Goal: Check status: Check status

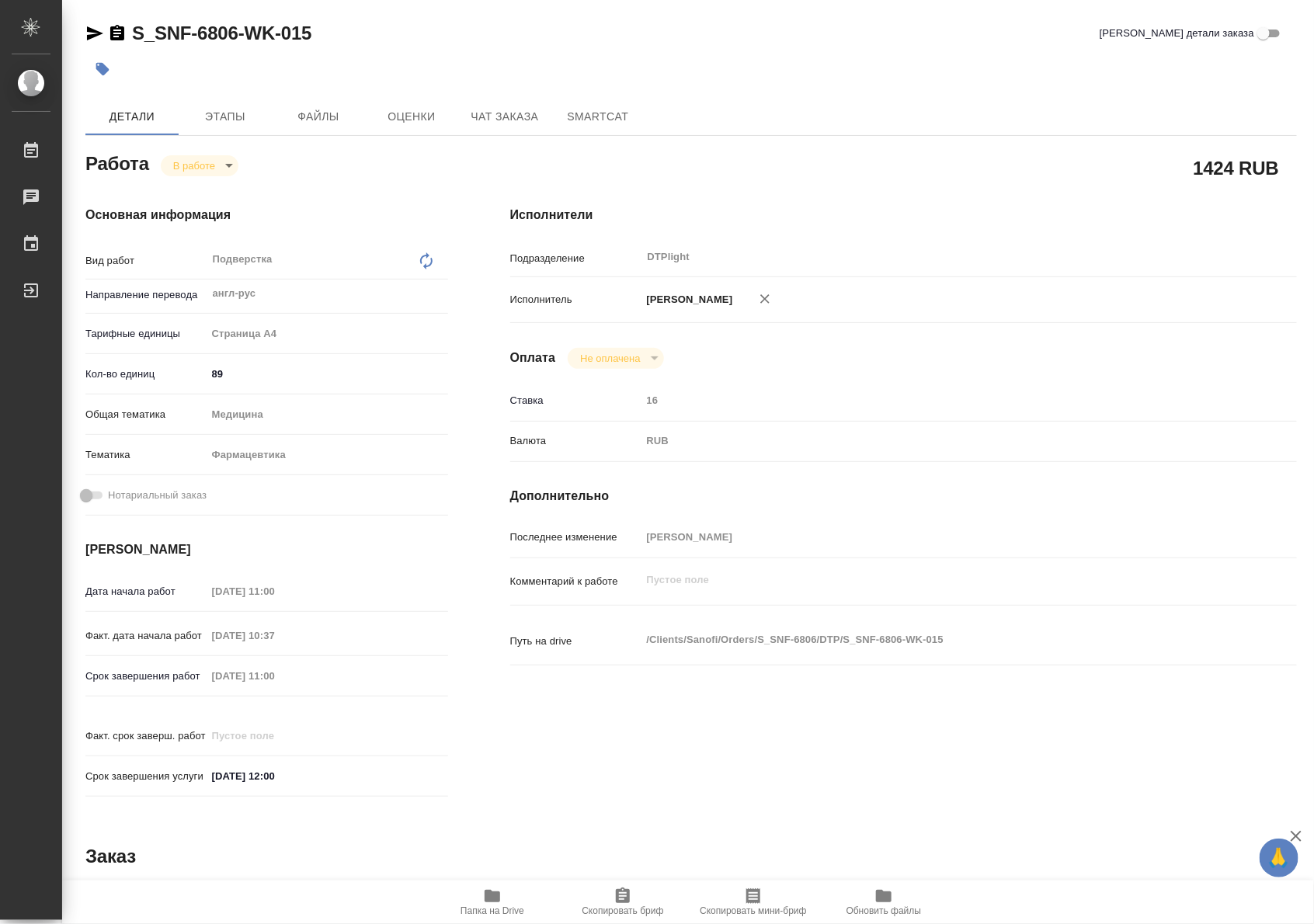
click at [200, 168] on body "🙏 .cls-1 fill:#fff; AWATERA Riianova Anna Работы 0 Чаты График Выйти S_SNF-6806…" at bounding box center [657, 462] width 1314 height 924
click at [187, 190] on button "Выполнен" at bounding box center [202, 191] width 57 height 17
type textarea "x"
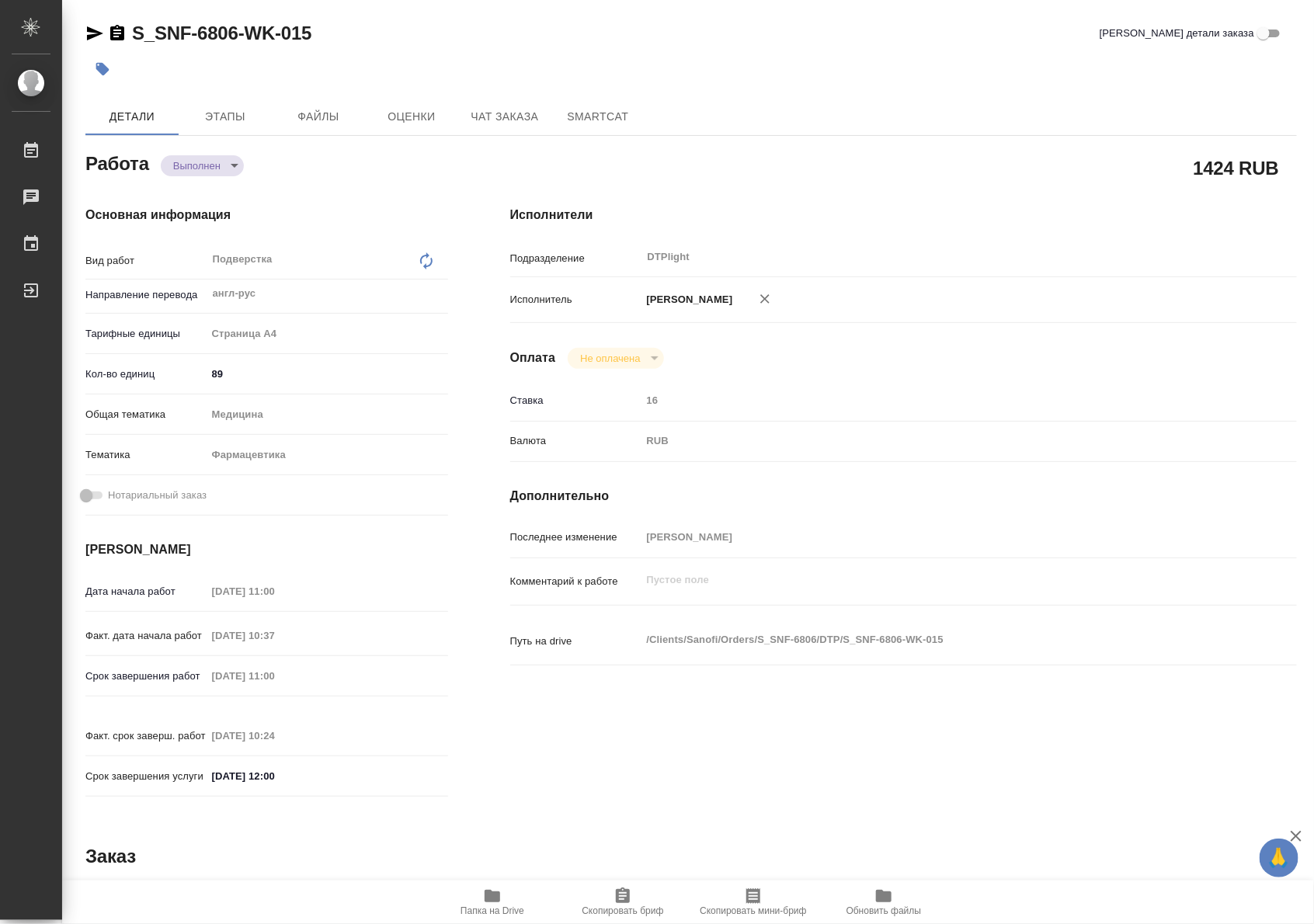
type textarea "x"
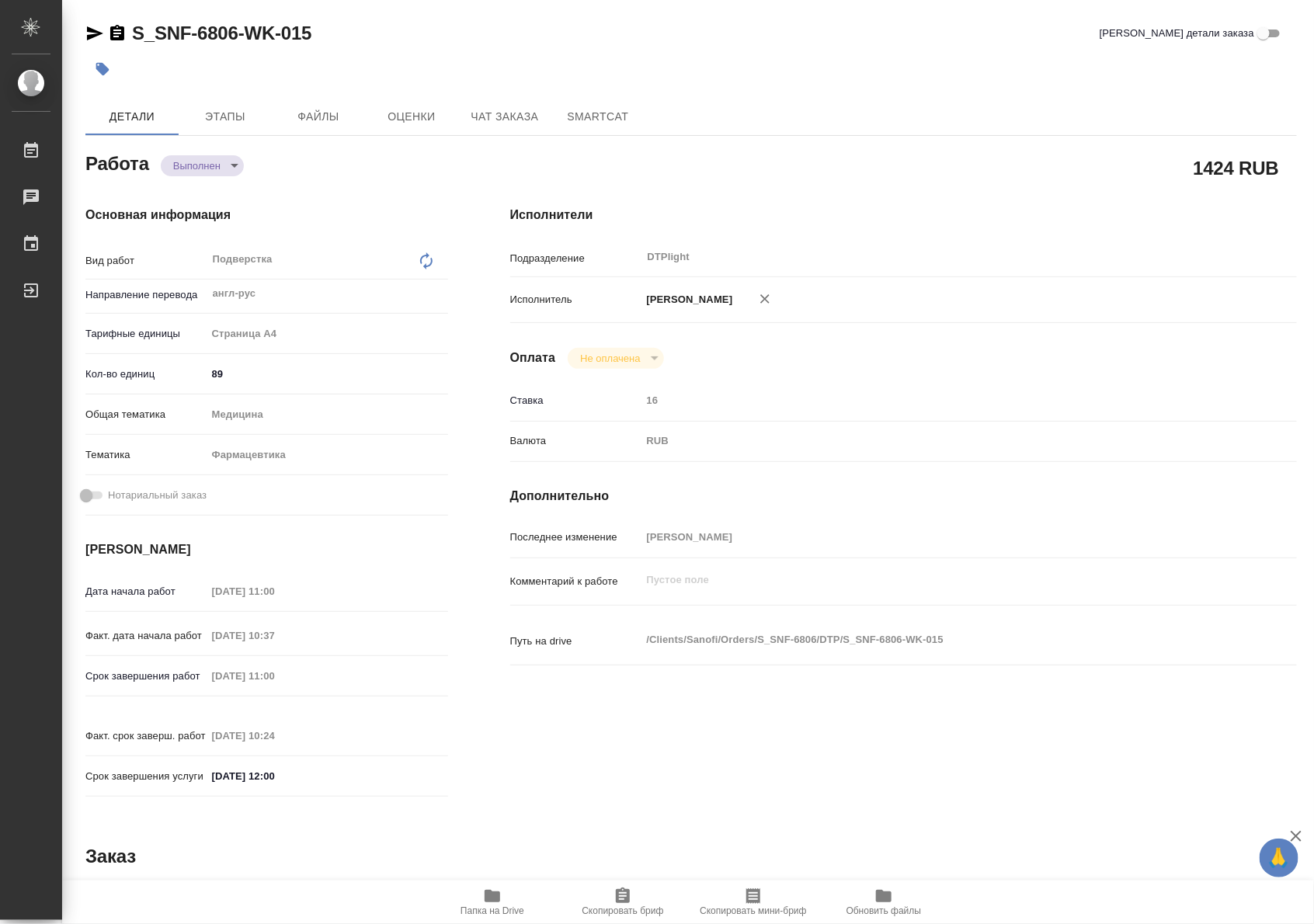
type textarea "x"
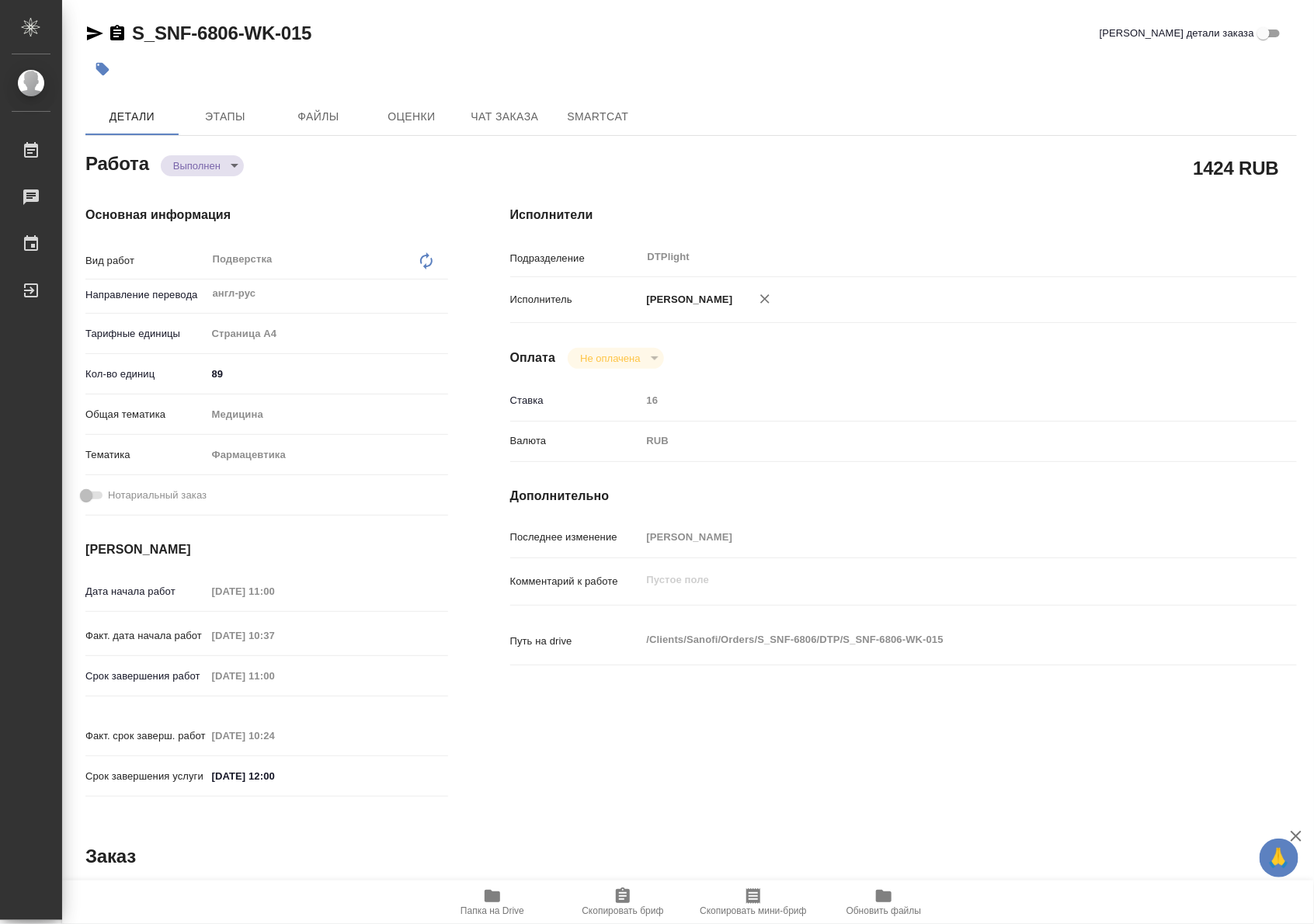
type textarea "x"
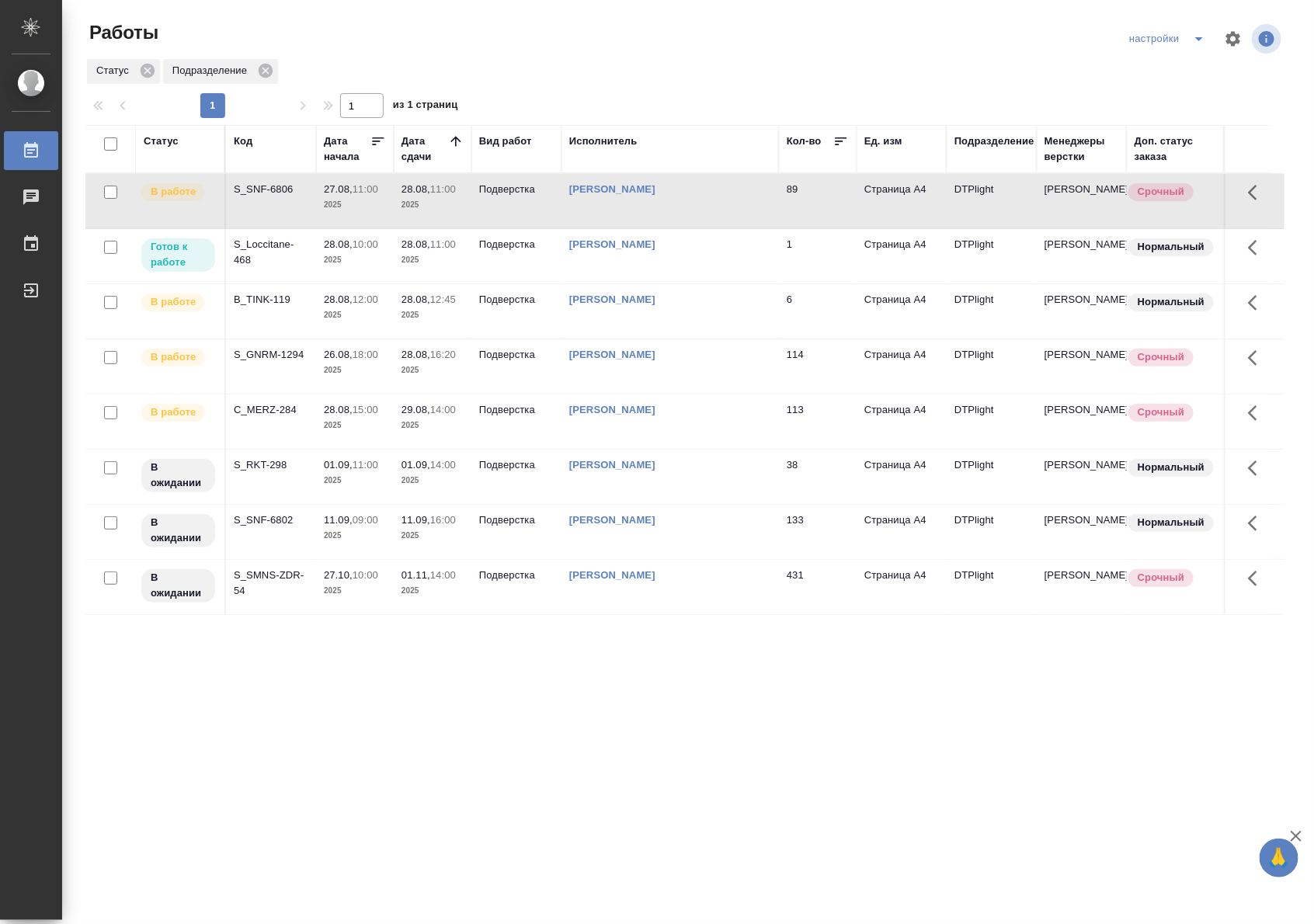
click at [346, 260] on p "2025" at bounding box center [355, 260] width 62 height 15
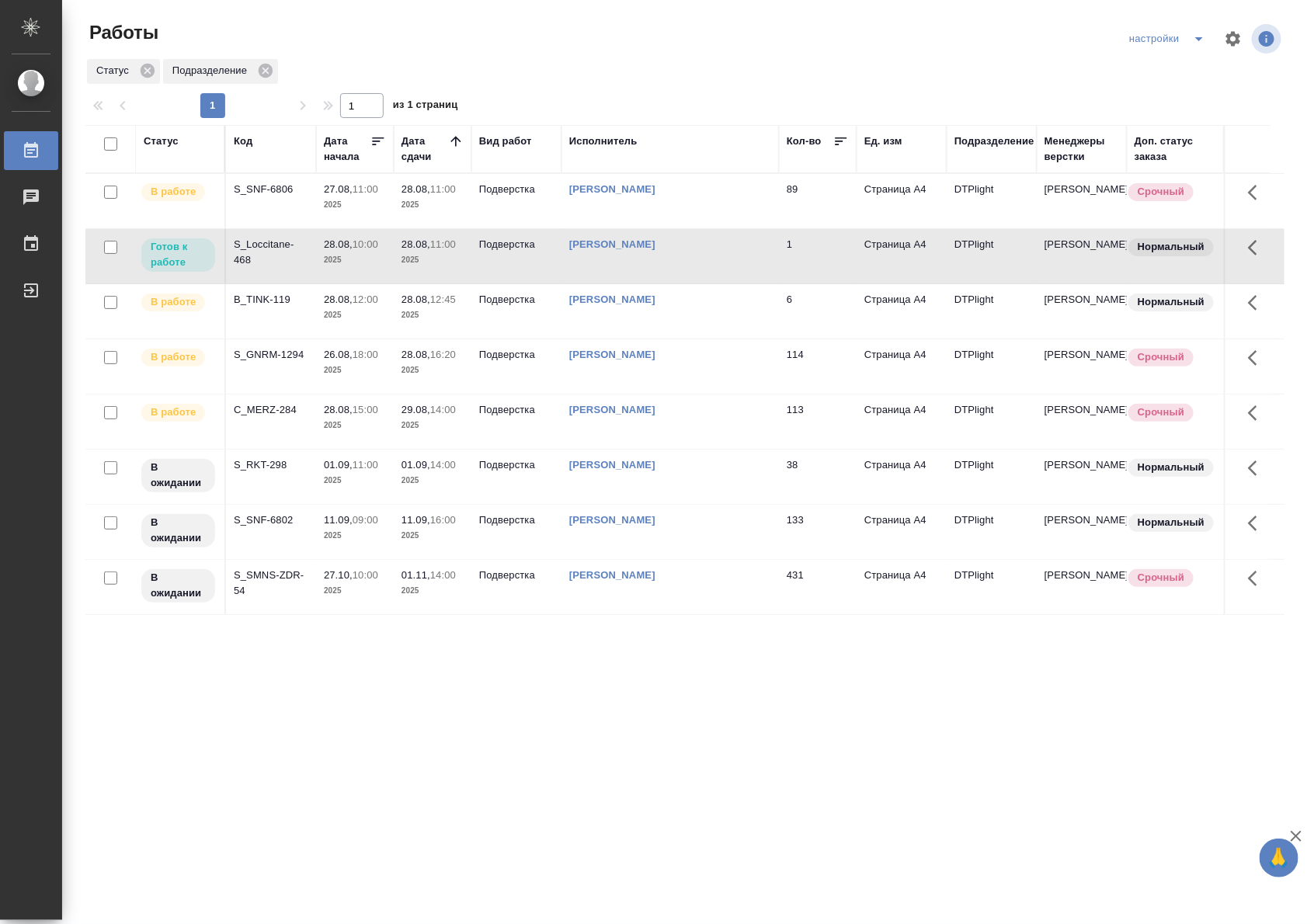
click at [346, 260] on p "2025" at bounding box center [355, 260] width 62 height 15
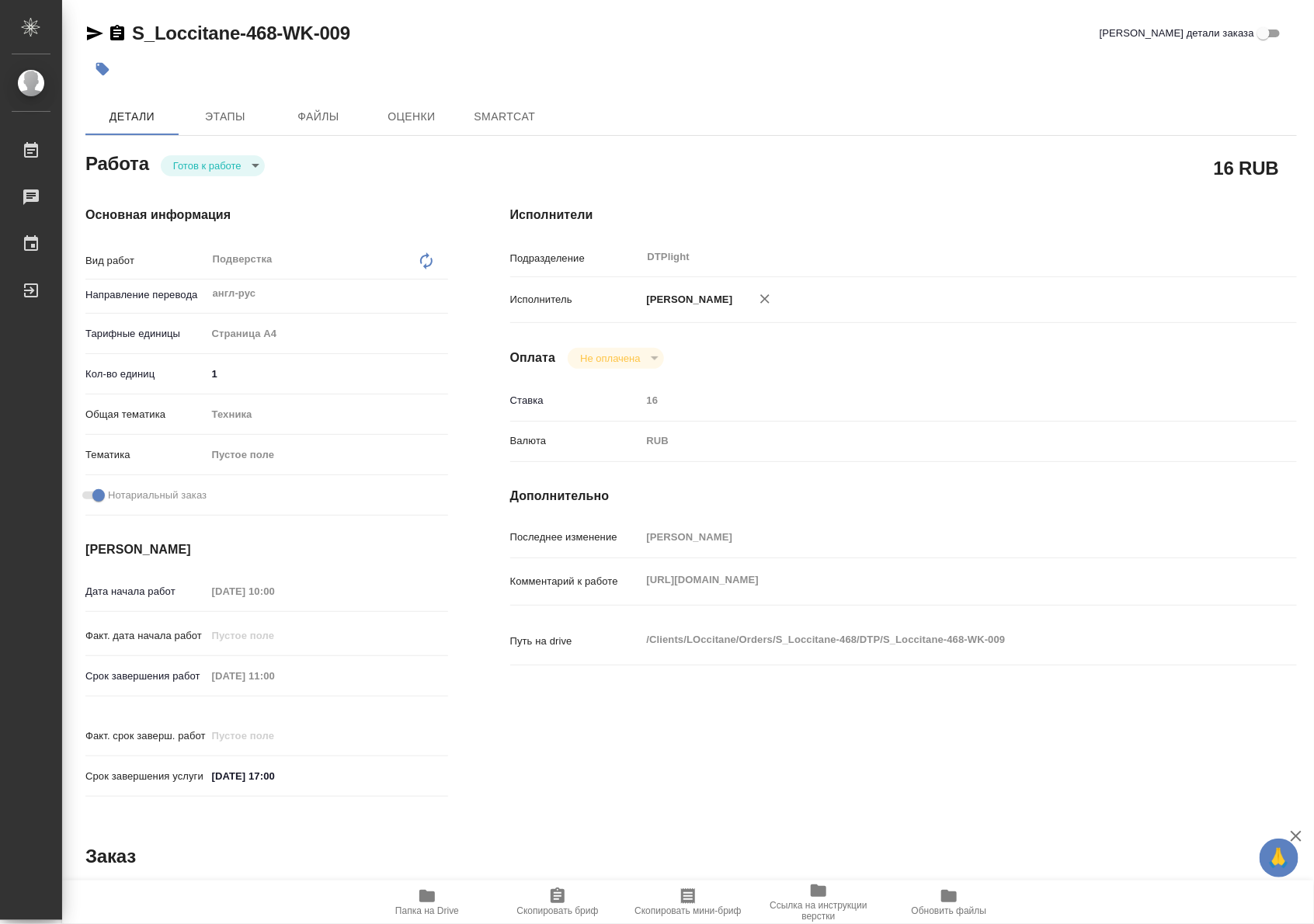
type textarea "x"
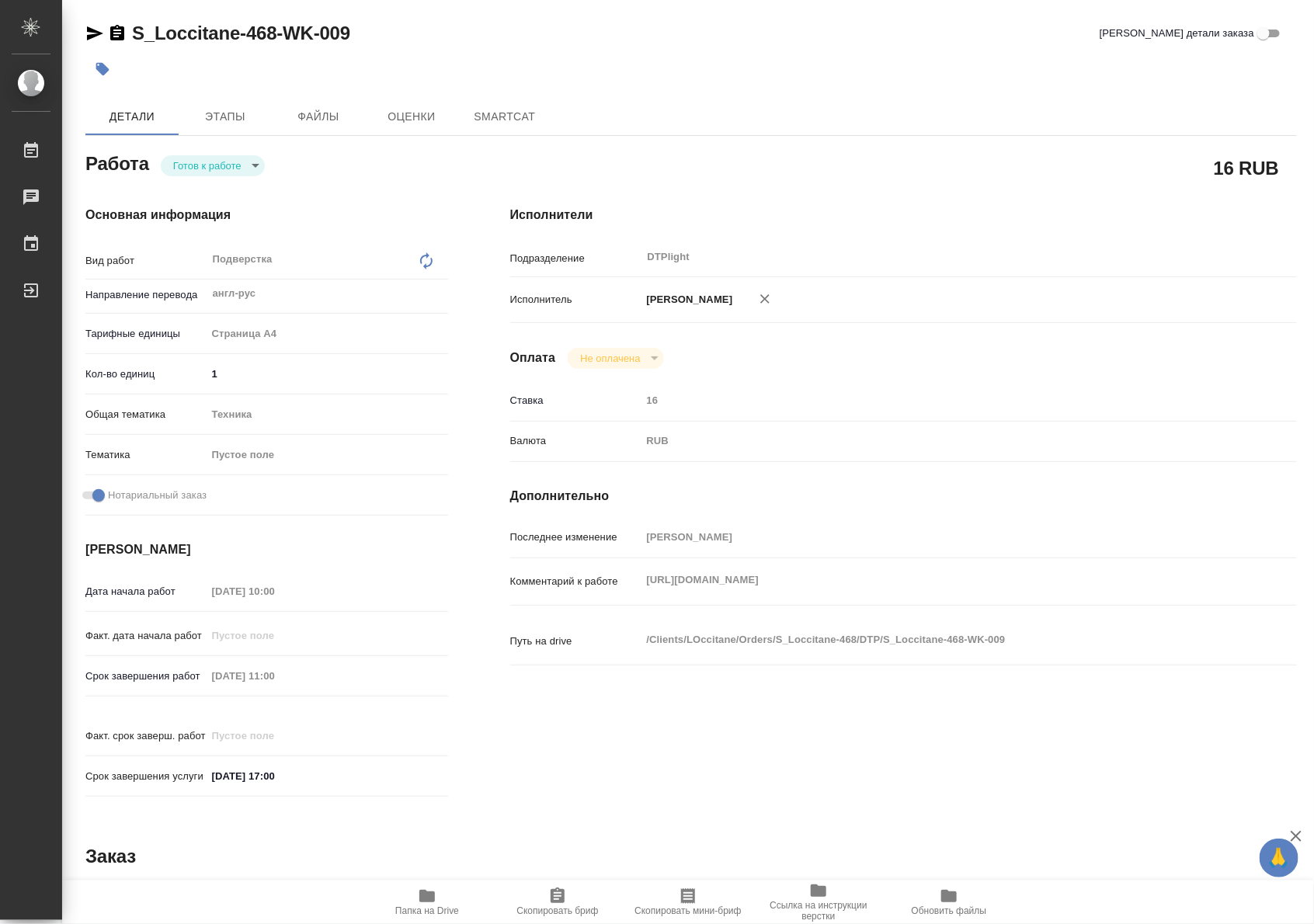
type textarea "x"
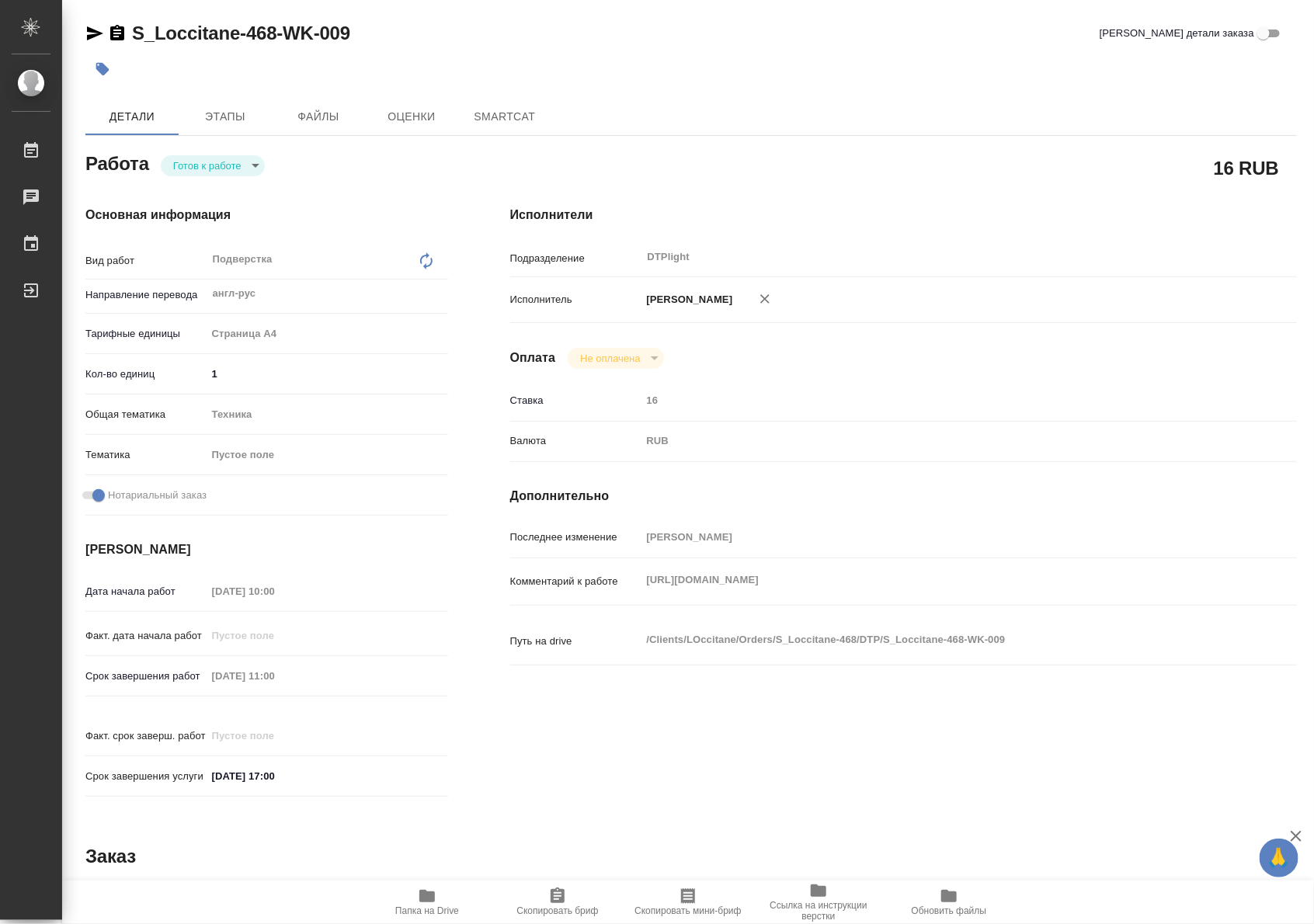
type textarea "x"
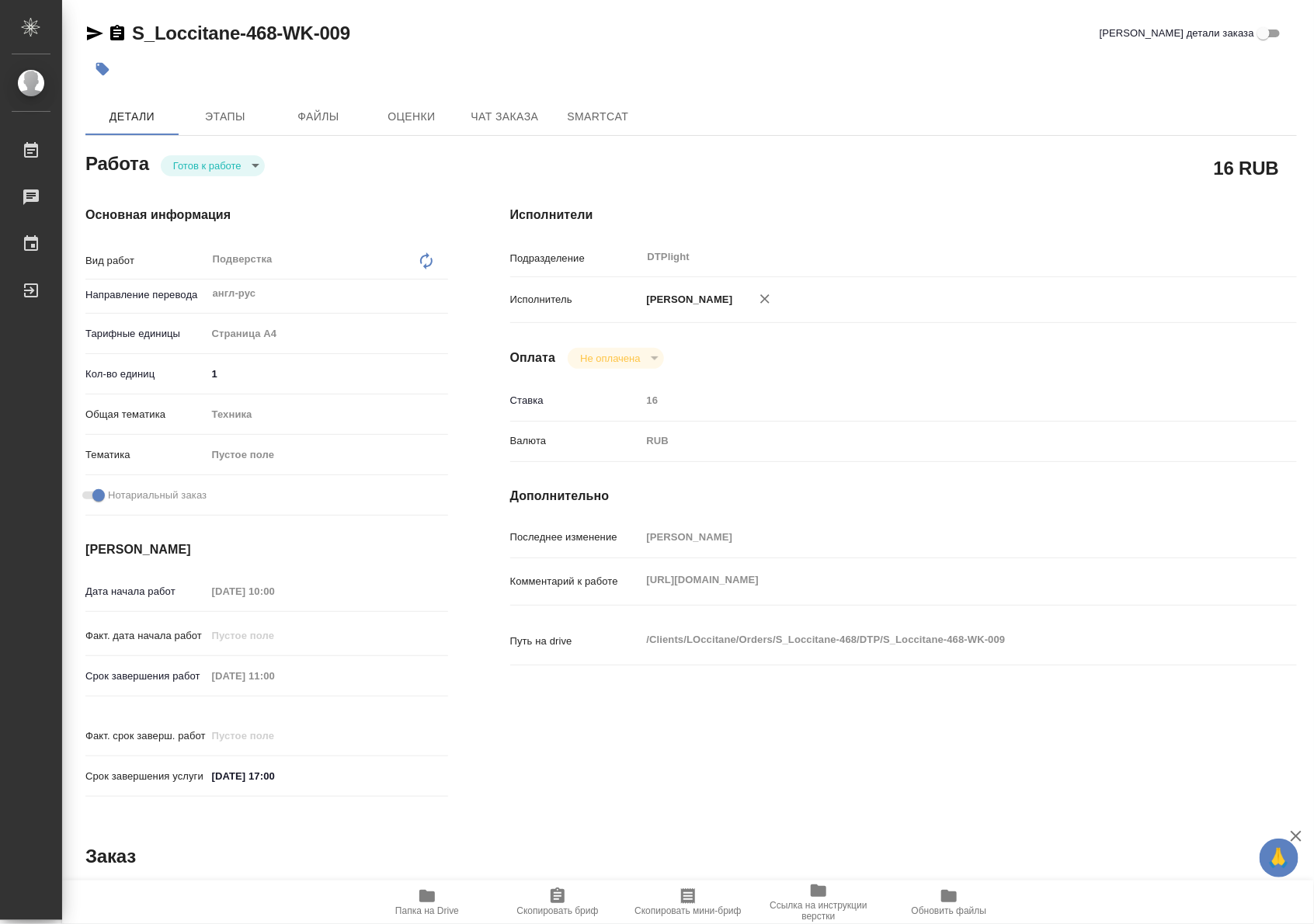
click at [208, 164] on body "🙏 .cls-1 fill:#fff; AWATERA Riianova Anna Работы Чаты График Выйти S_Loccitane-…" at bounding box center [657, 462] width 1314 height 924
type textarea "x"
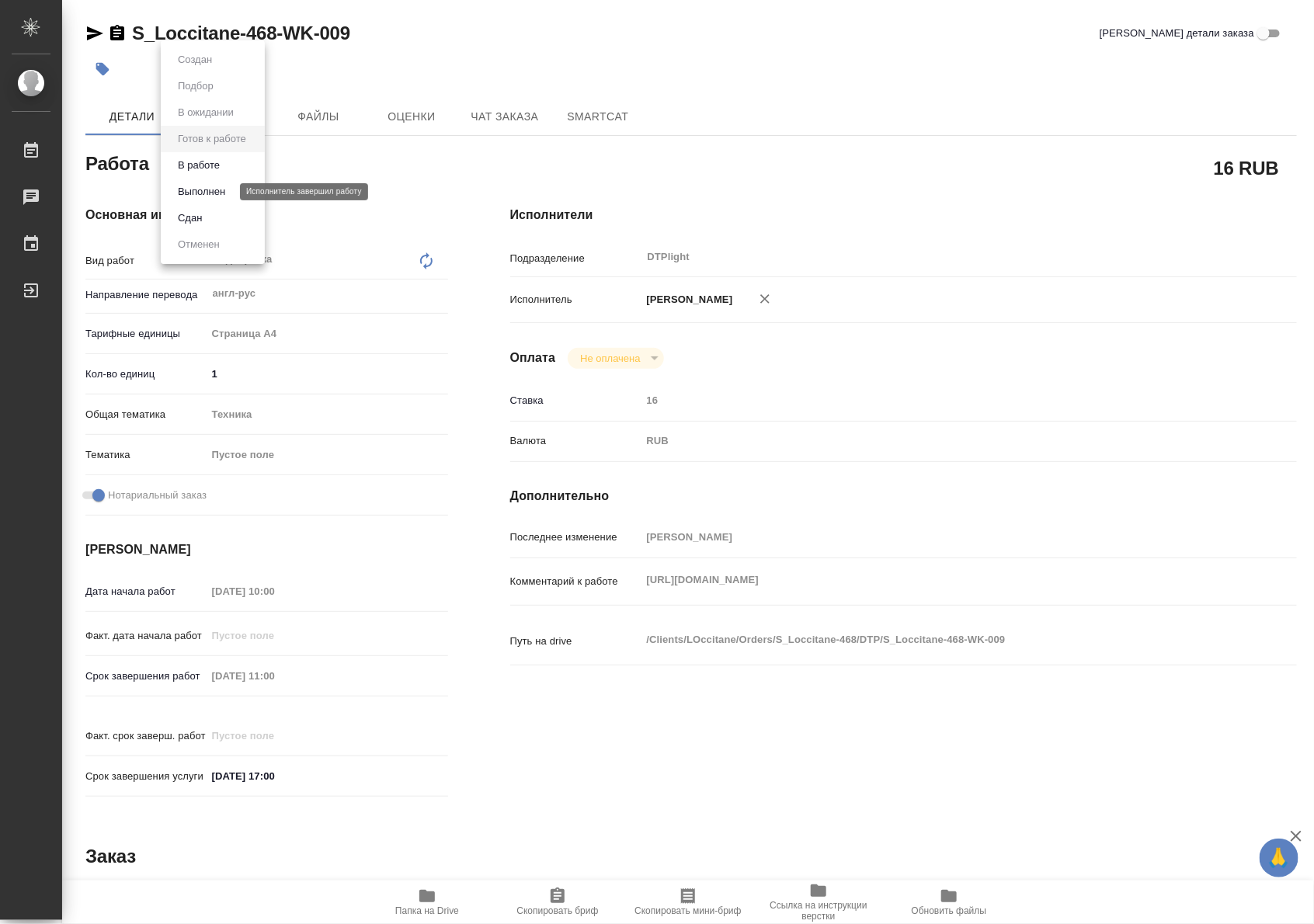
type textarea "x"
click at [200, 165] on button "В работе" at bounding box center [198, 165] width 51 height 17
type textarea "x"
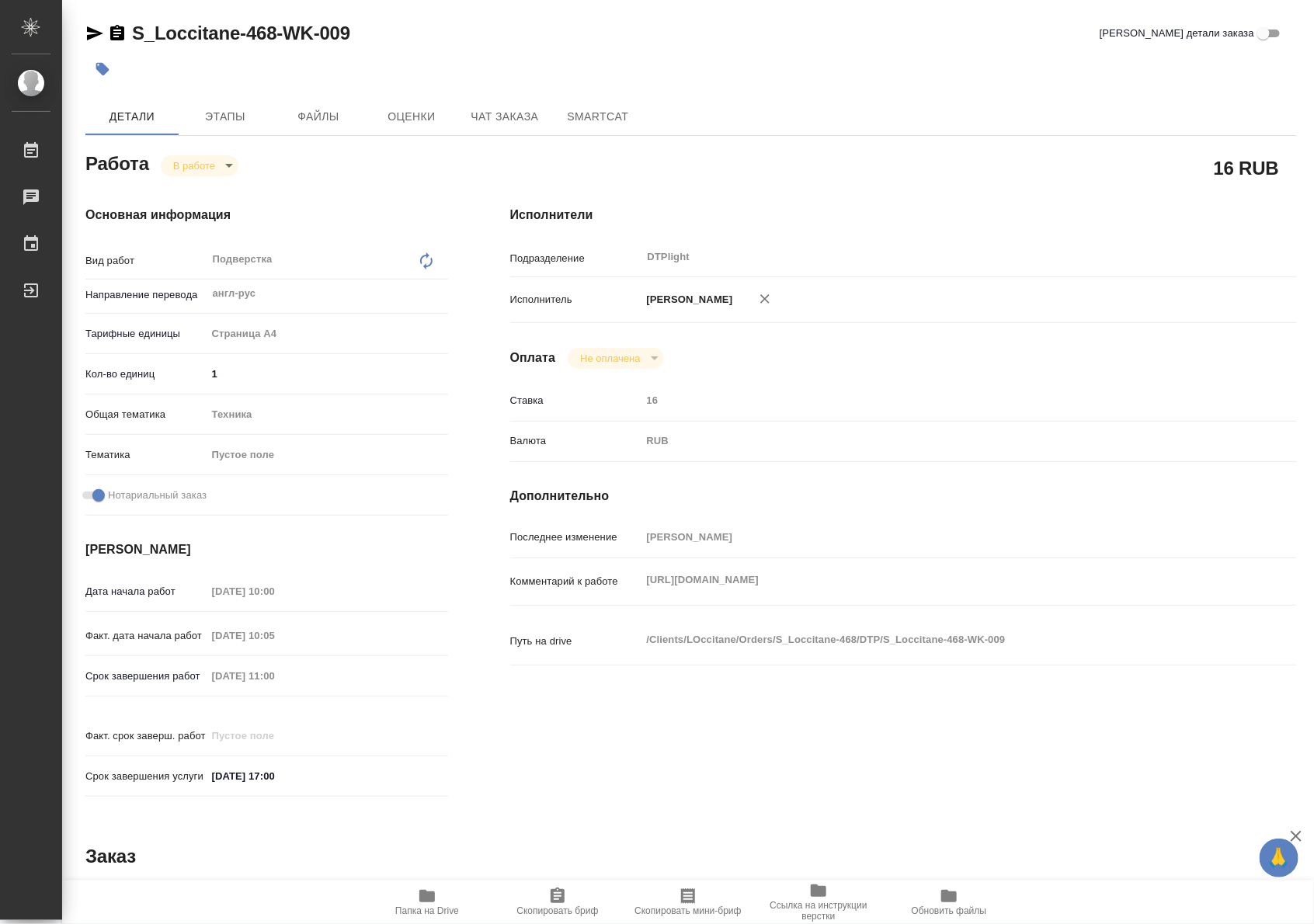
type textarea "x"
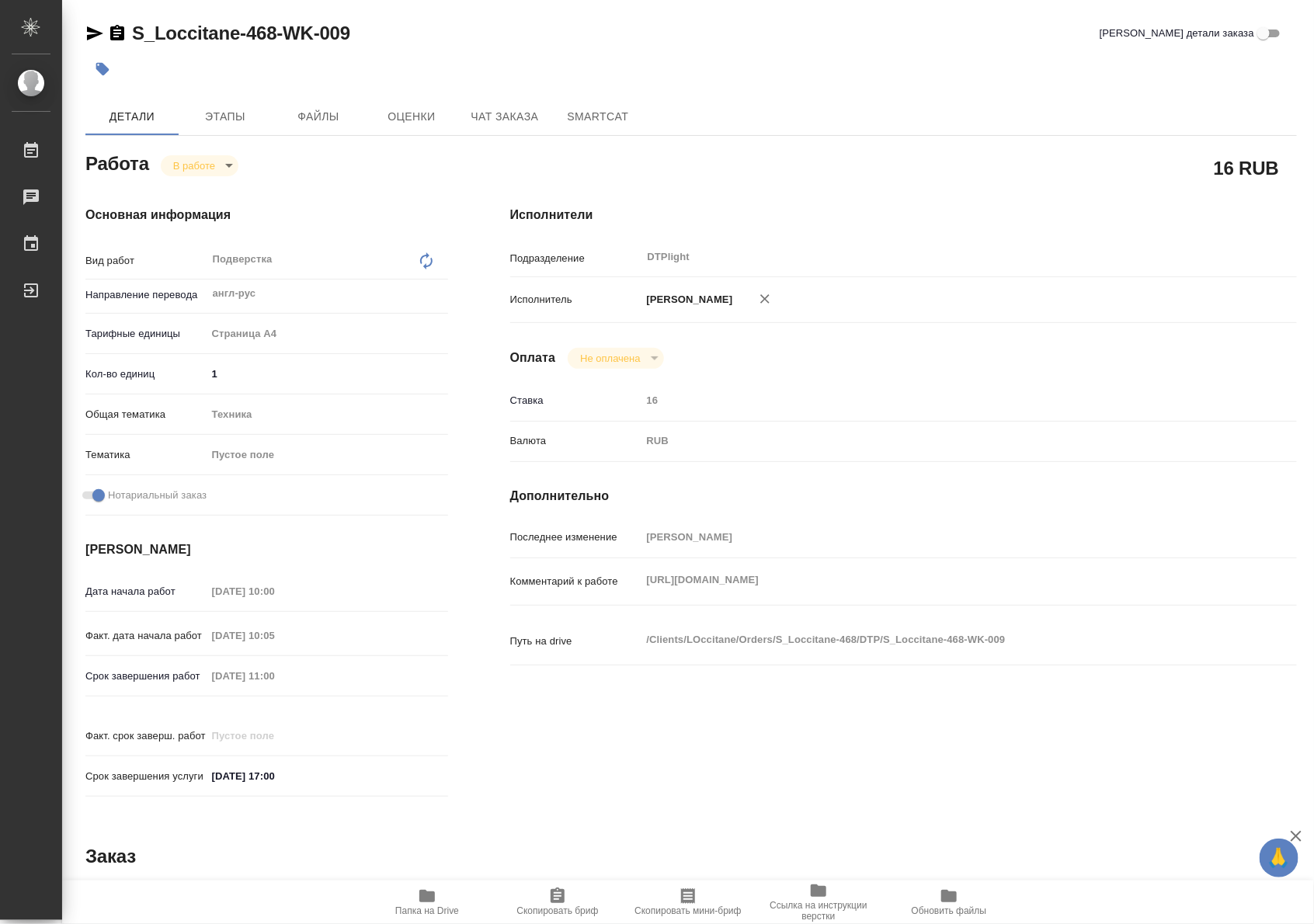
type textarea "x"
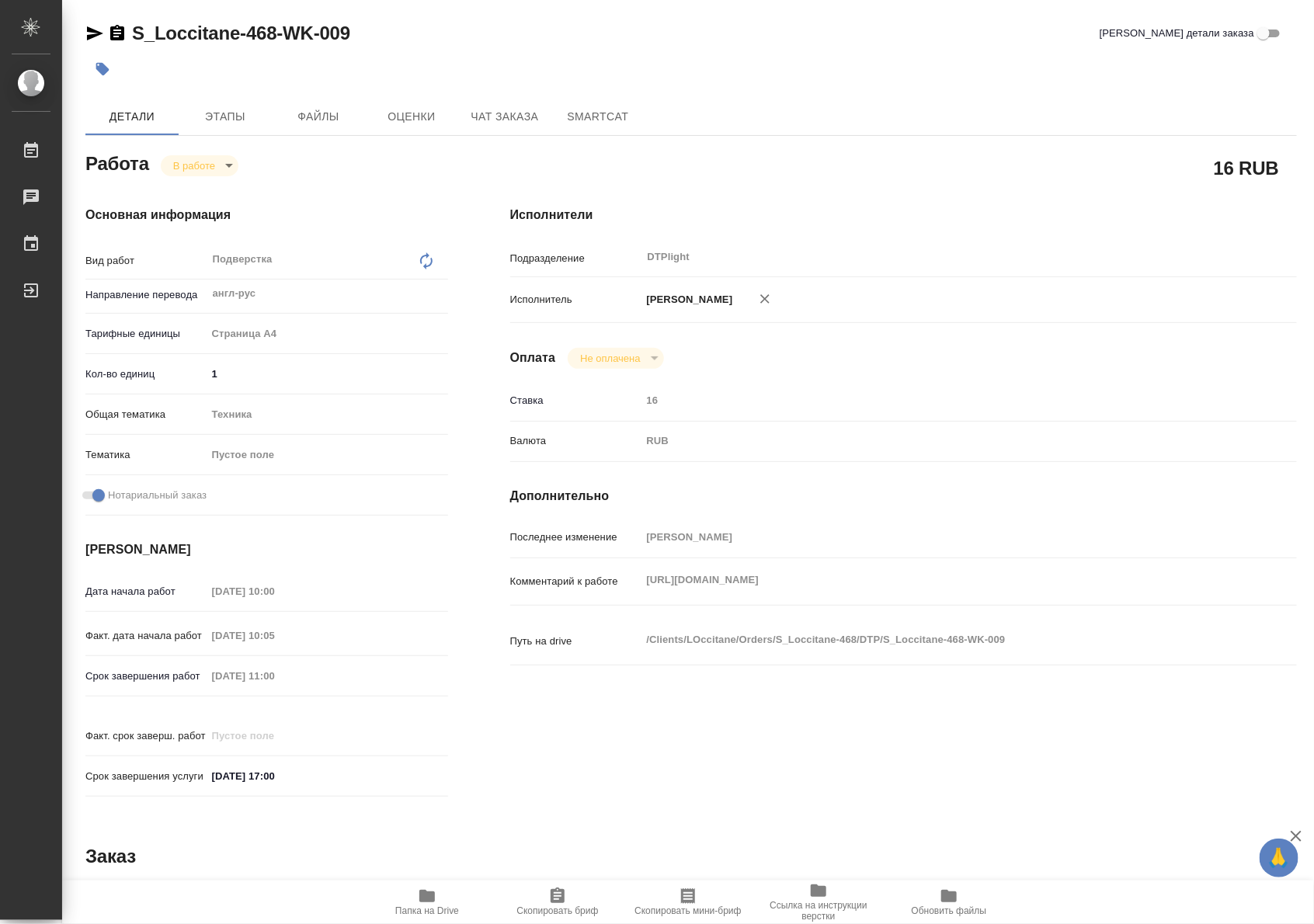
type textarea "x"
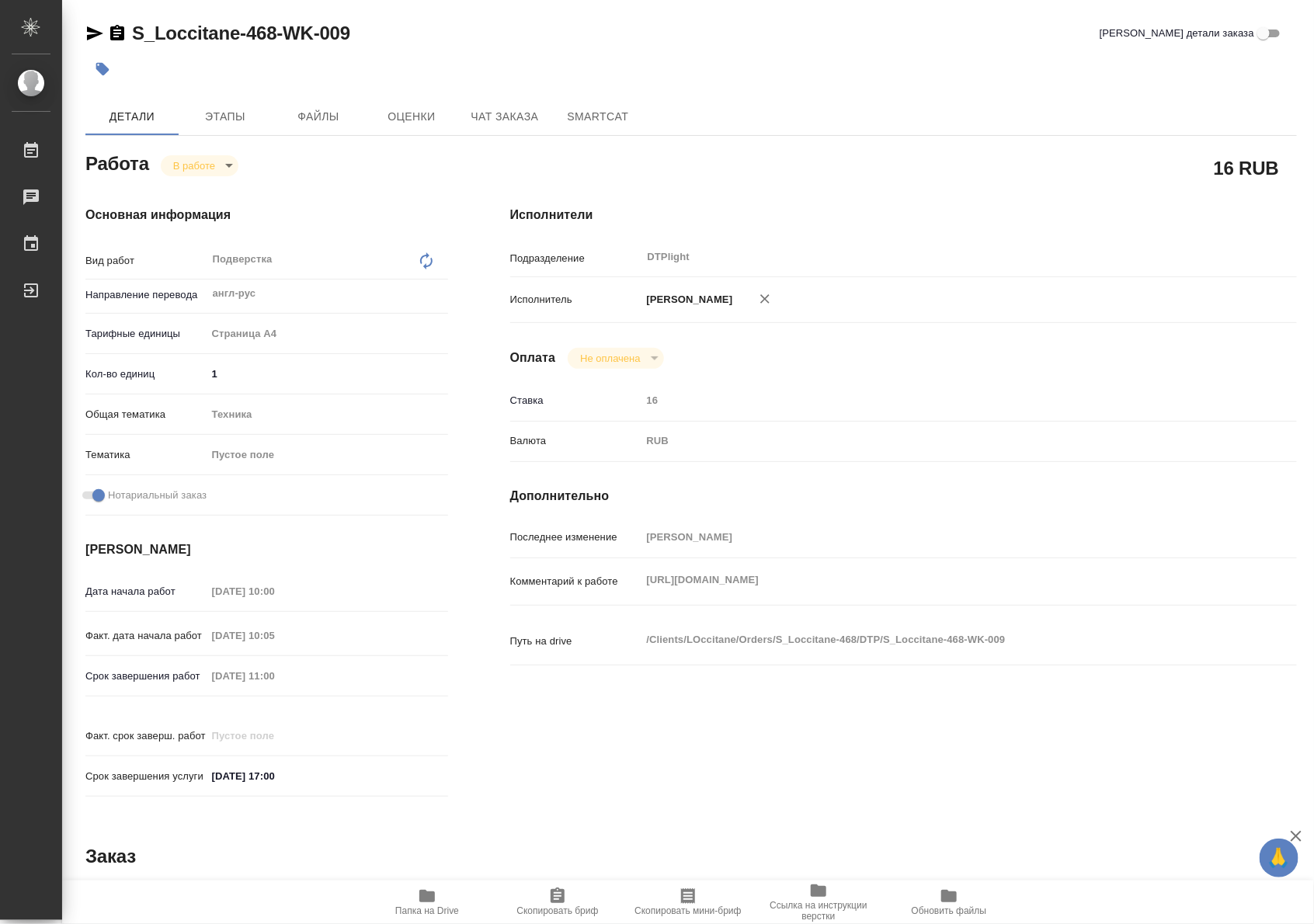
type textarea "x"
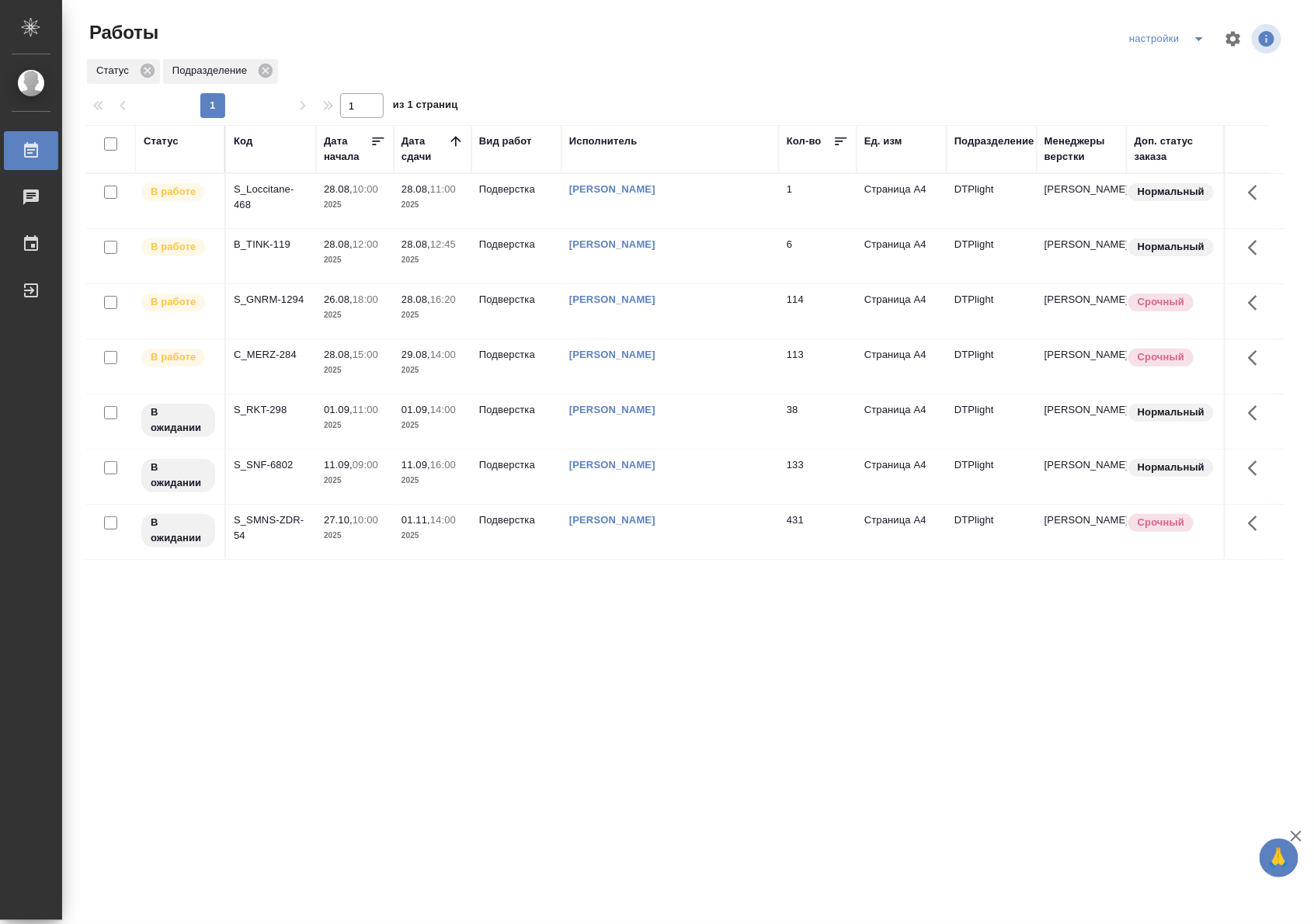
click at [246, 204] on div "S_Loccitane-468" at bounding box center [271, 197] width 75 height 31
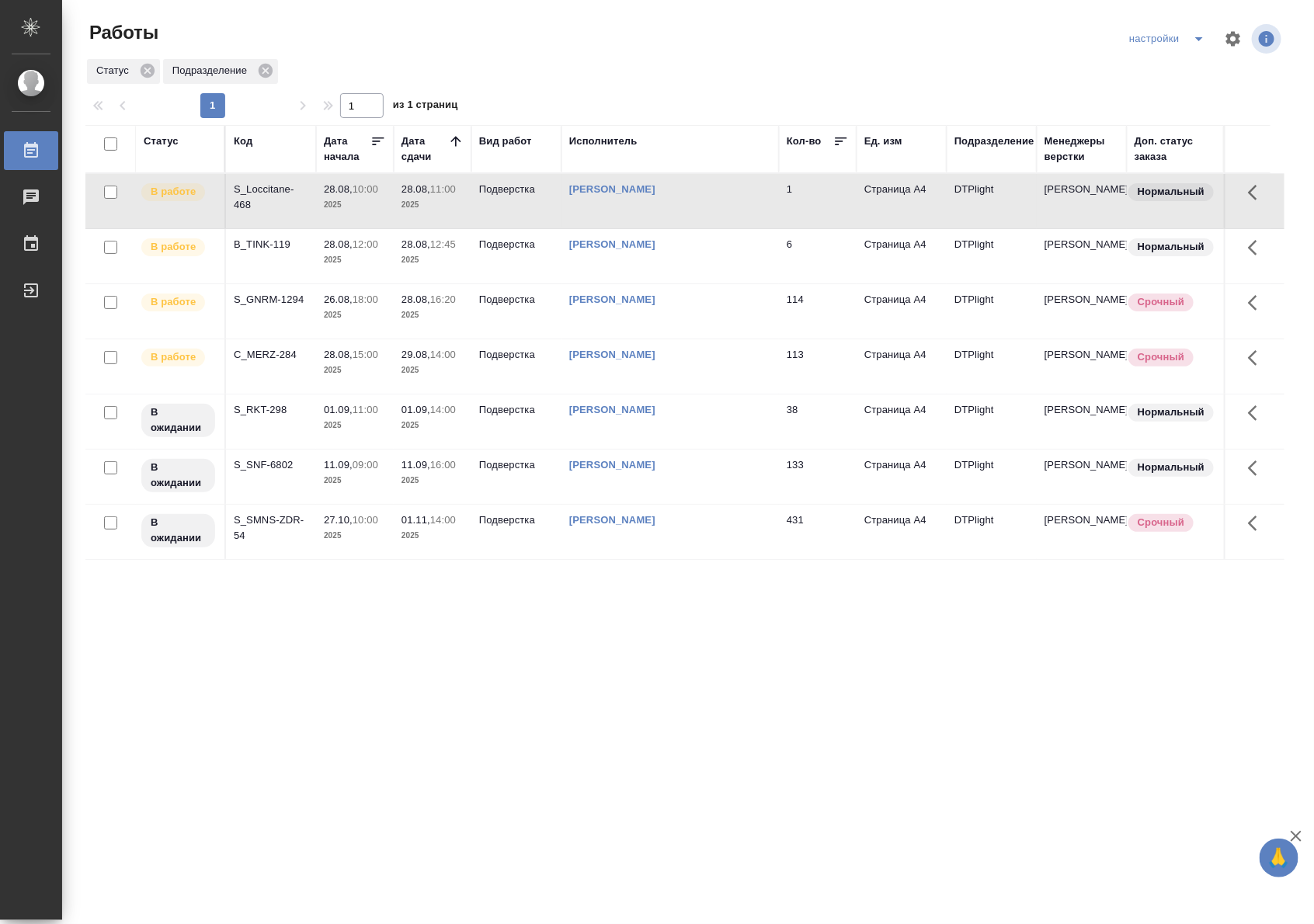
click at [246, 204] on div "S_Loccitane-468" at bounding box center [271, 197] width 75 height 31
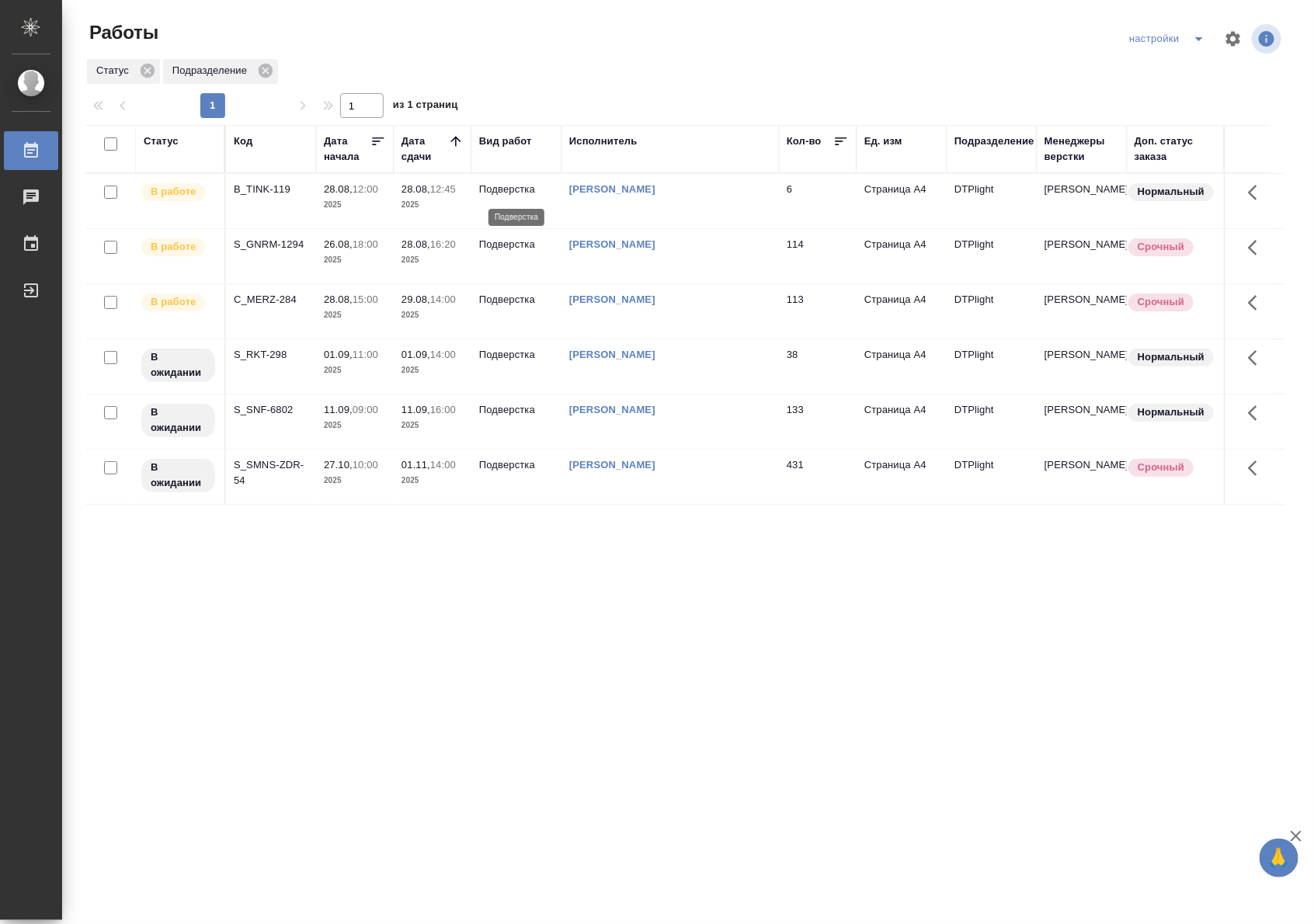
click at [495, 189] on p "Подверстка" at bounding box center [517, 189] width 75 height 15
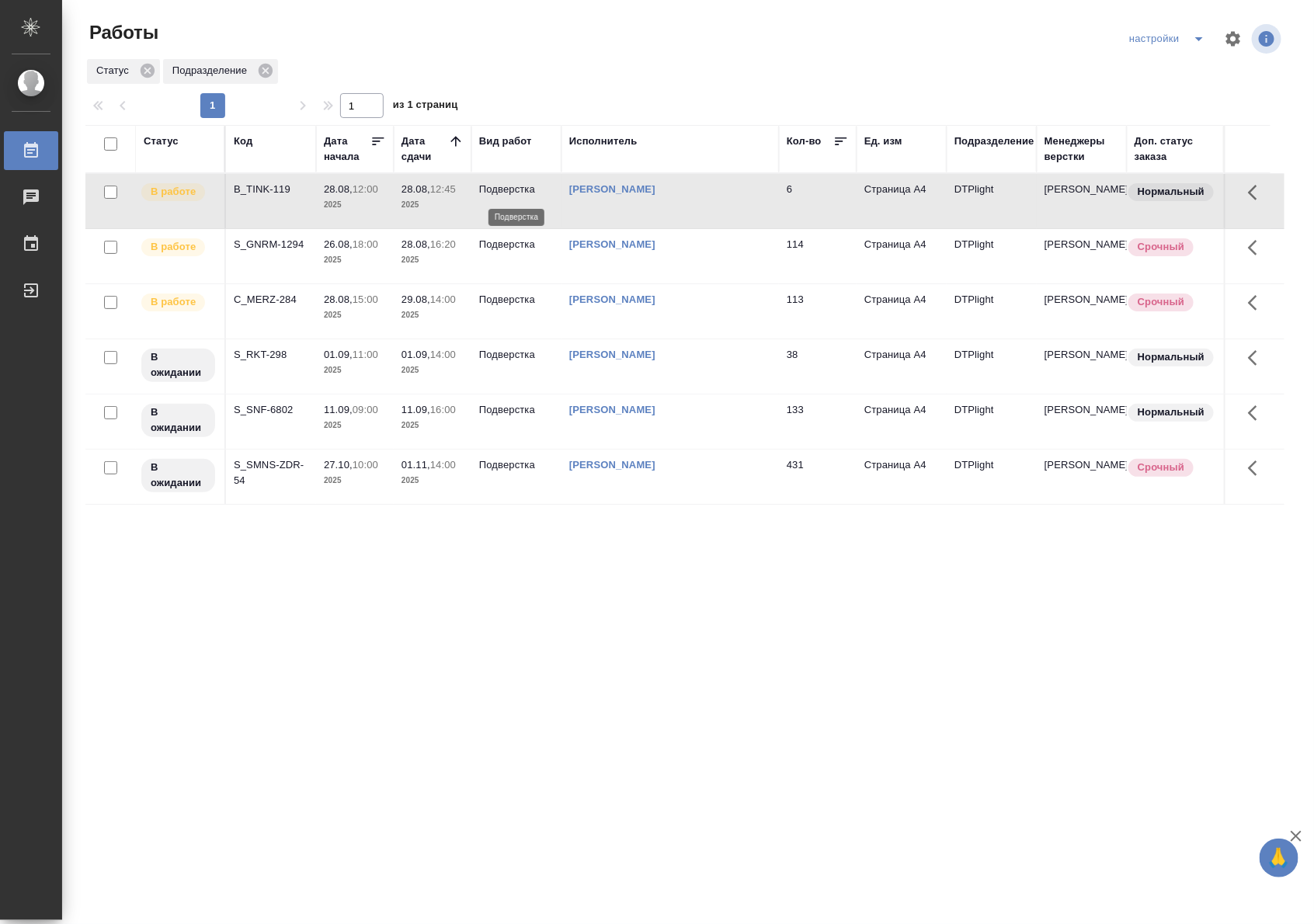
click at [495, 189] on p "Подверстка" at bounding box center [517, 189] width 75 height 15
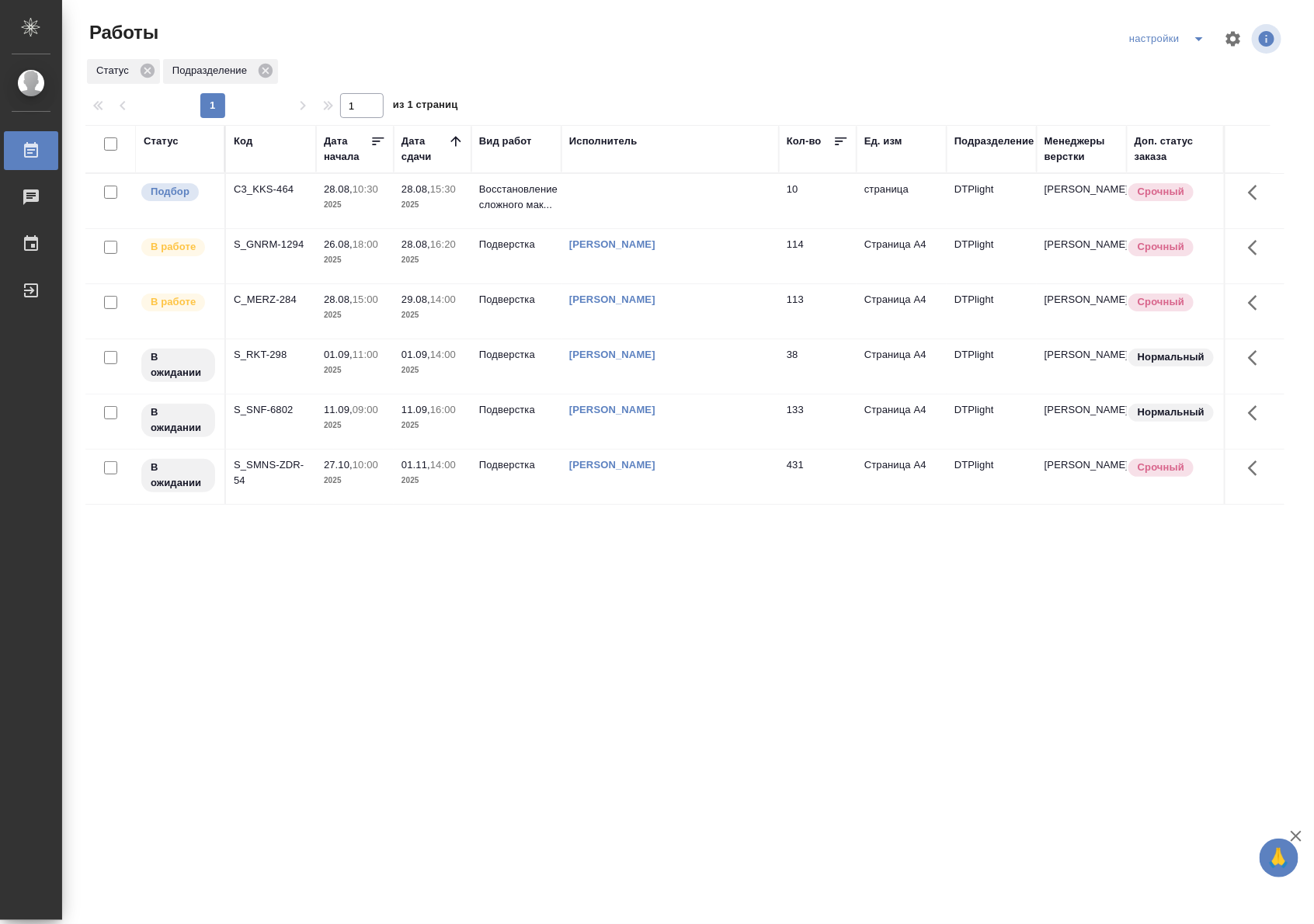
click at [750, 666] on div "Статус Код Дата начала Дата сдачи Вид работ Исполнитель Кол-во Ед. изм Подразде…" at bounding box center [685, 404] width 1199 height 559
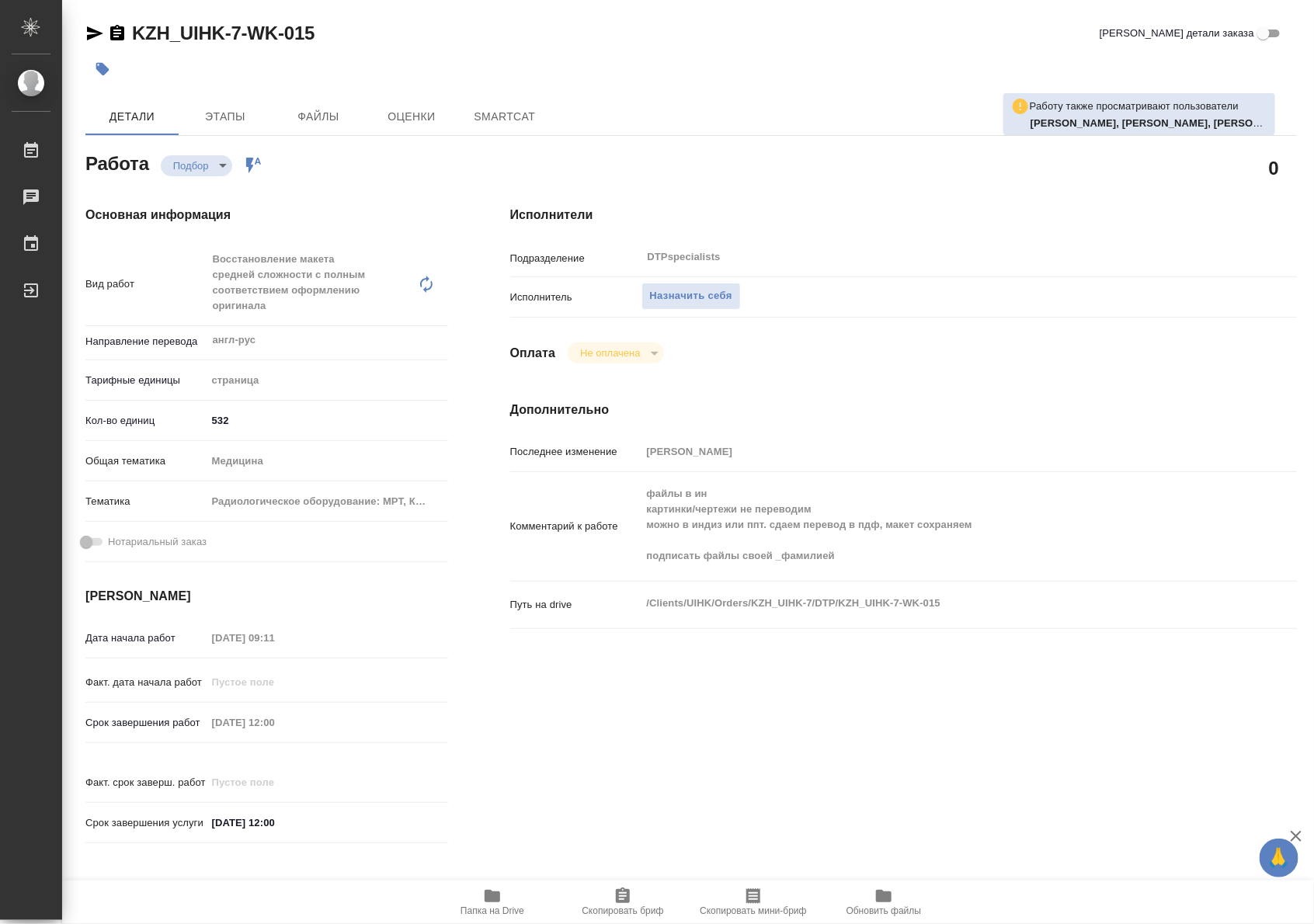
type textarea "x"
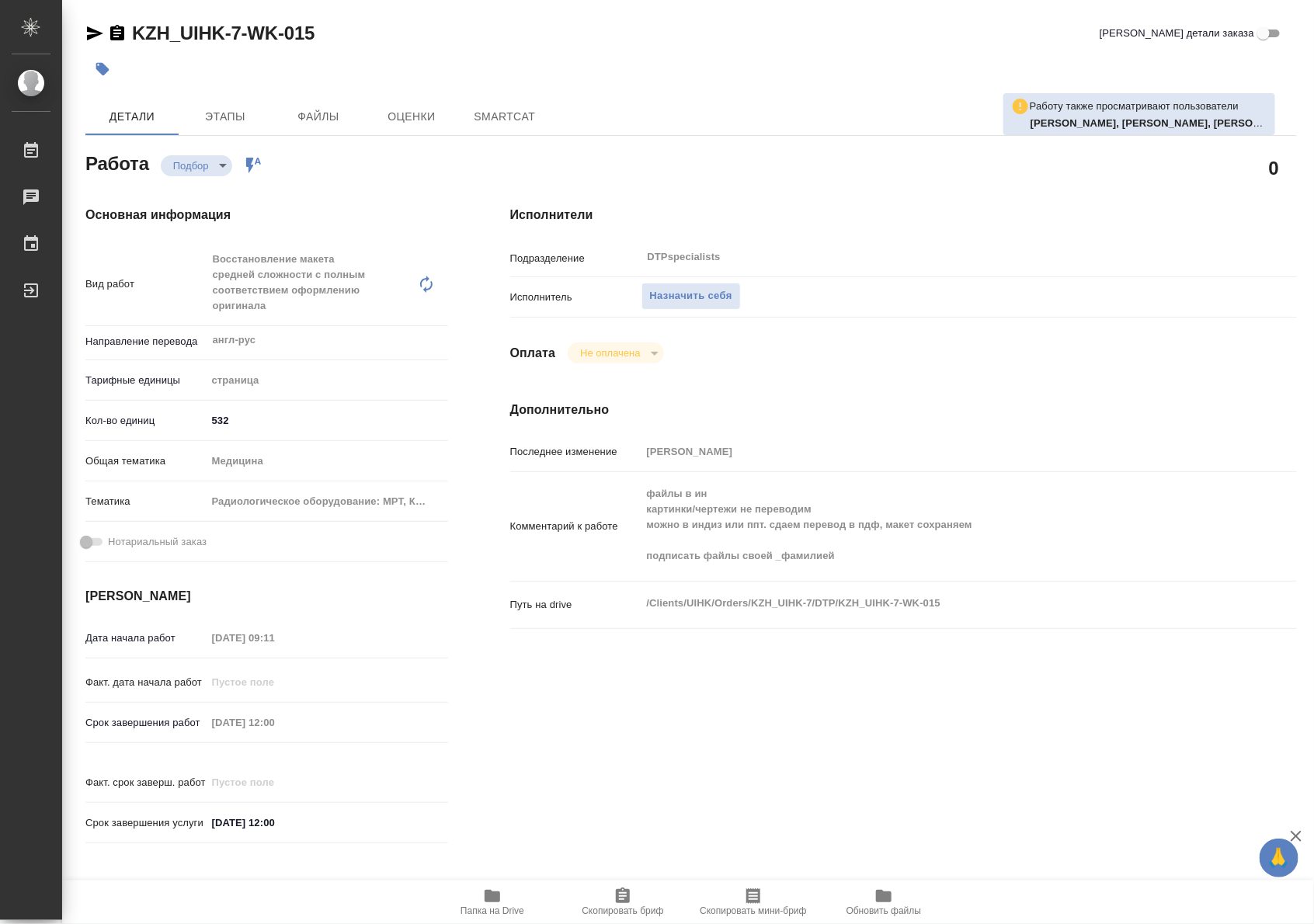
type textarea "x"
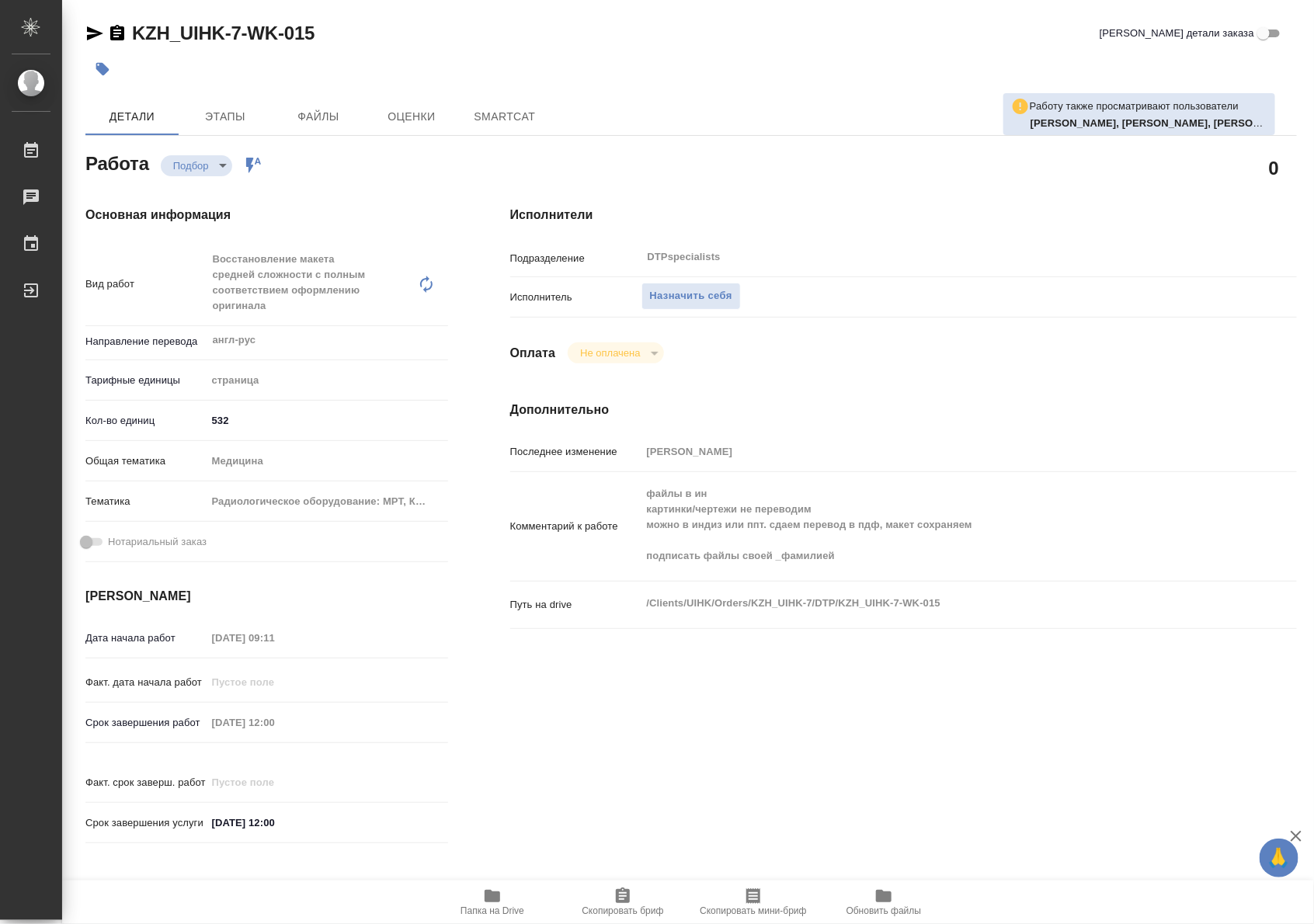
type textarea "x"
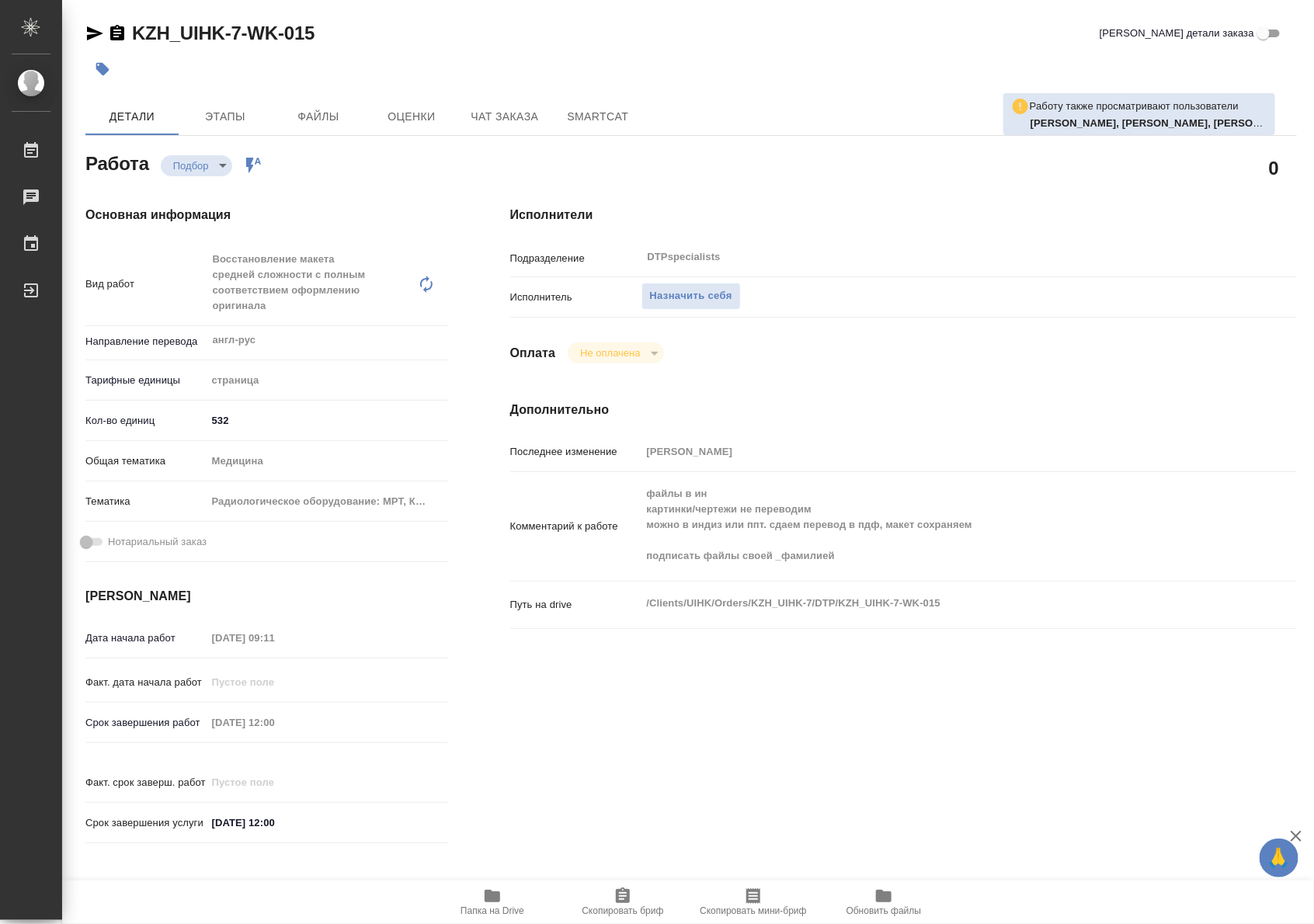
type textarea "x"
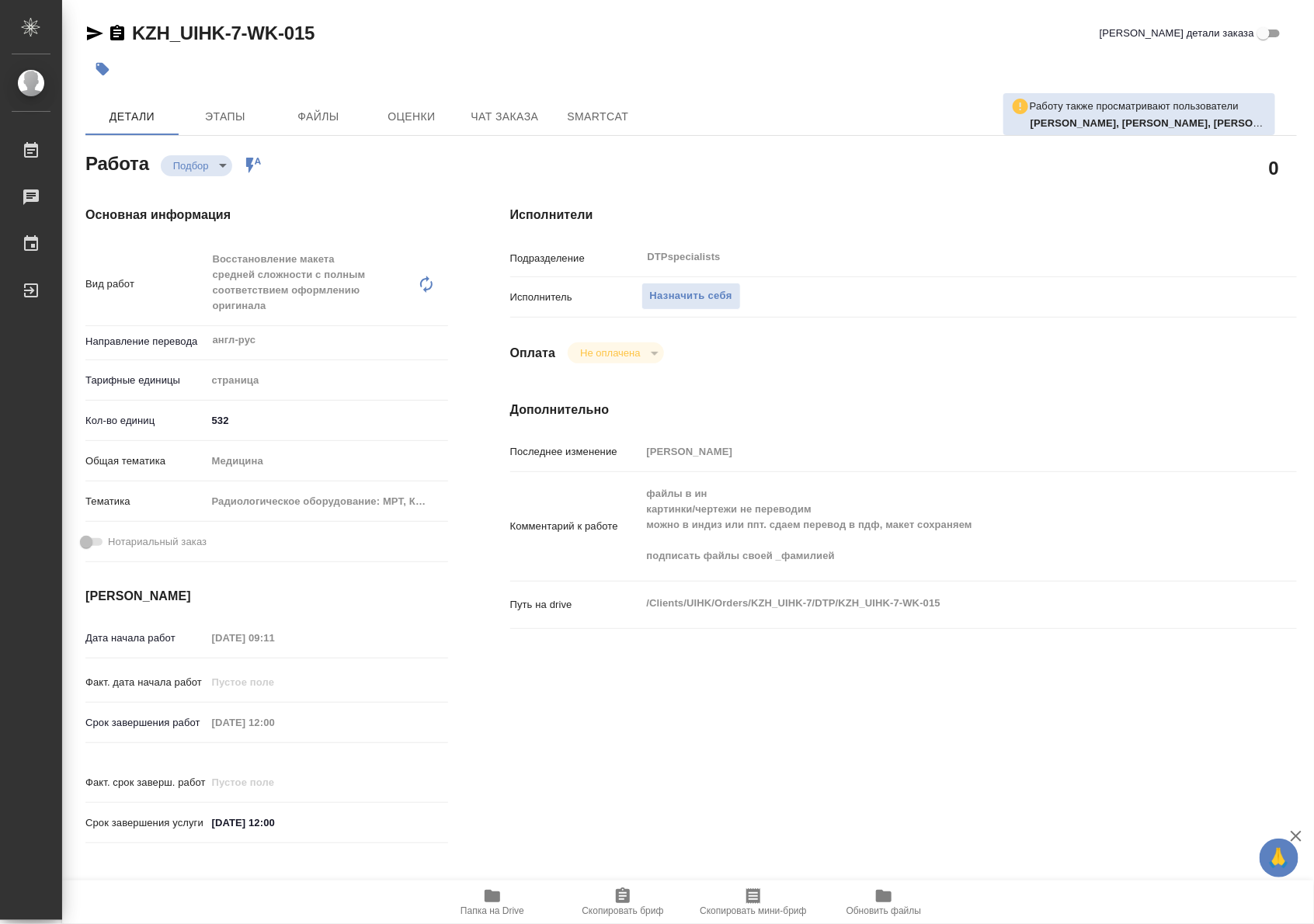
type textarea "x"
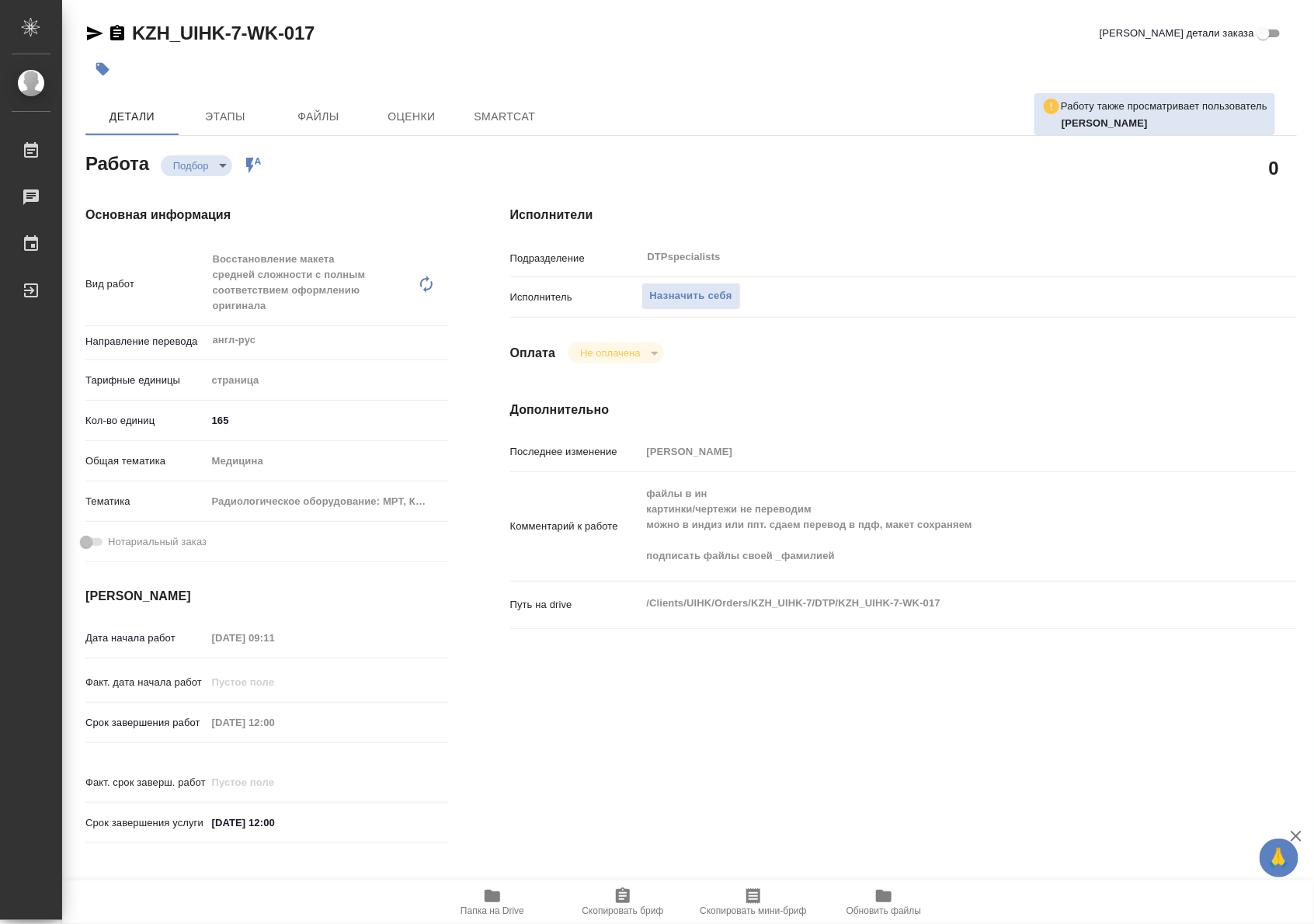
type textarea "x"
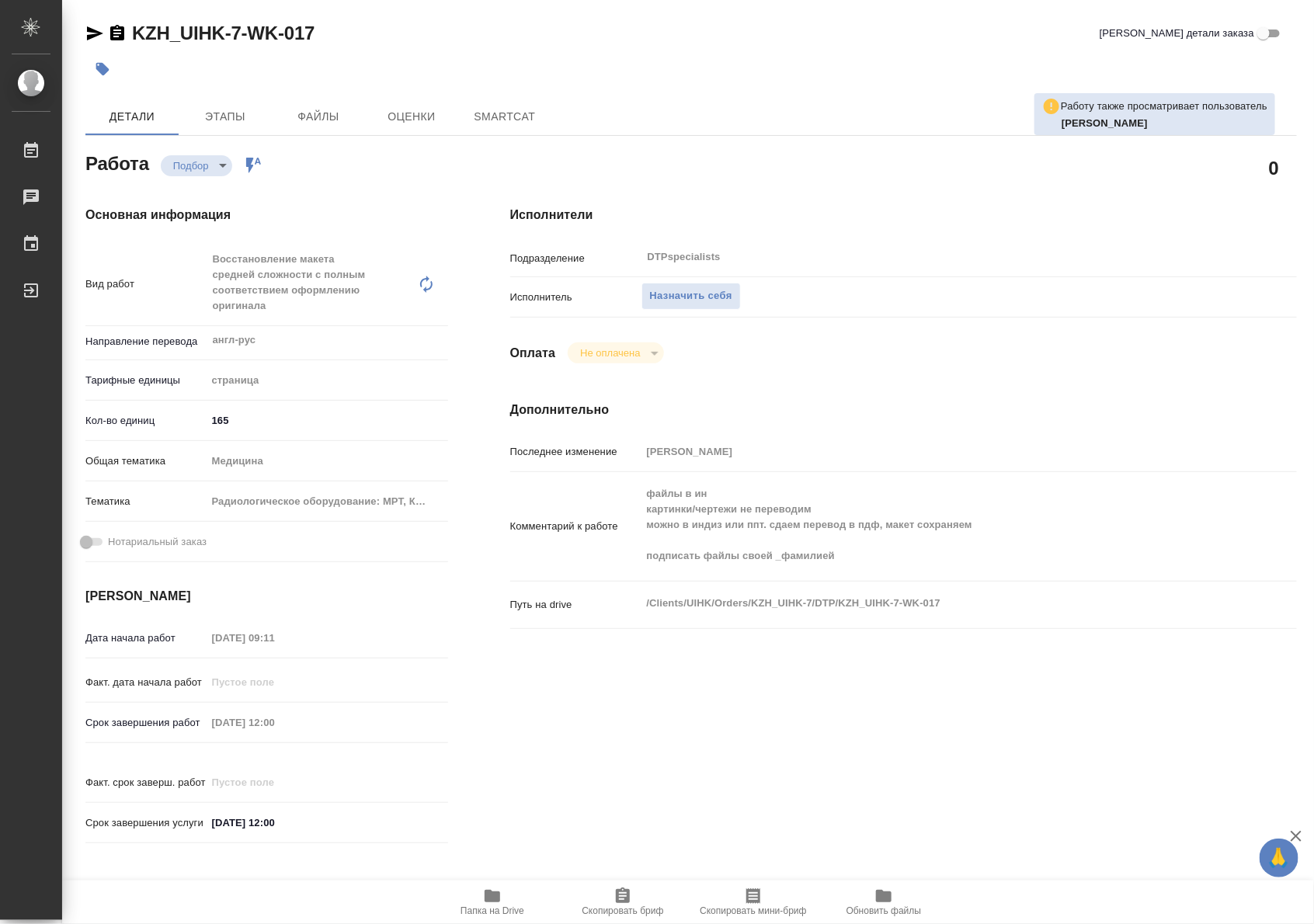
type textarea "x"
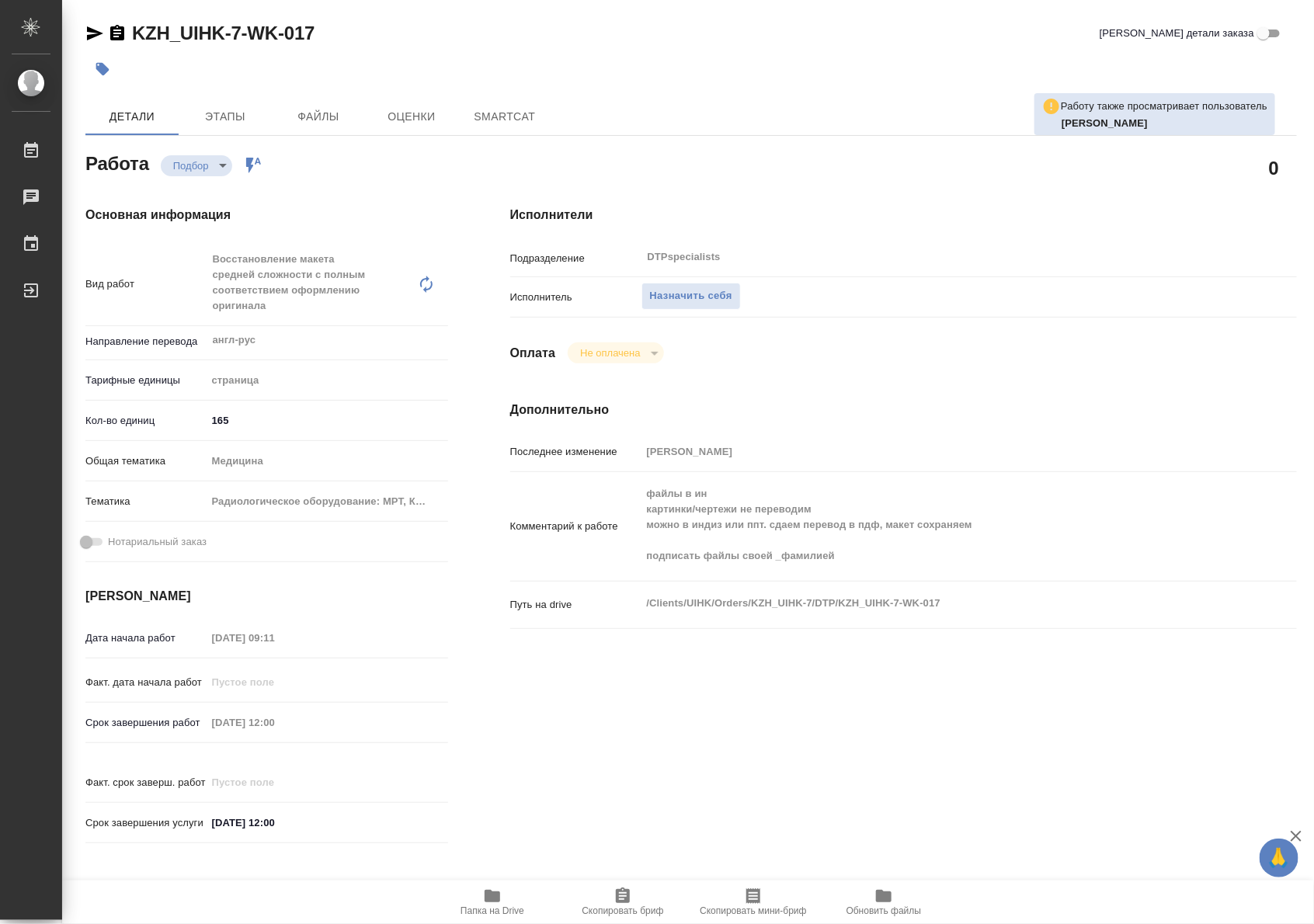
type textarea "x"
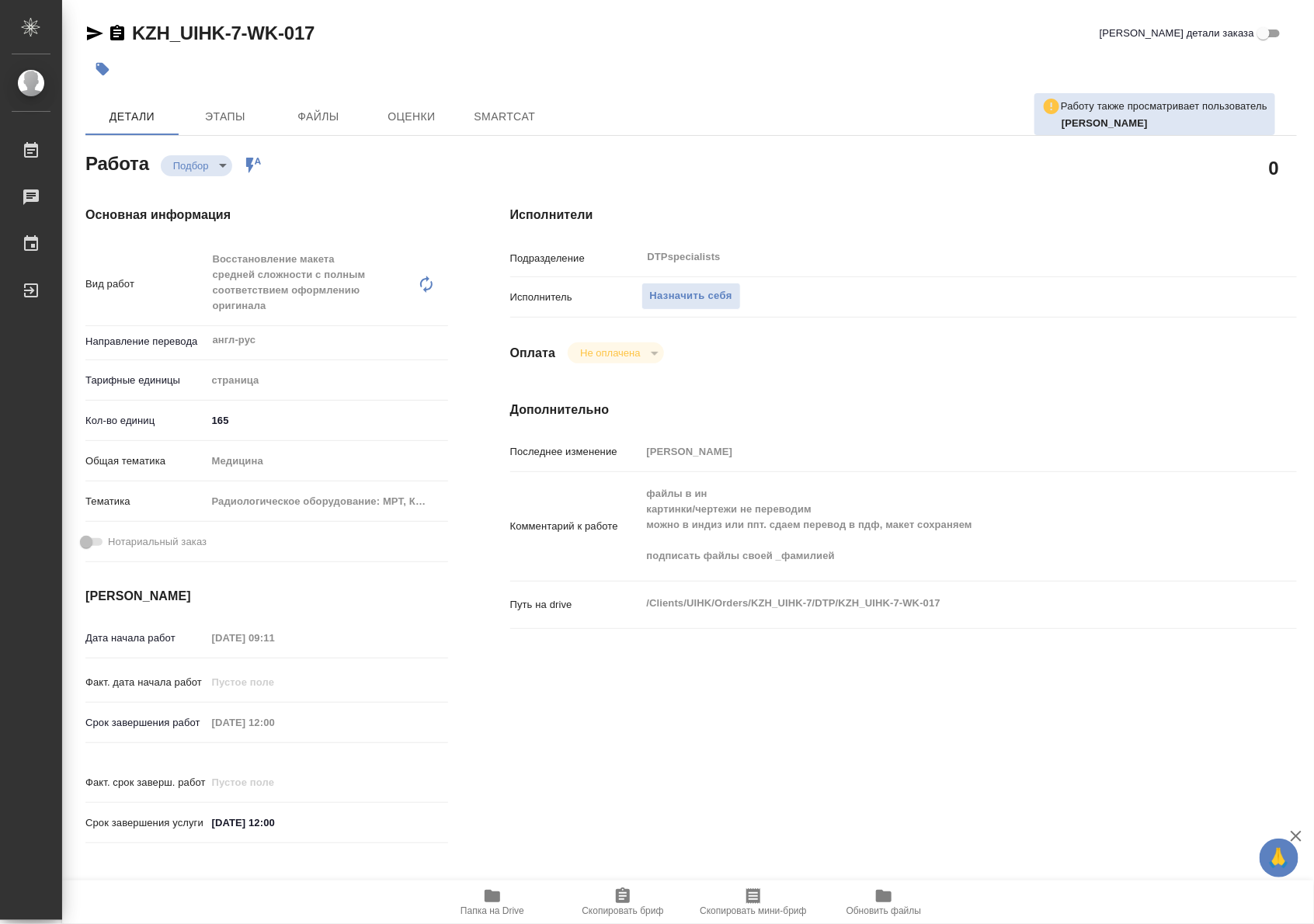
type textarea "x"
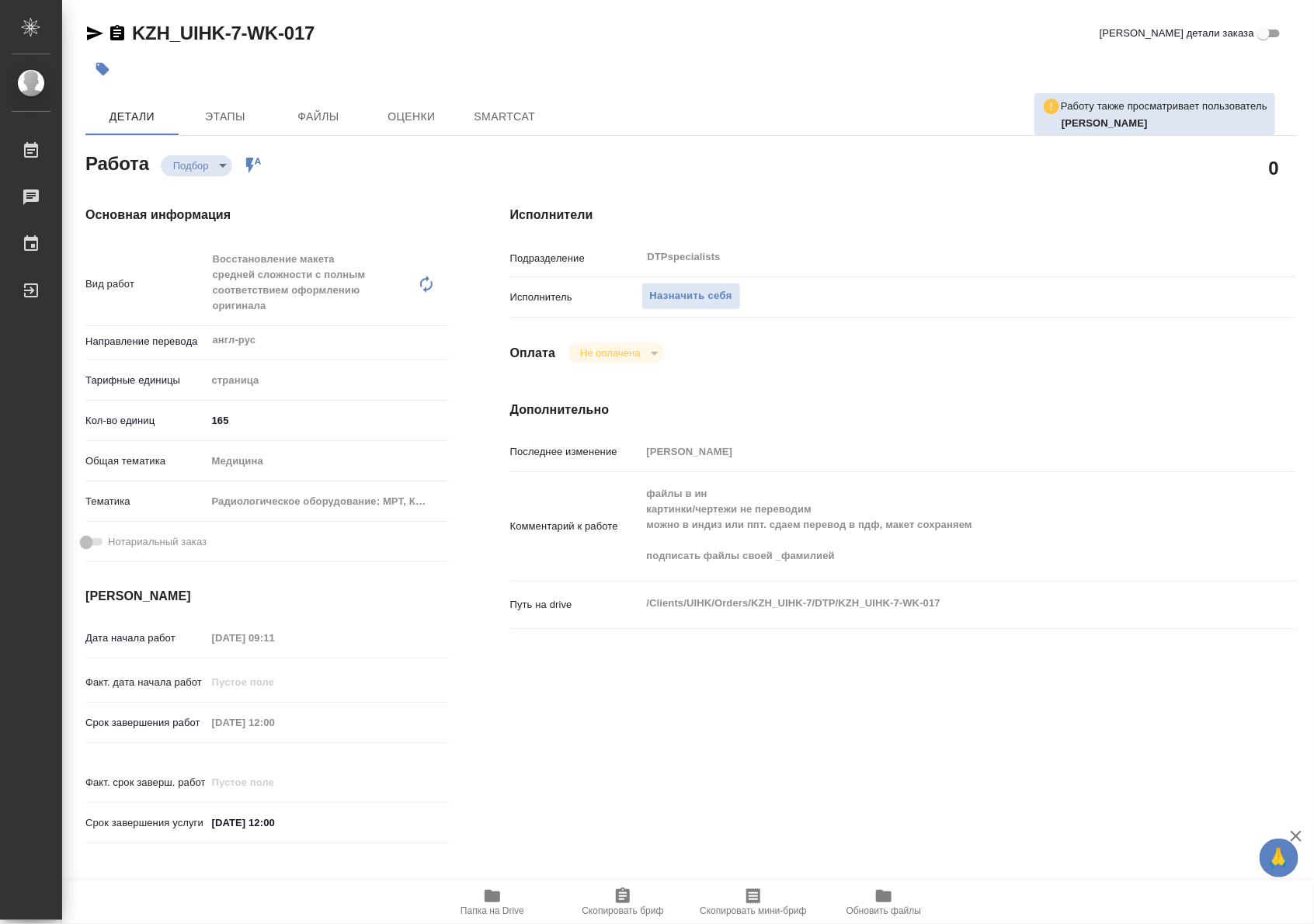
type textarea "x"
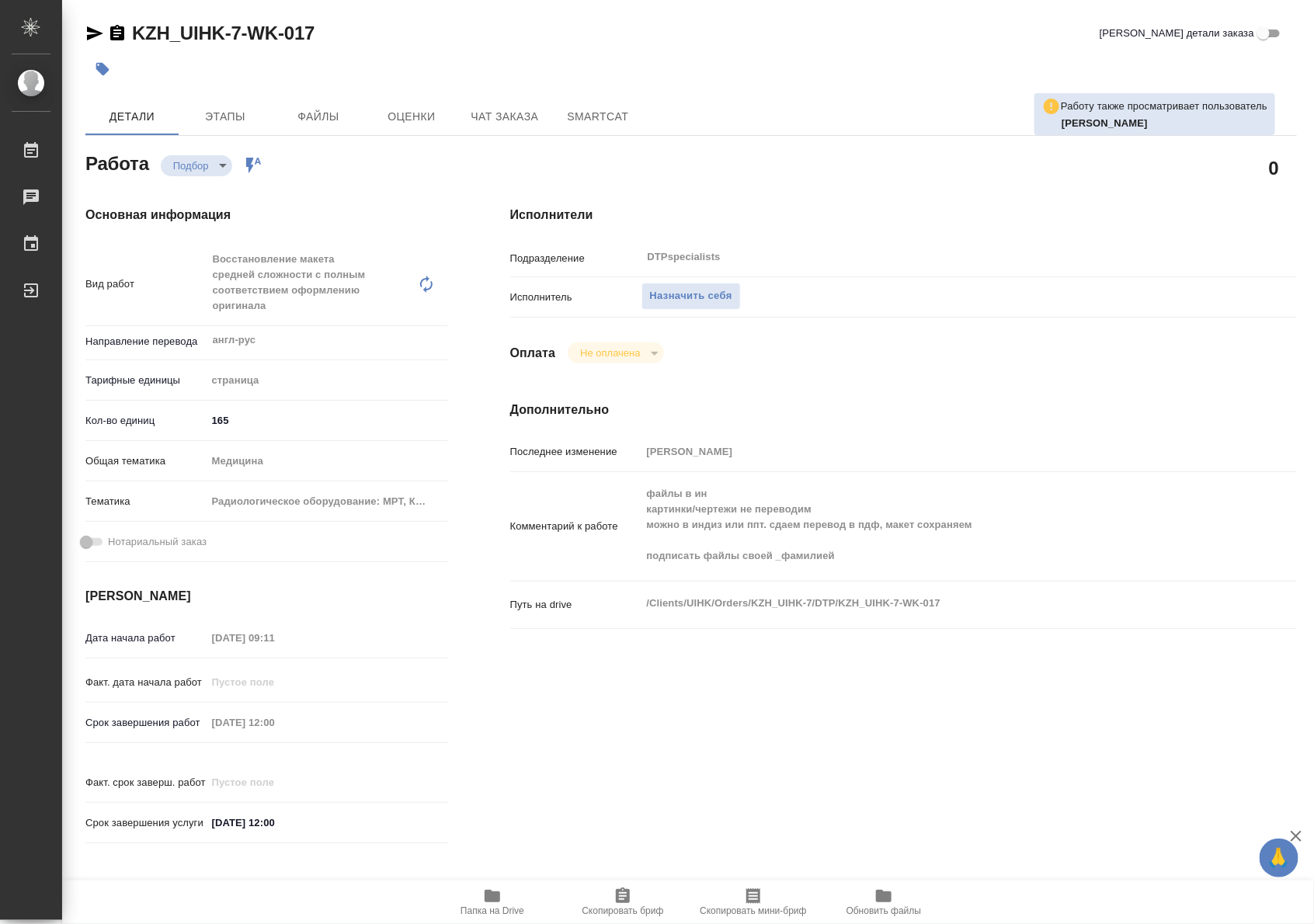
type textarea "x"
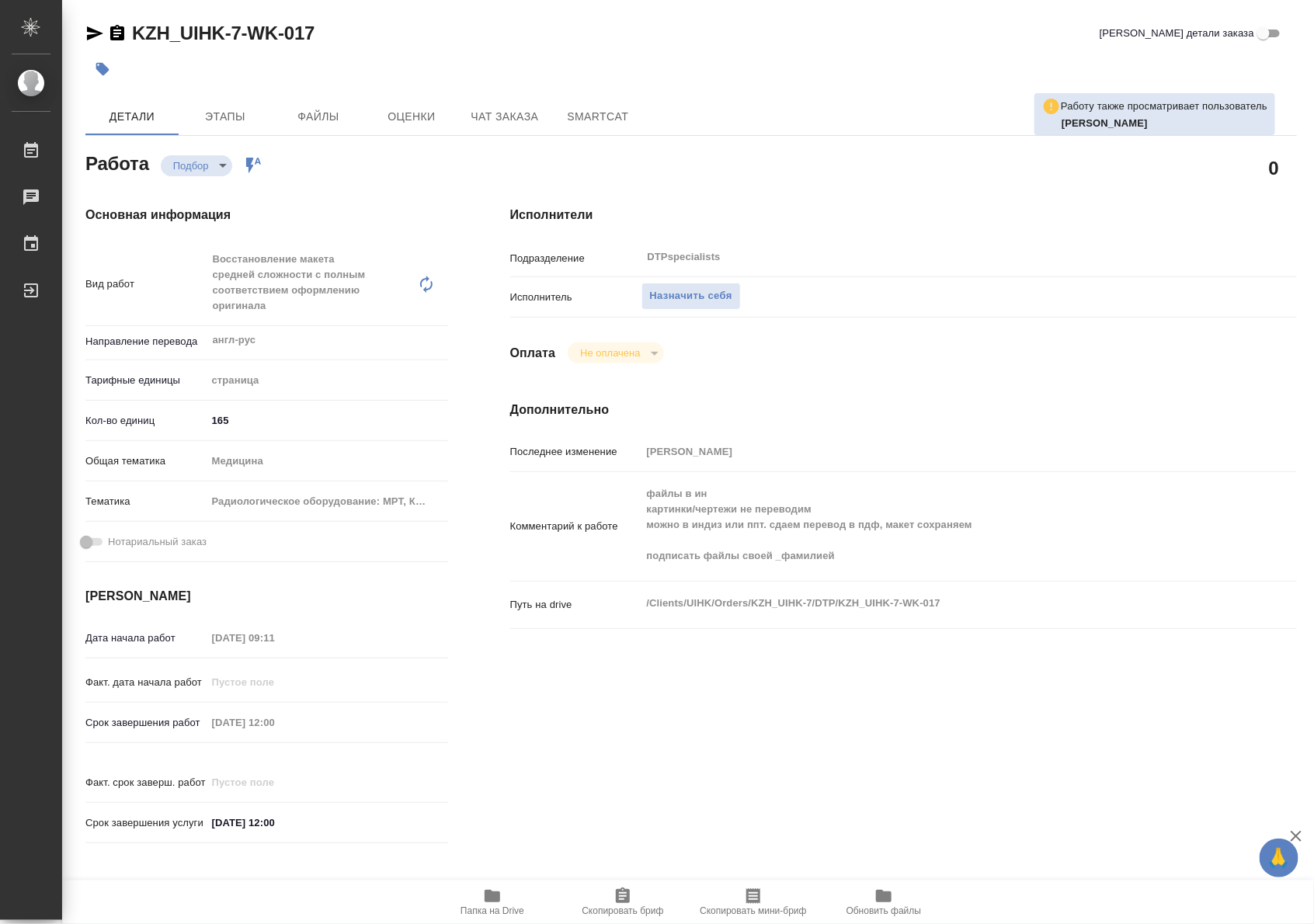
type textarea "x"
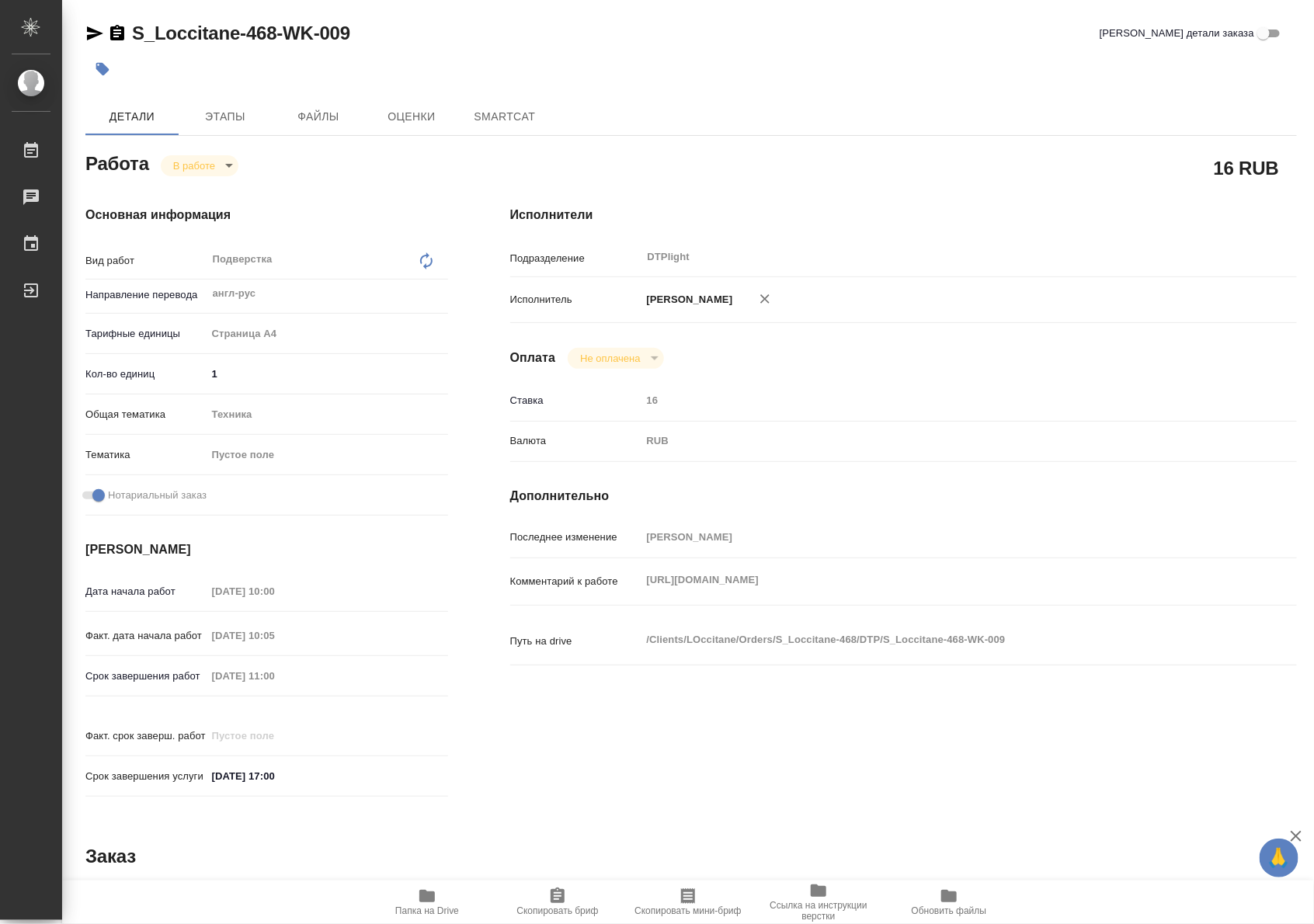
type textarea "x"
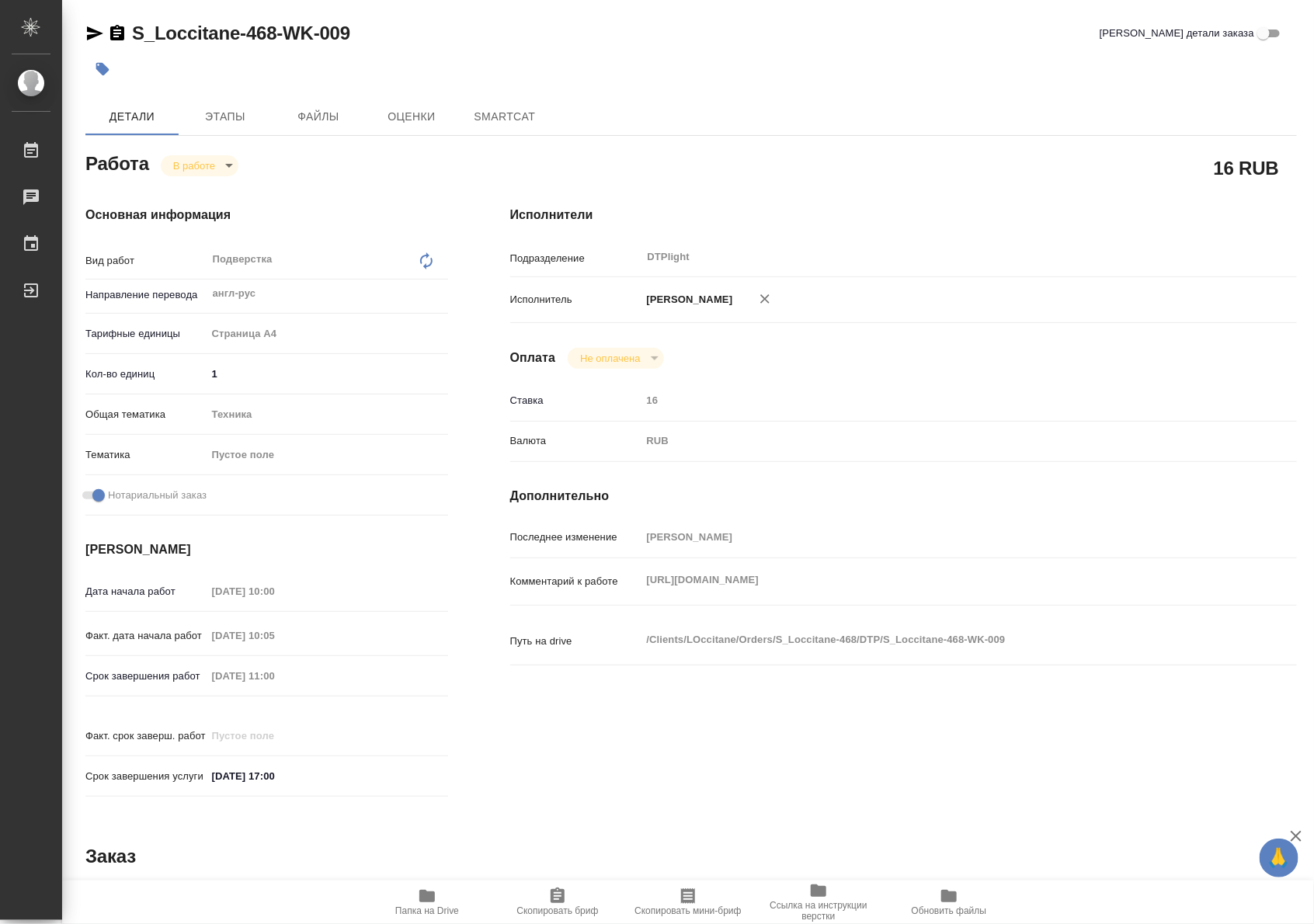
type textarea "x"
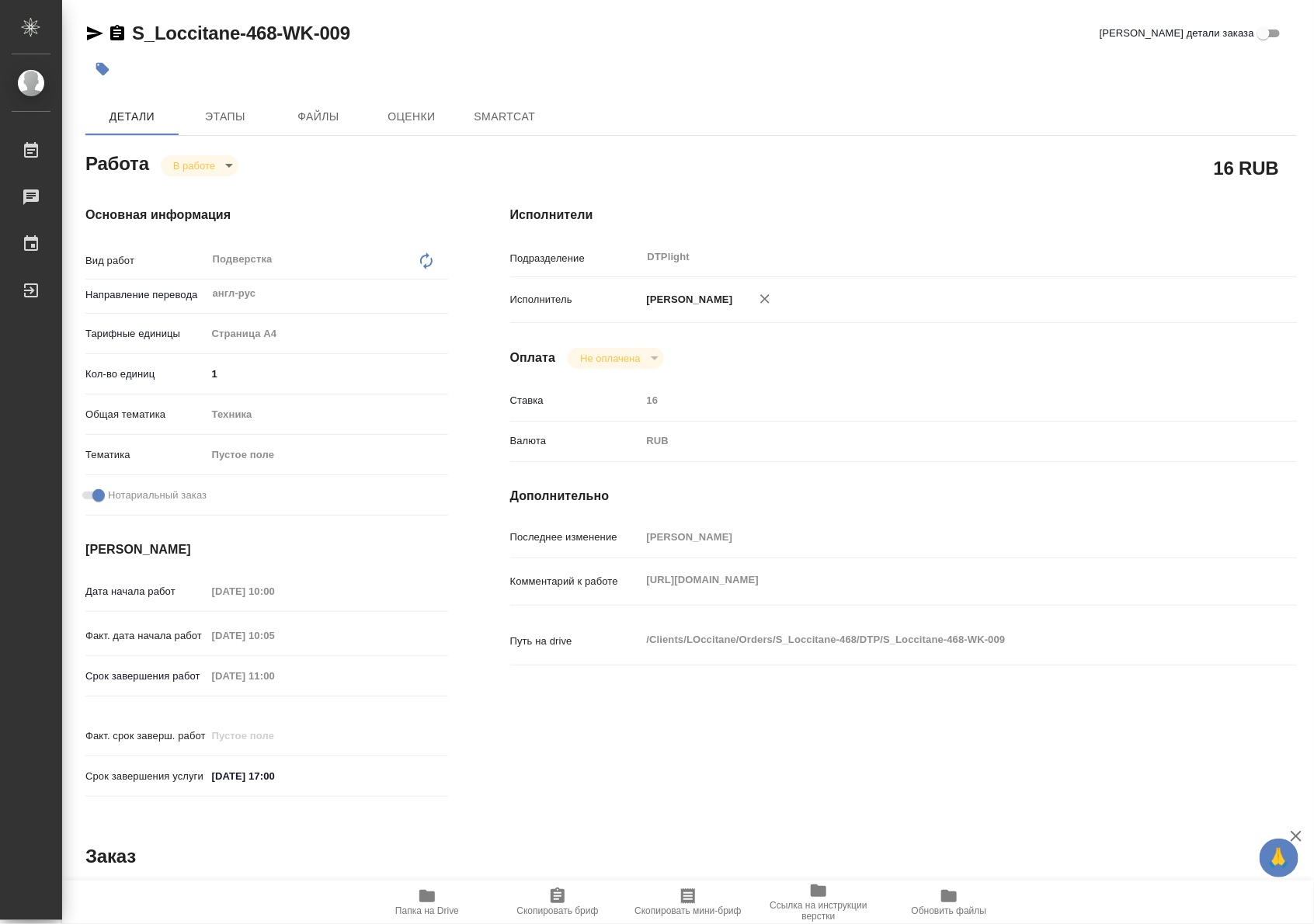
type textarea "x"
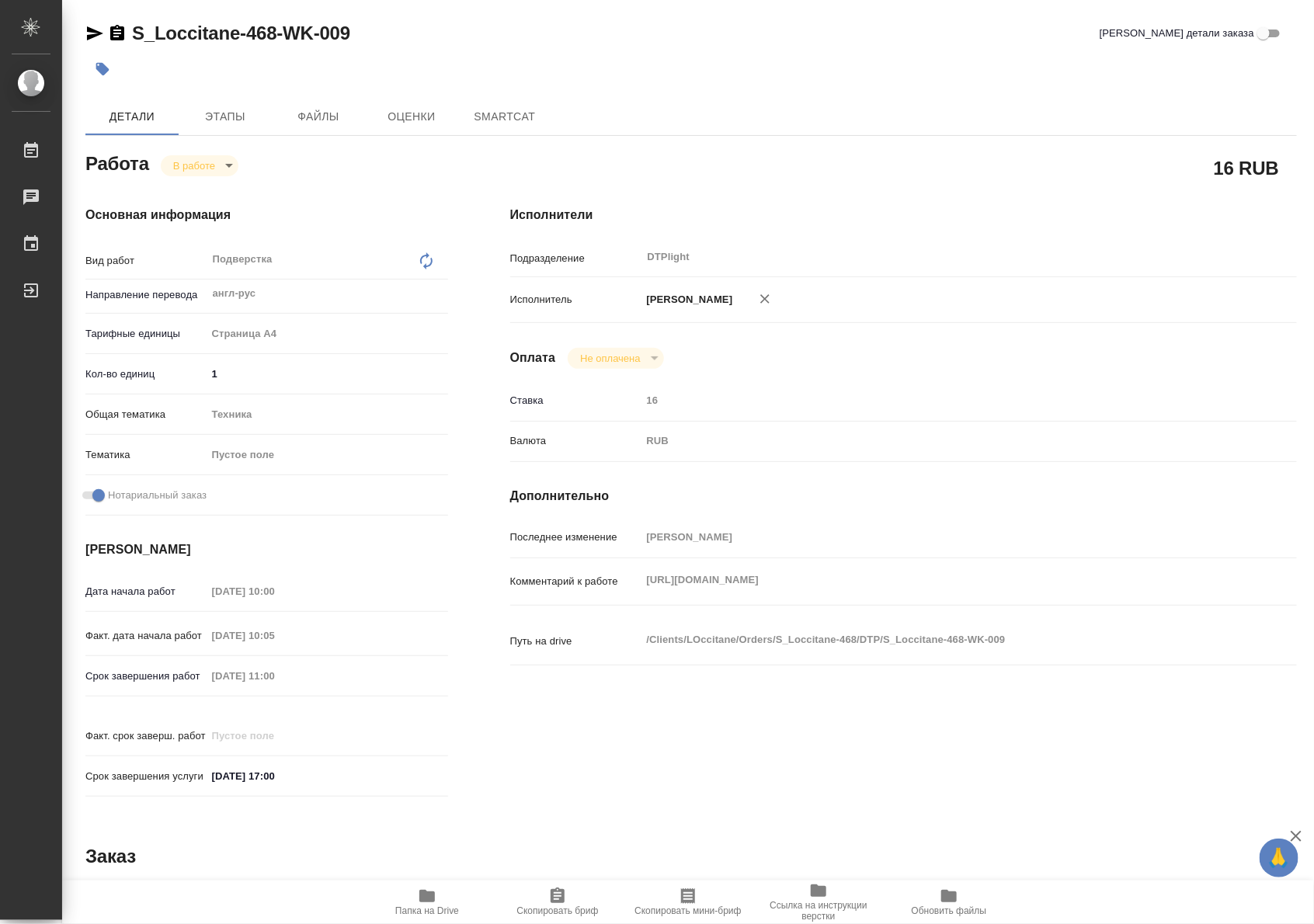
type textarea "x"
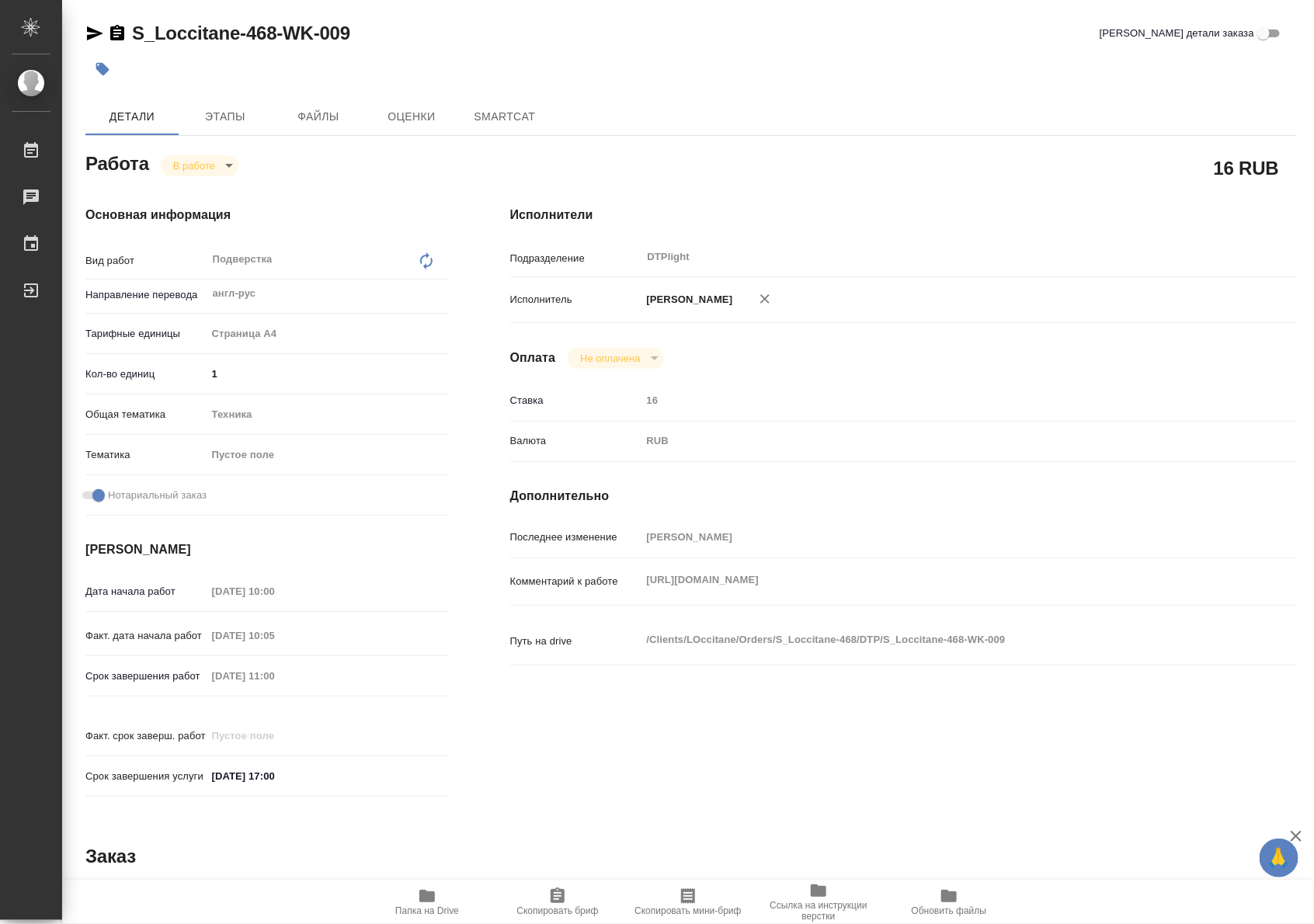
type textarea "x"
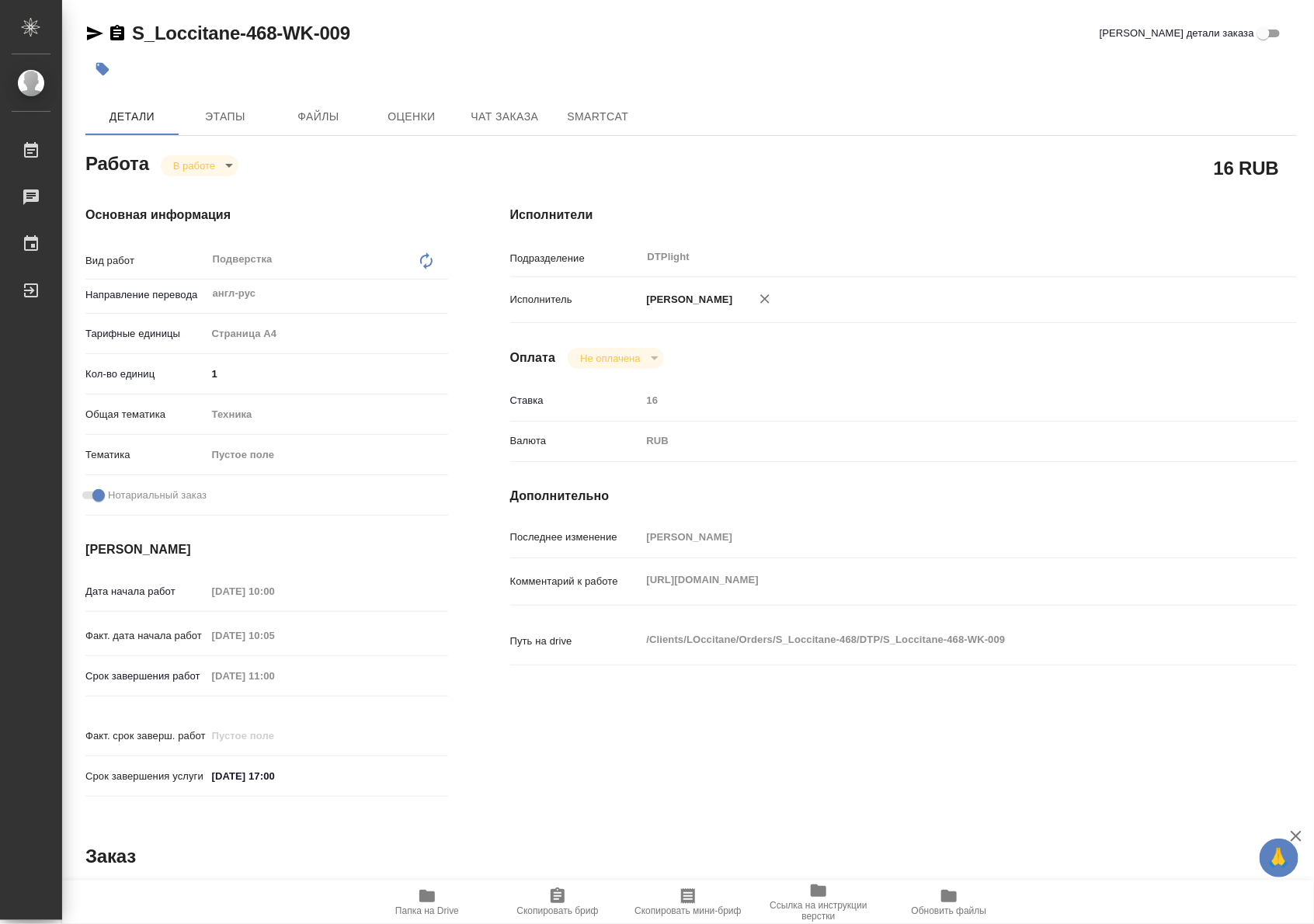
type textarea "x"
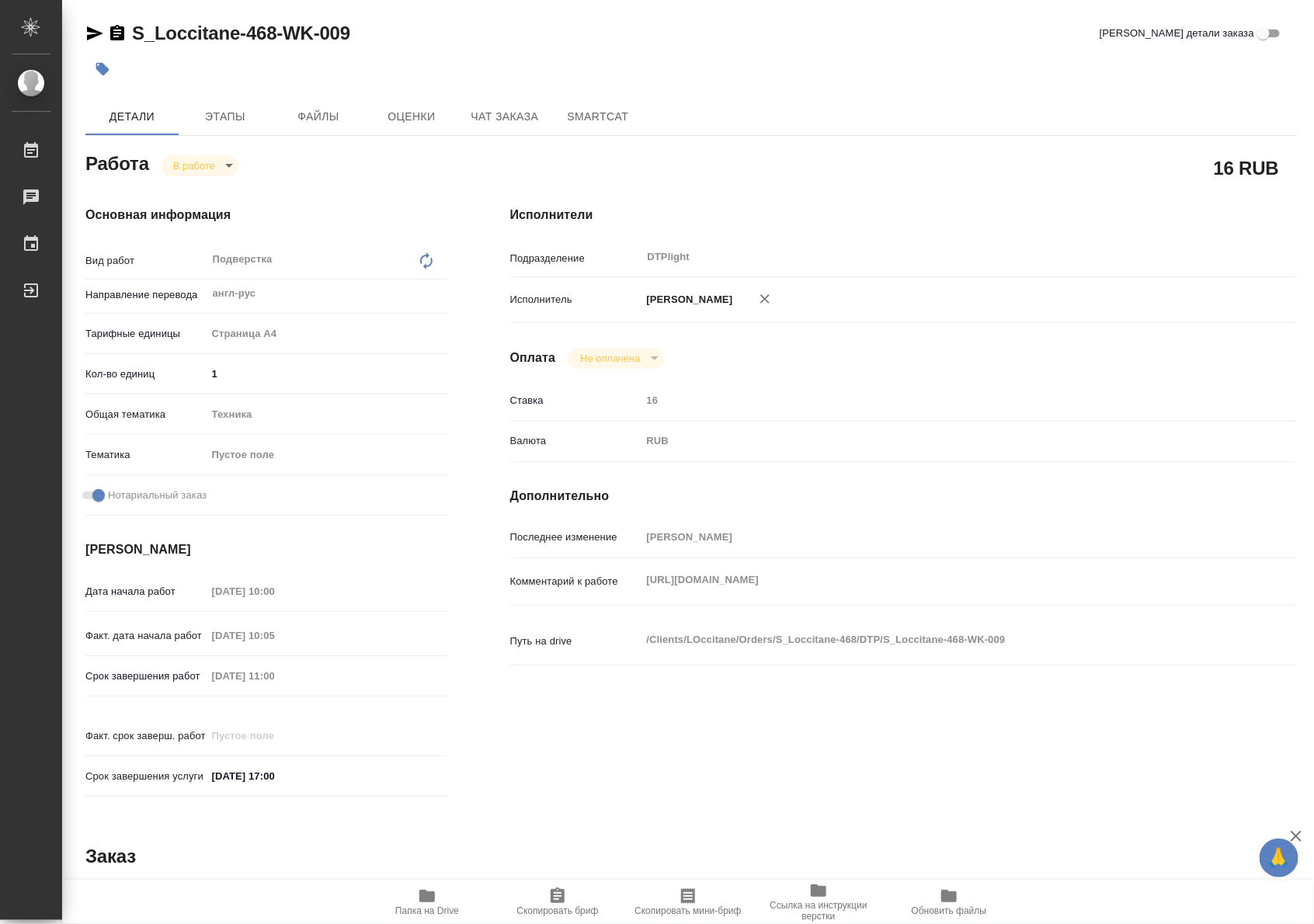
type textarea "x"
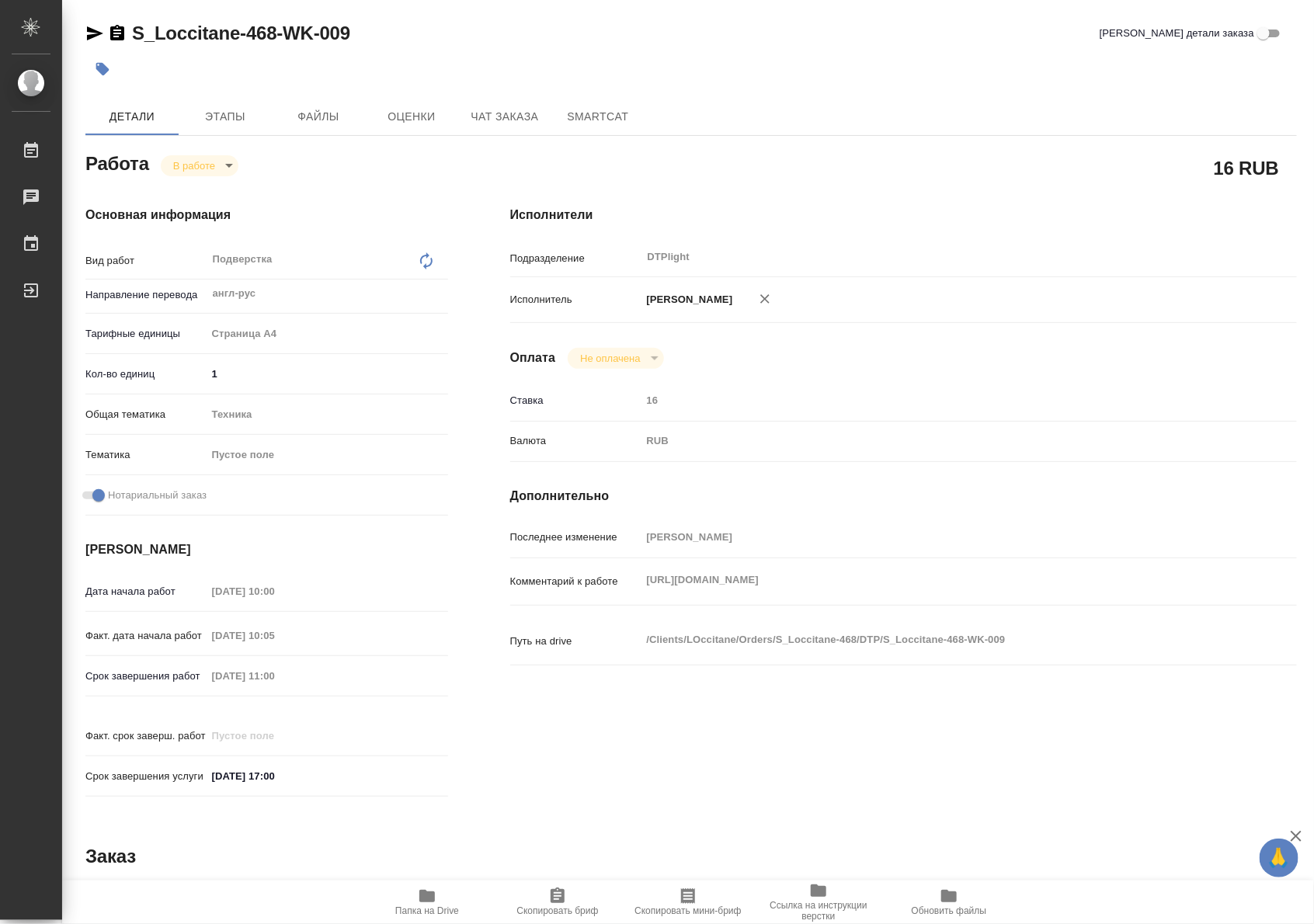
click at [420, 906] on span "Папка на Drive" at bounding box center [427, 910] width 64 height 11
click at [627, 598] on div "Комментарий к работе https://drive.awatera.com/s/jQsWriZNycgQaEH x" at bounding box center [903, 581] width 787 height 34
click at [184, 169] on body "🙏 .cls-1 fill:#fff; AWATERA Riianova Anna Работы 0 Чаты График Выйти S_Loccitan…" at bounding box center [657, 462] width 1314 height 924
click at [185, 197] on button "Выполнен" at bounding box center [202, 191] width 57 height 17
type textarea "x"
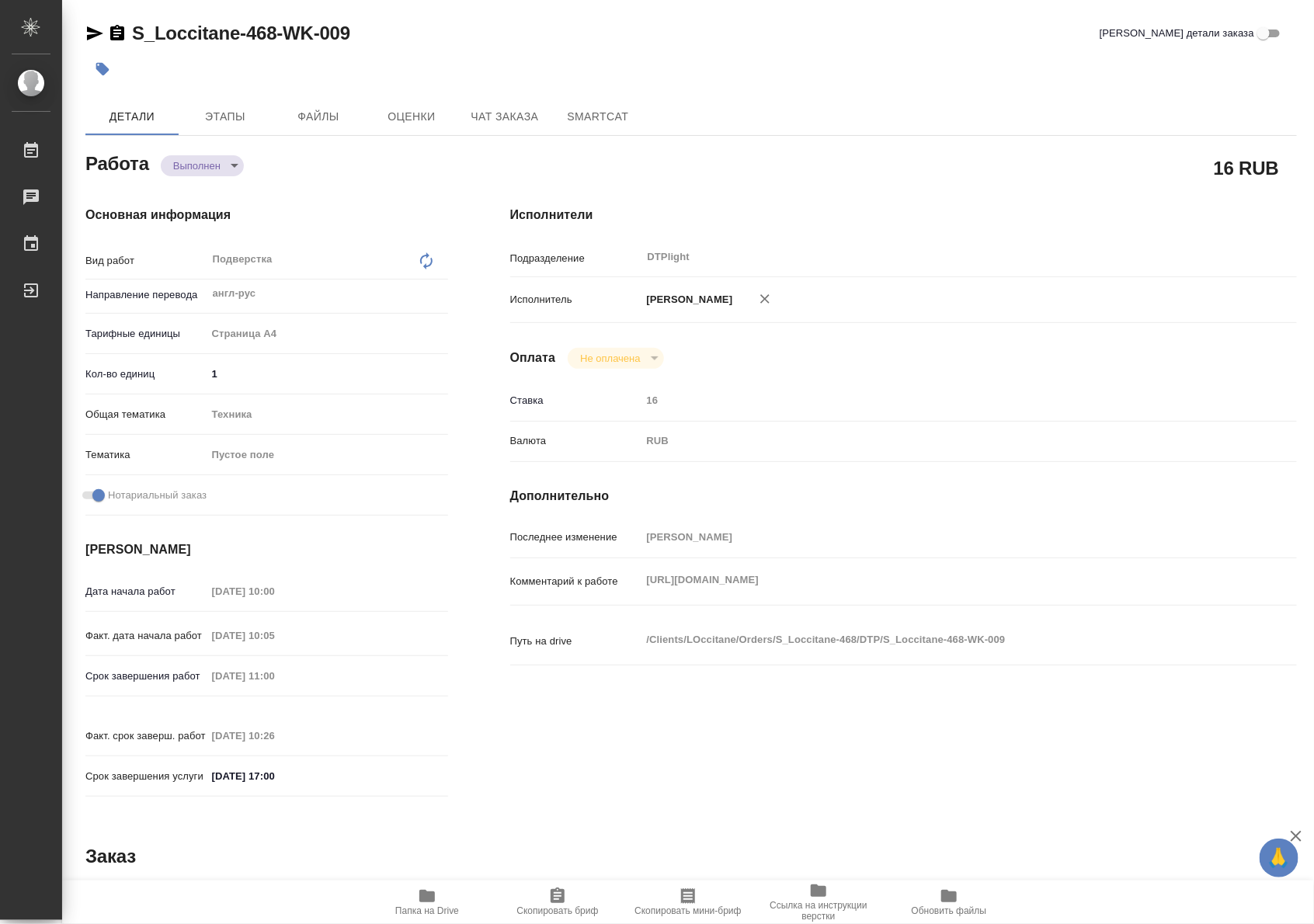
type textarea "x"
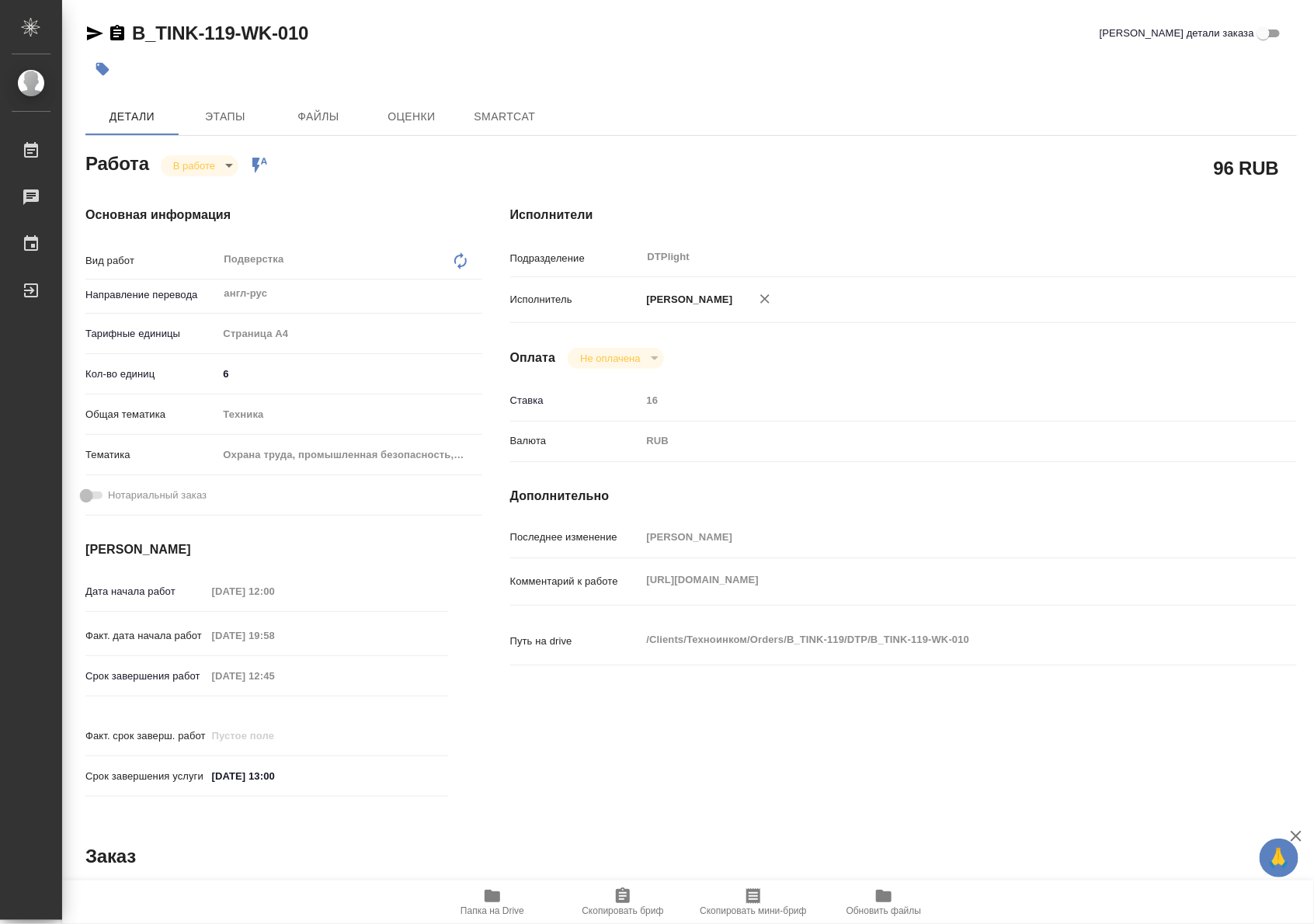
type textarea "x"
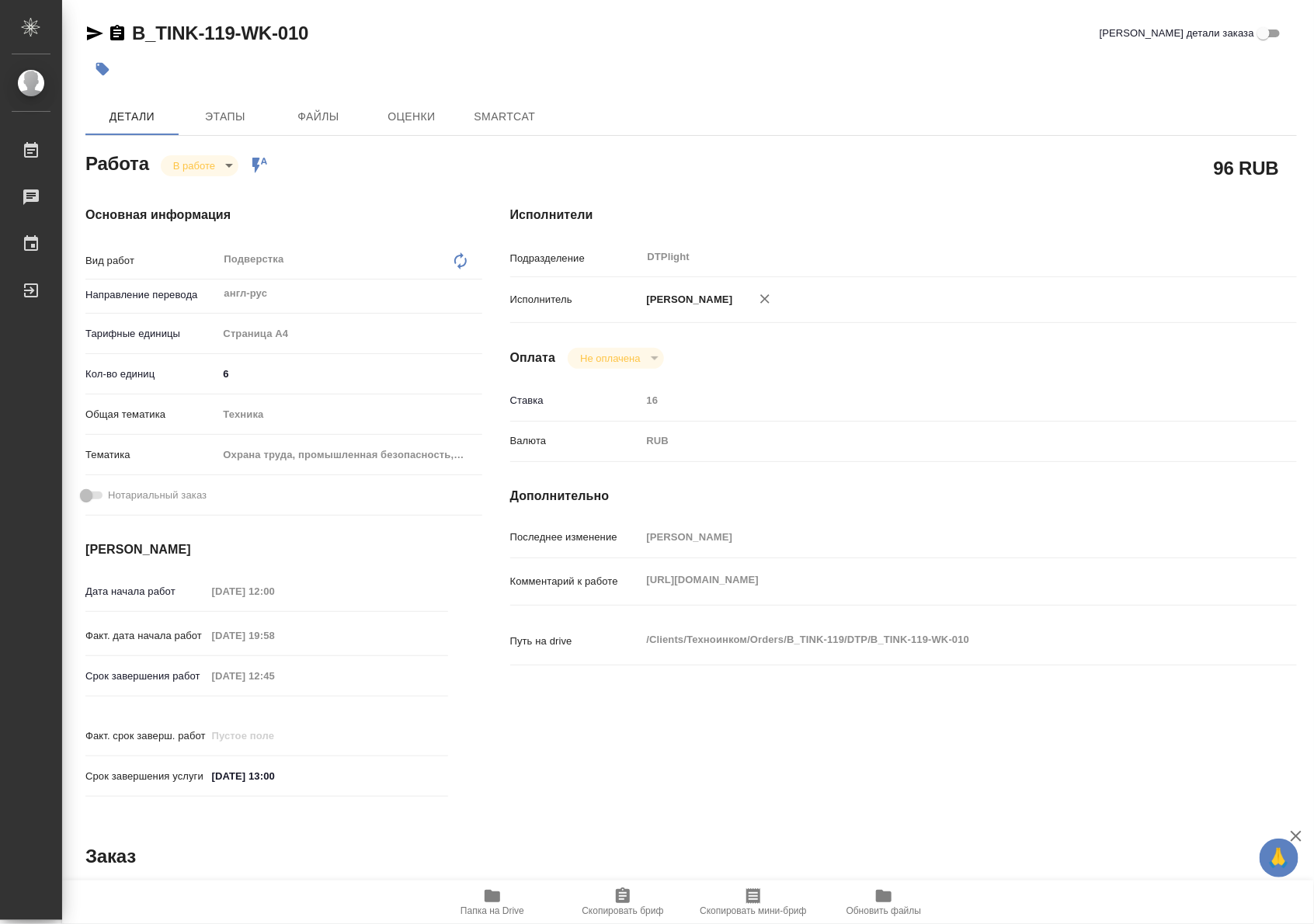
type textarea "x"
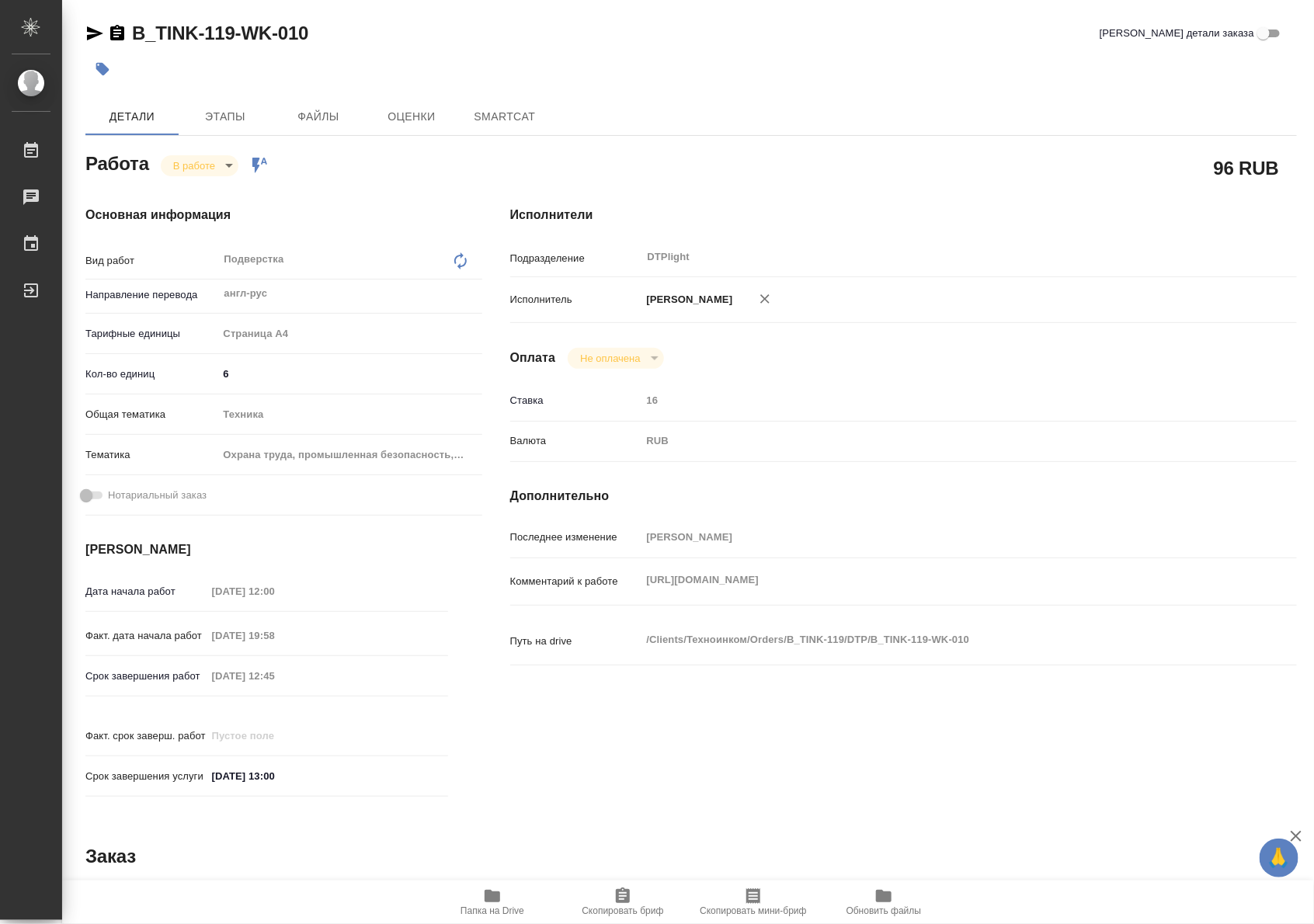
type textarea "x"
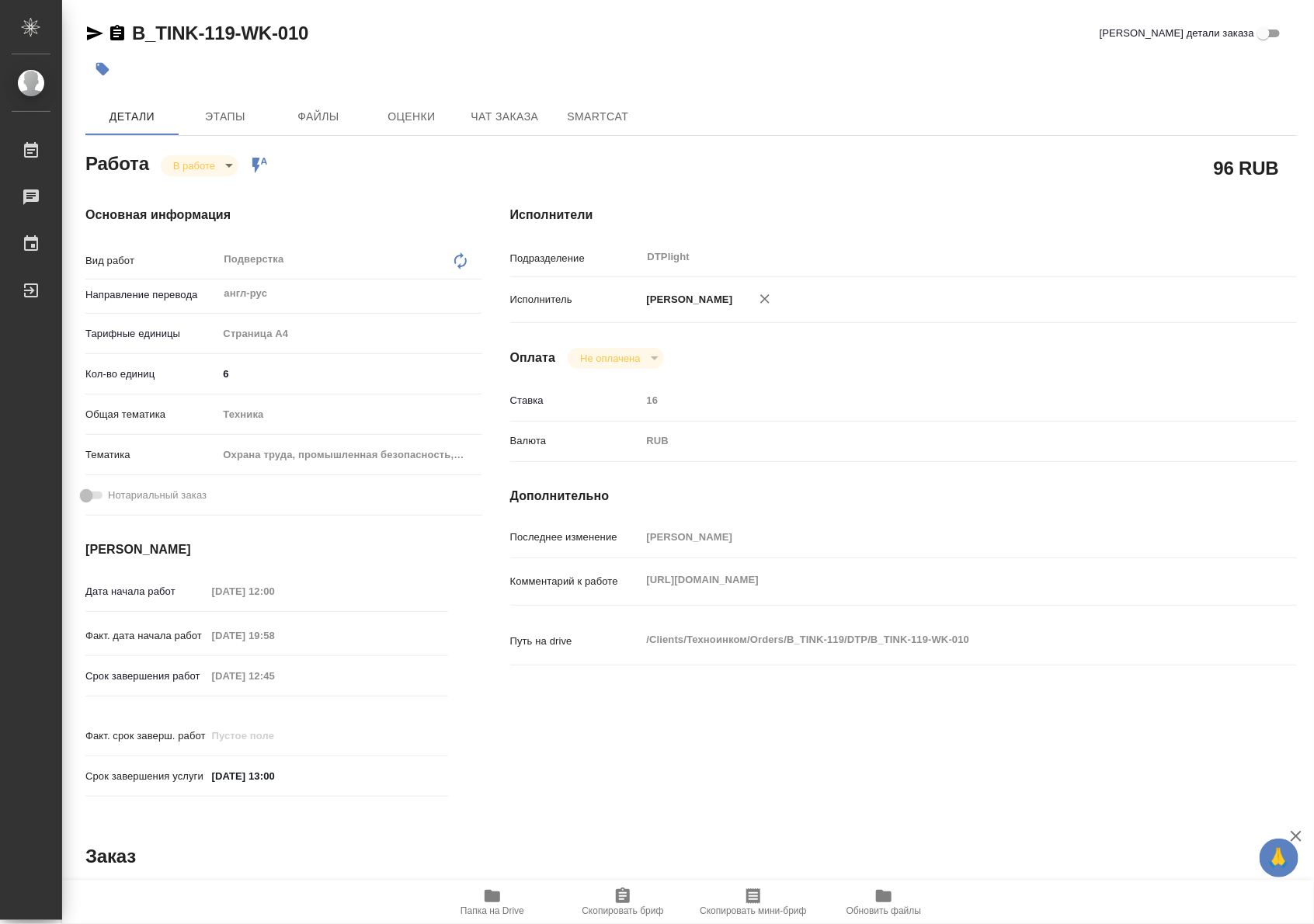
type textarea "x"
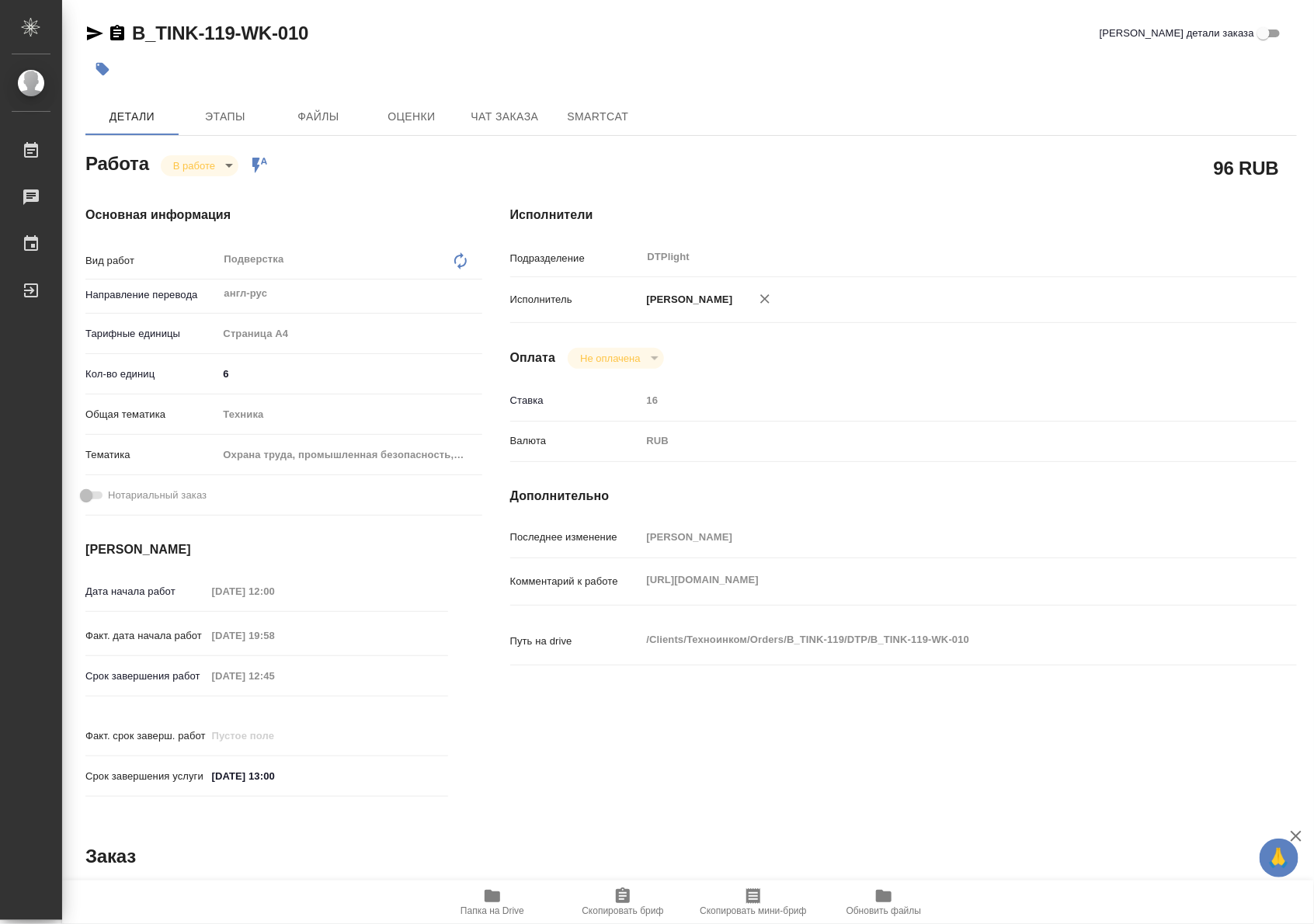
type textarea "x"
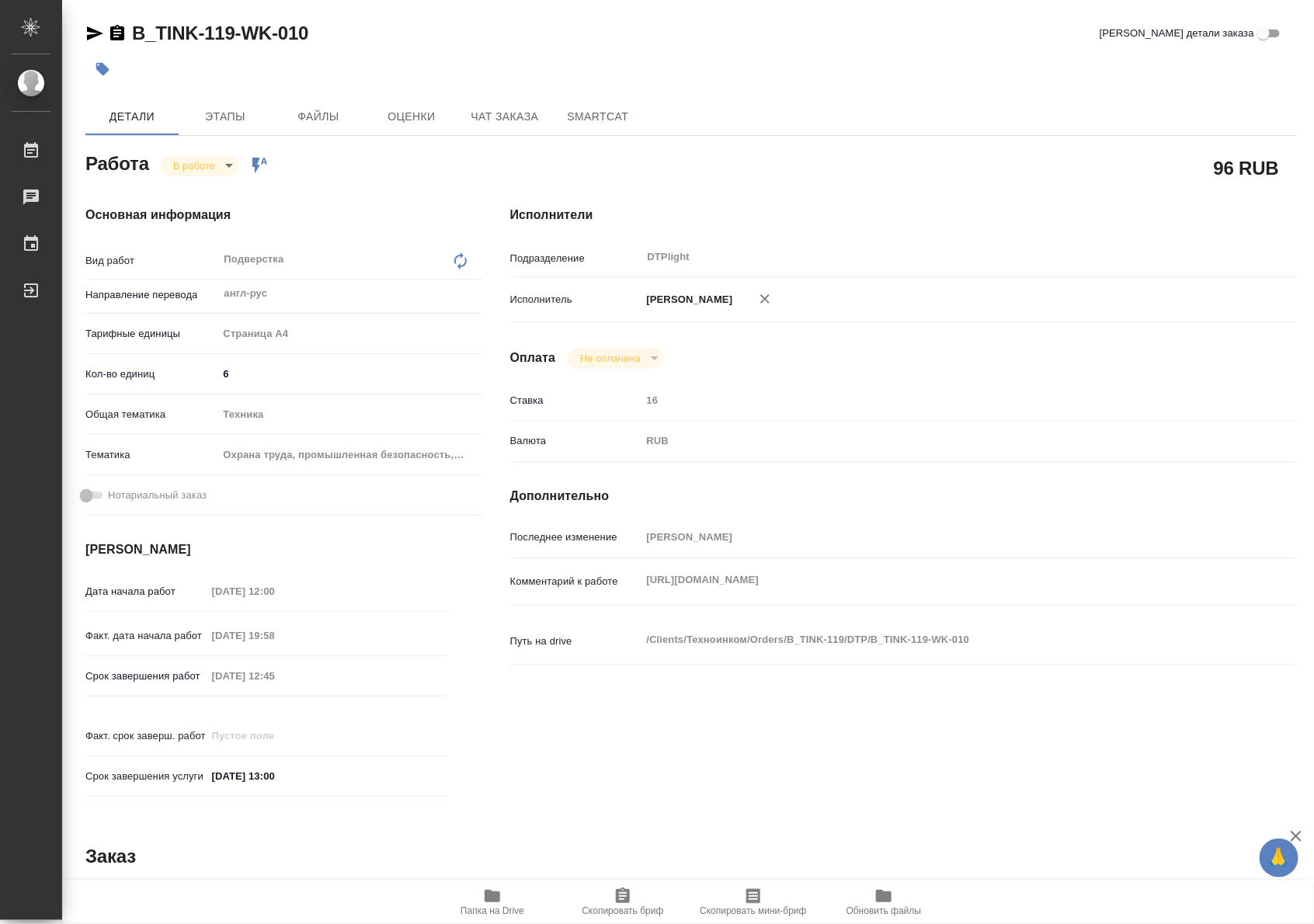
click at [482, 905] on span "Папка на Drive" at bounding box center [493, 910] width 64 height 11
click at [183, 165] on body "🙏 .cls-1 fill:#fff; AWATERA Riianova Anna Работы 0 Чаты График Выйти B_TINK-119…" at bounding box center [657, 462] width 1314 height 924
click at [196, 190] on button "Выполнен" at bounding box center [202, 191] width 57 height 17
type textarea "x"
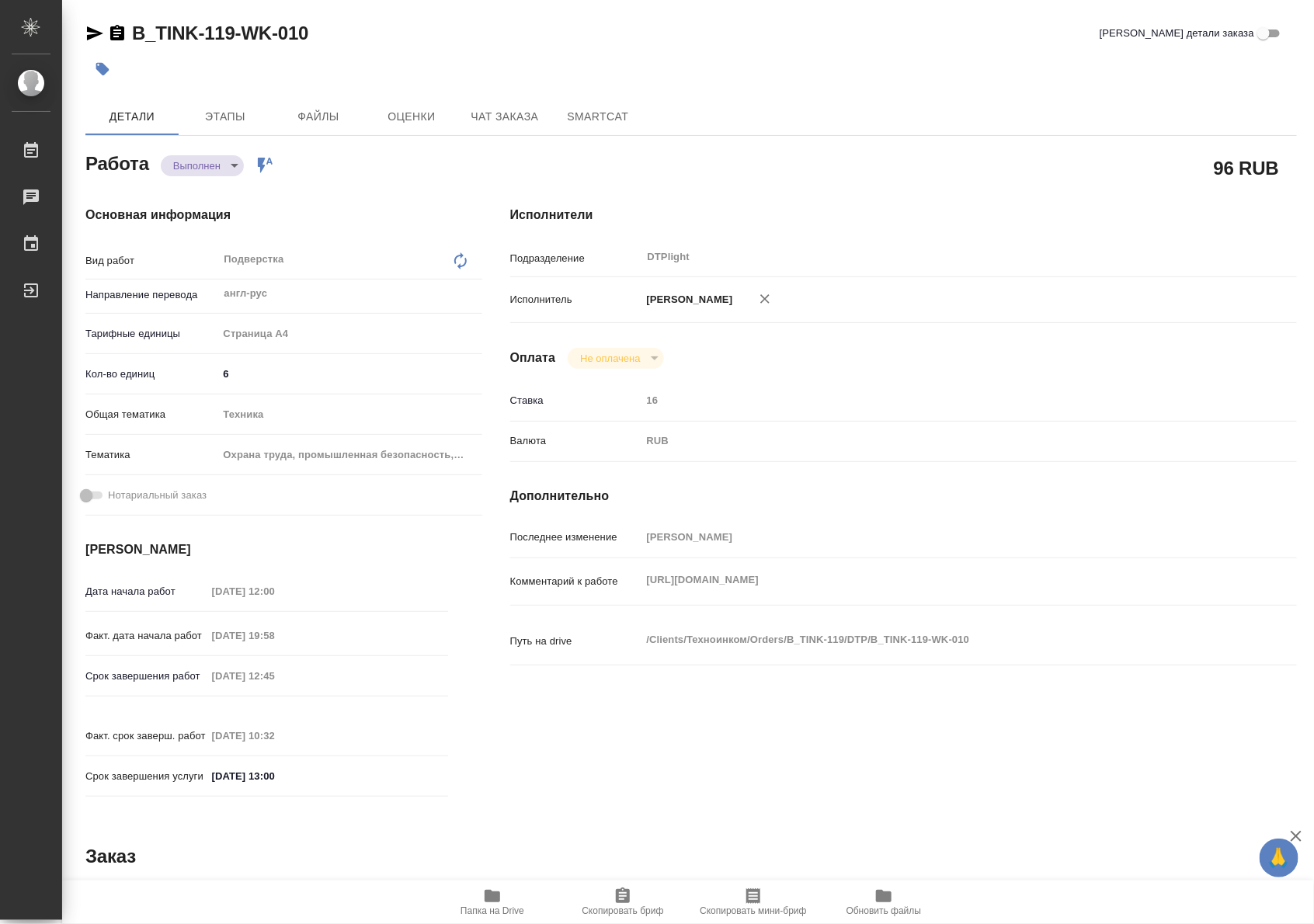
type textarea "x"
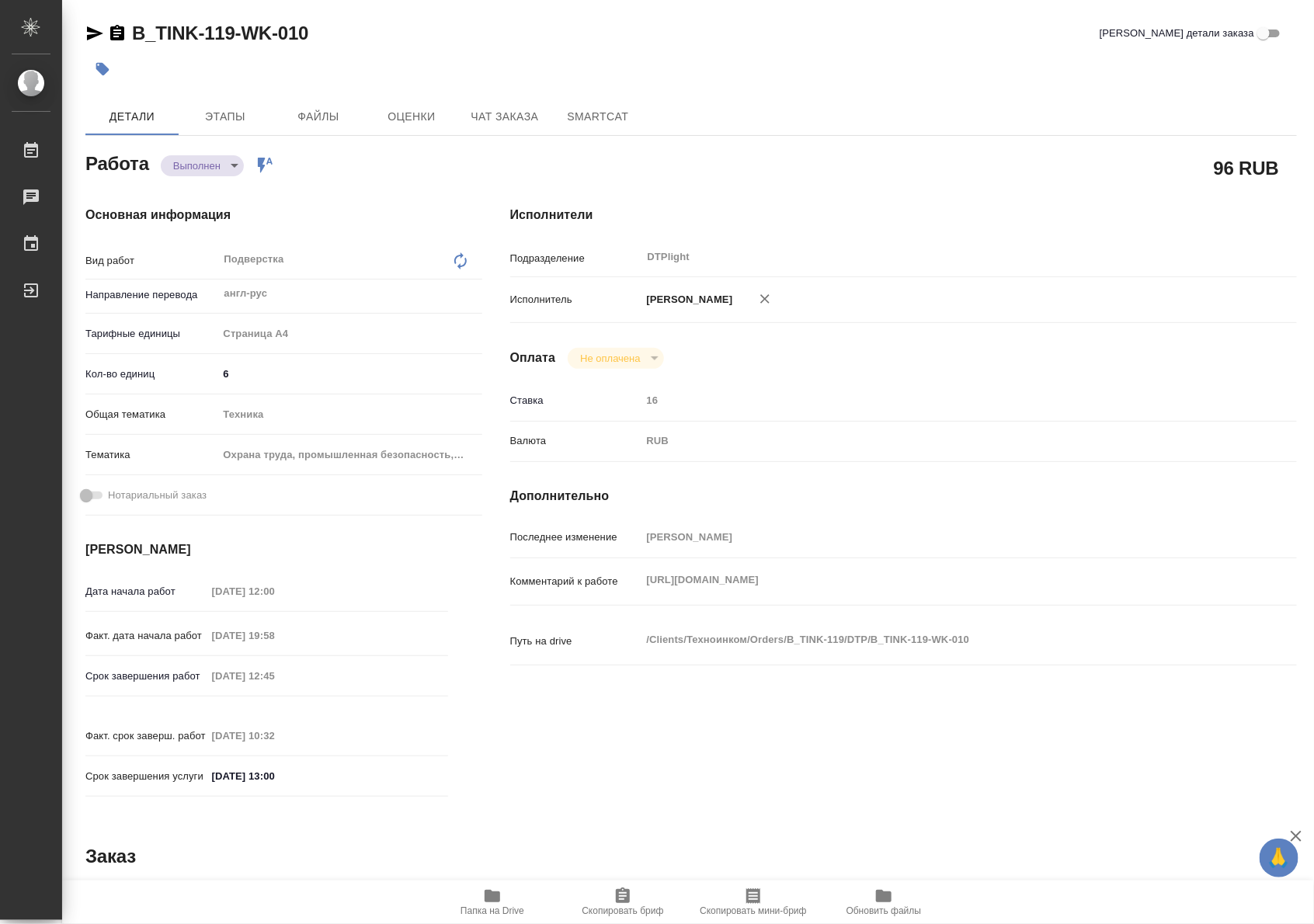
type textarea "x"
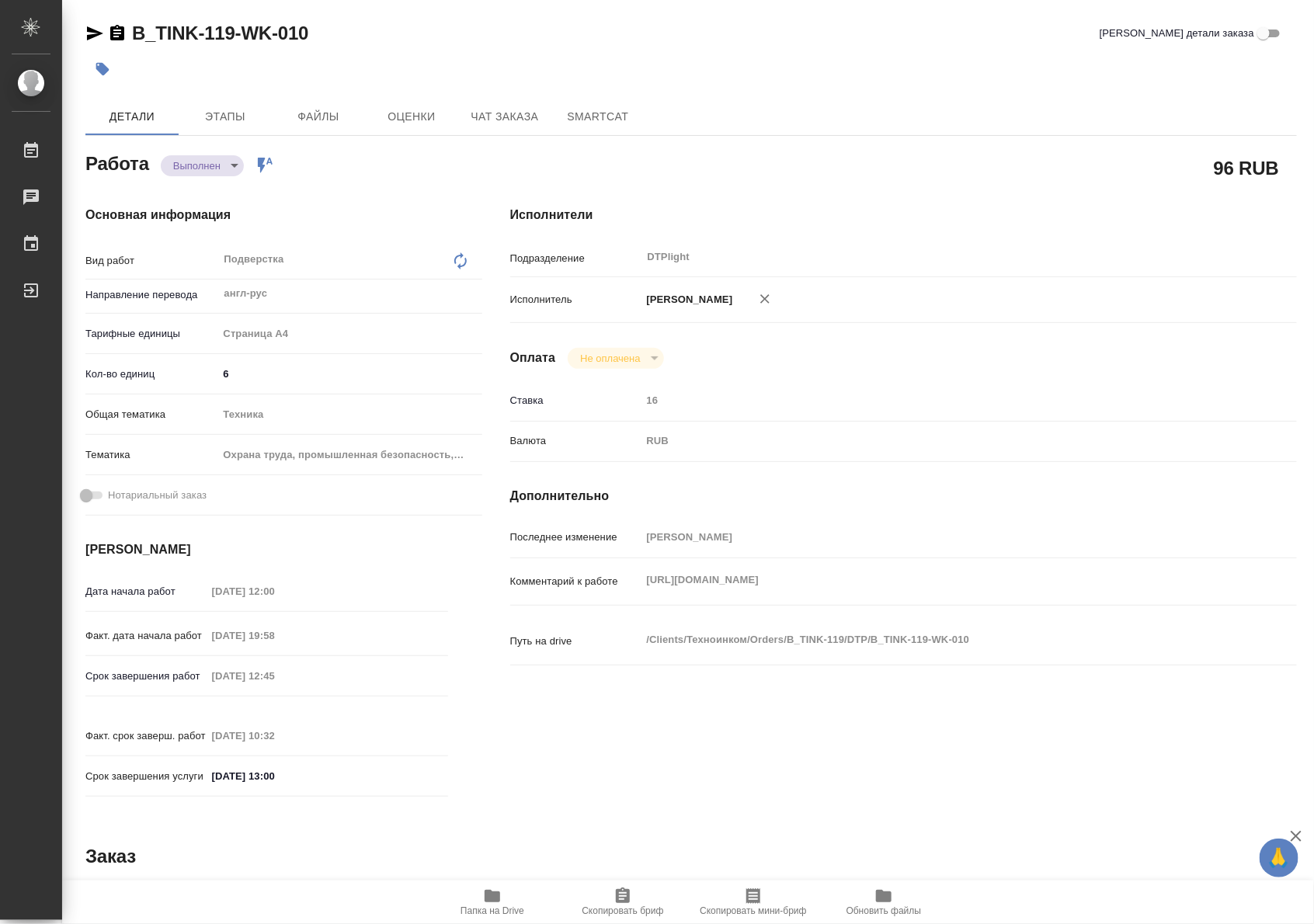
type textarea "x"
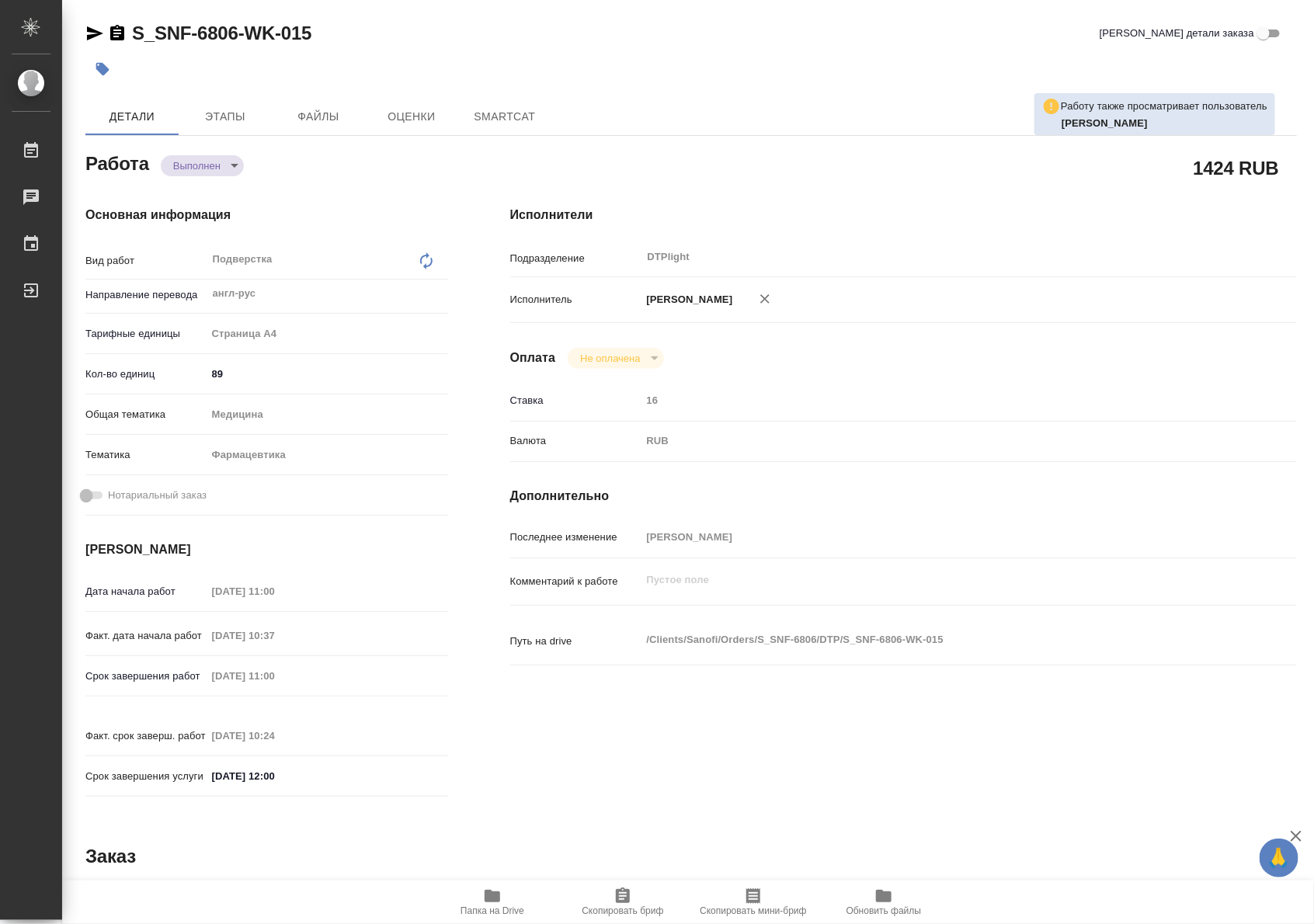
type textarea "x"
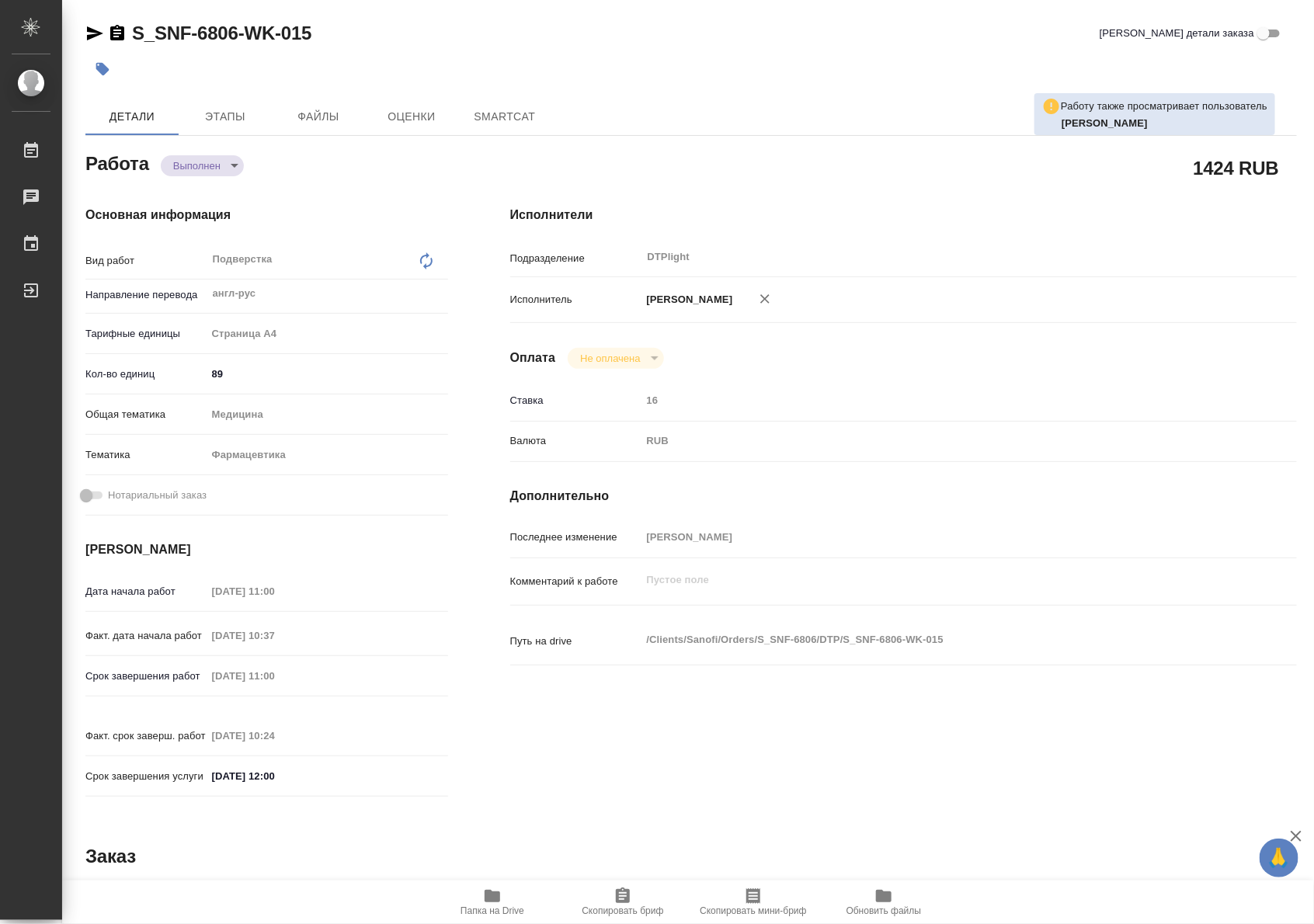
type textarea "x"
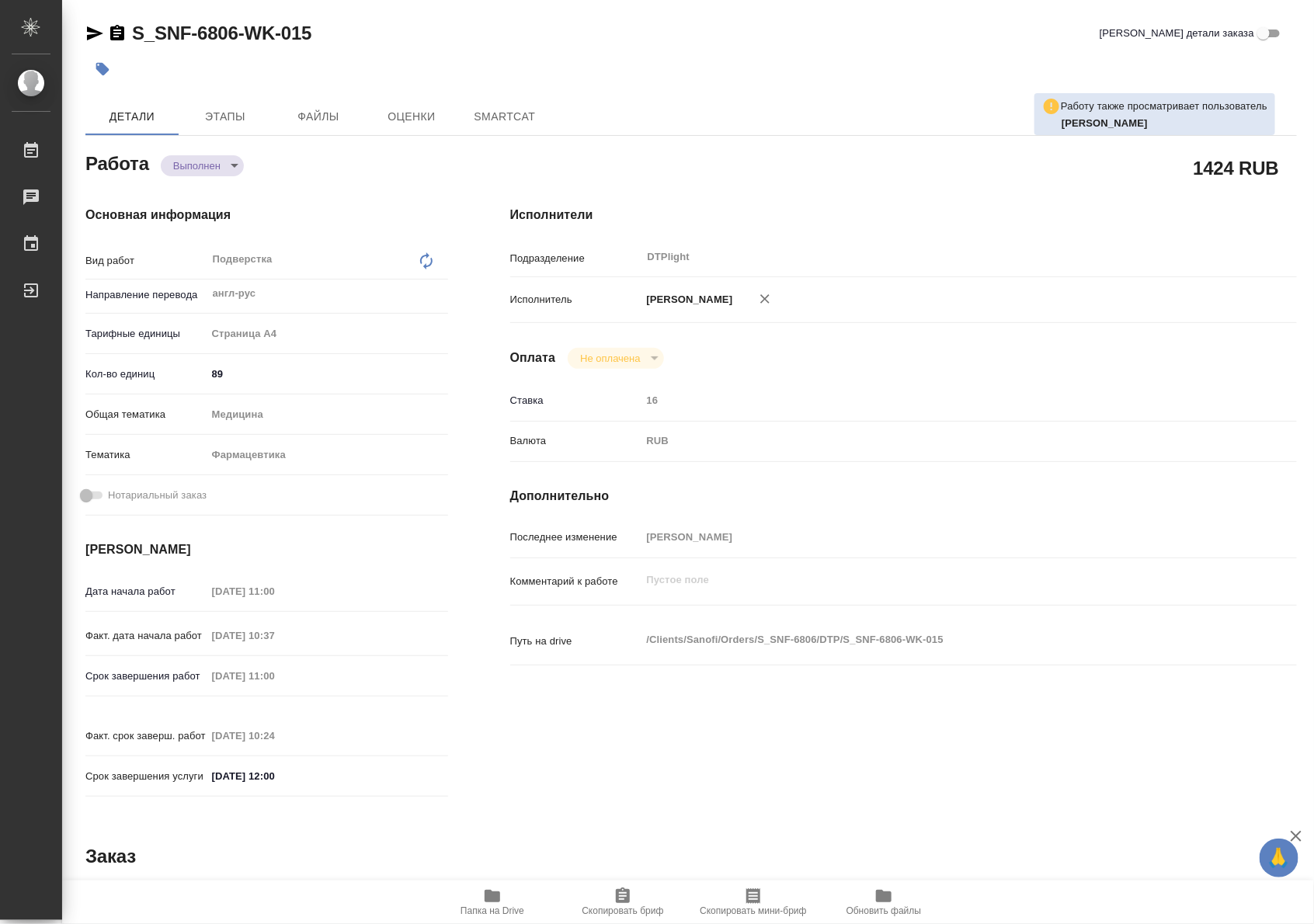
type textarea "x"
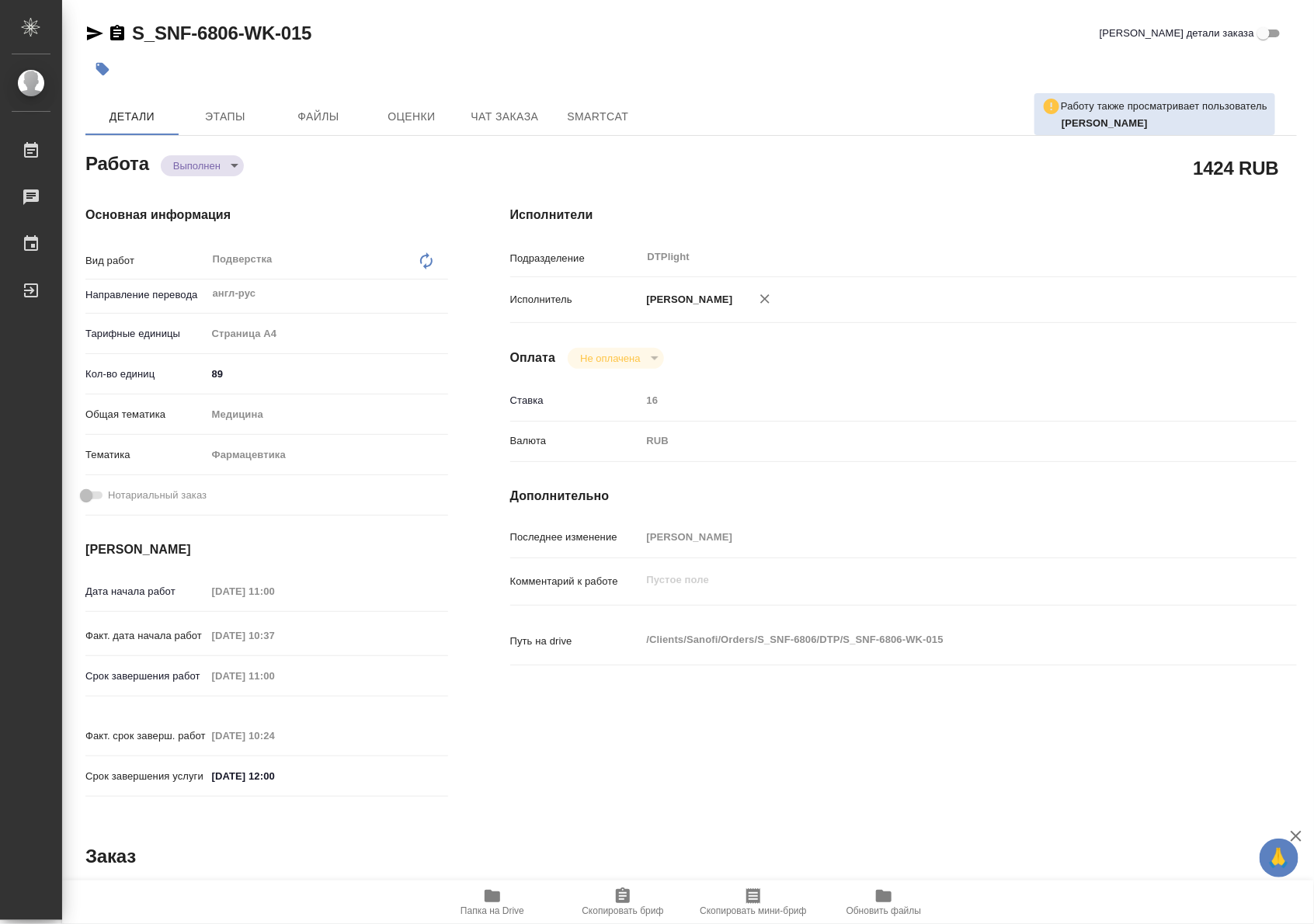
type textarea "x"
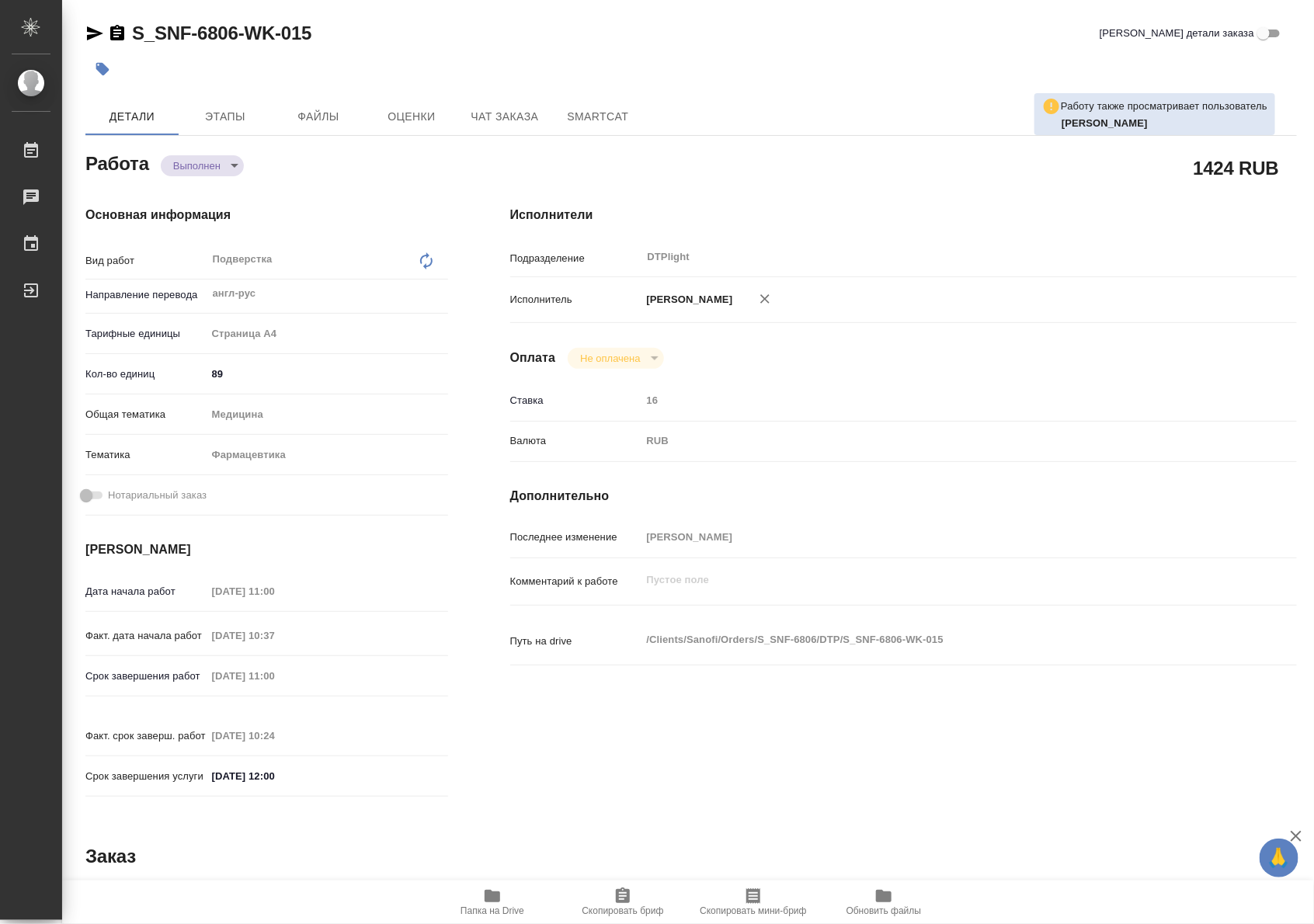
click at [1163, 350] on div "Исполнители Подразделение DTPlight ​ Исполнитель [PERSON_NAME] [PERSON_NAME] Оп…" at bounding box center [904, 506] width 849 height 663
type textarea "x"
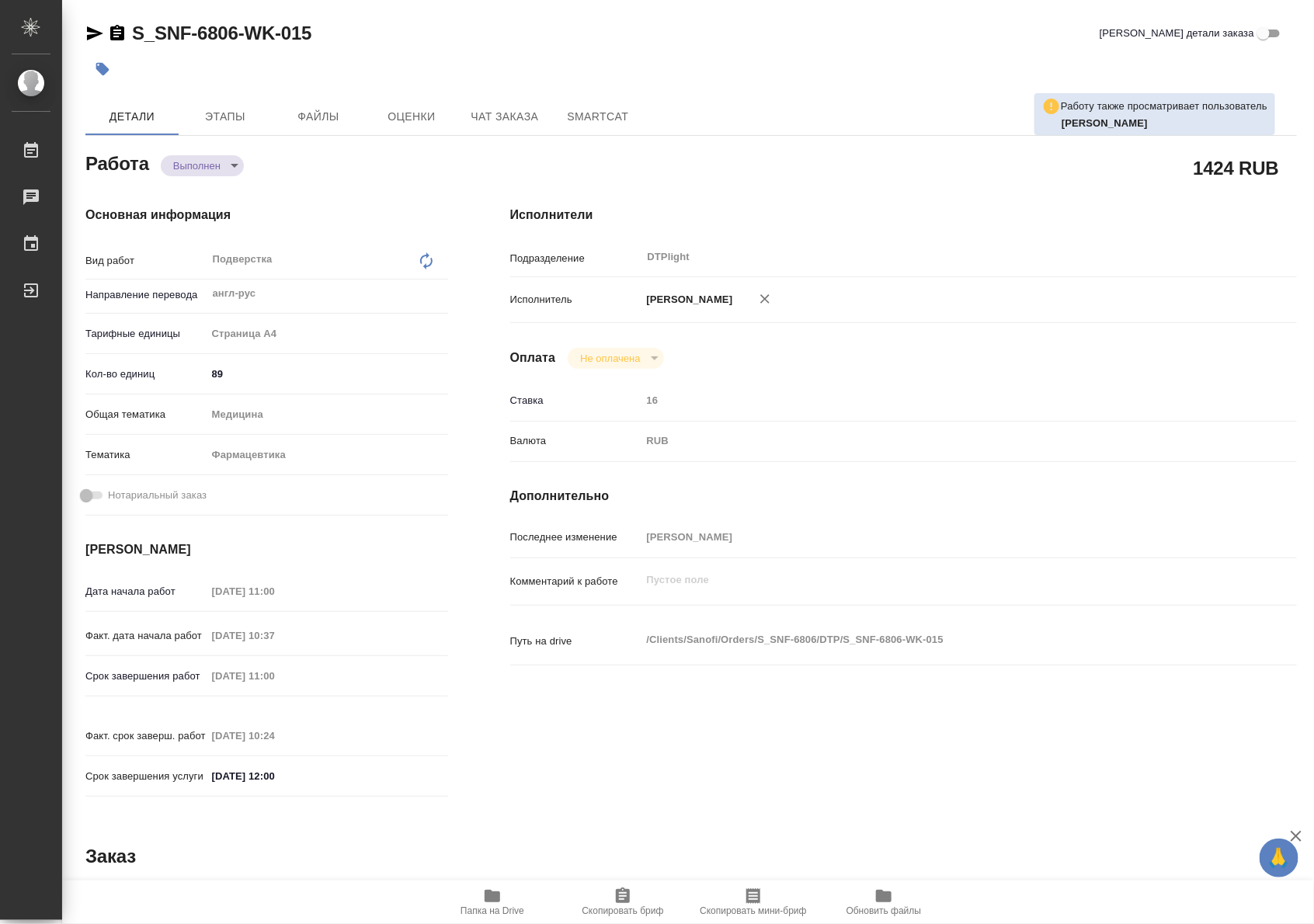
type textarea "x"
click at [464, 902] on span "Папка на Drive" at bounding box center [493, 901] width 112 height 29
click at [215, 167] on body "🙏 .cls-1 fill:#fff; AWATERA Riianova [PERSON_NAME] Работы 0 Чаты График Выйти S…" at bounding box center [657, 462] width 1314 height 924
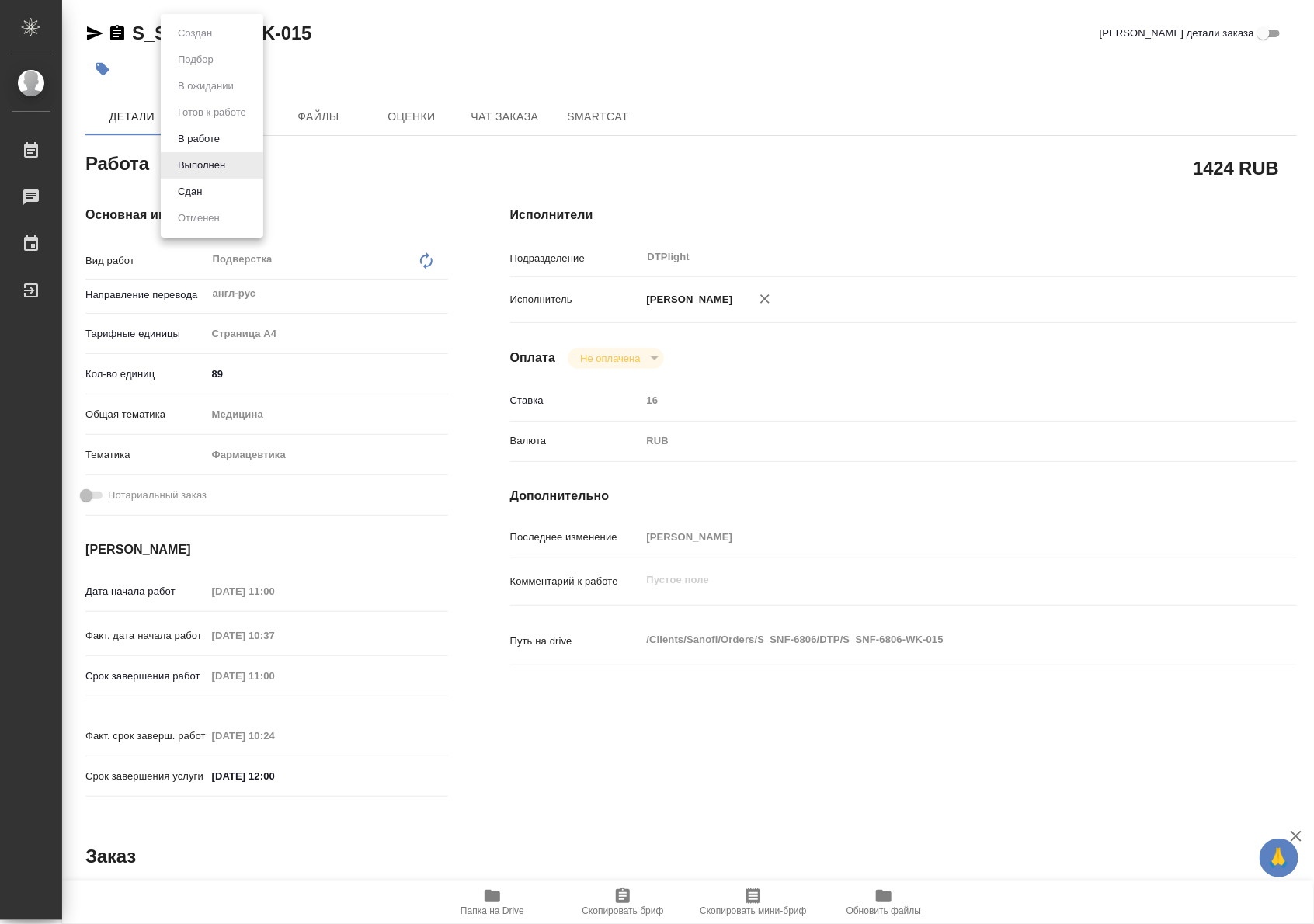
click at [196, 141] on button "В работе" at bounding box center [198, 138] width 51 height 17
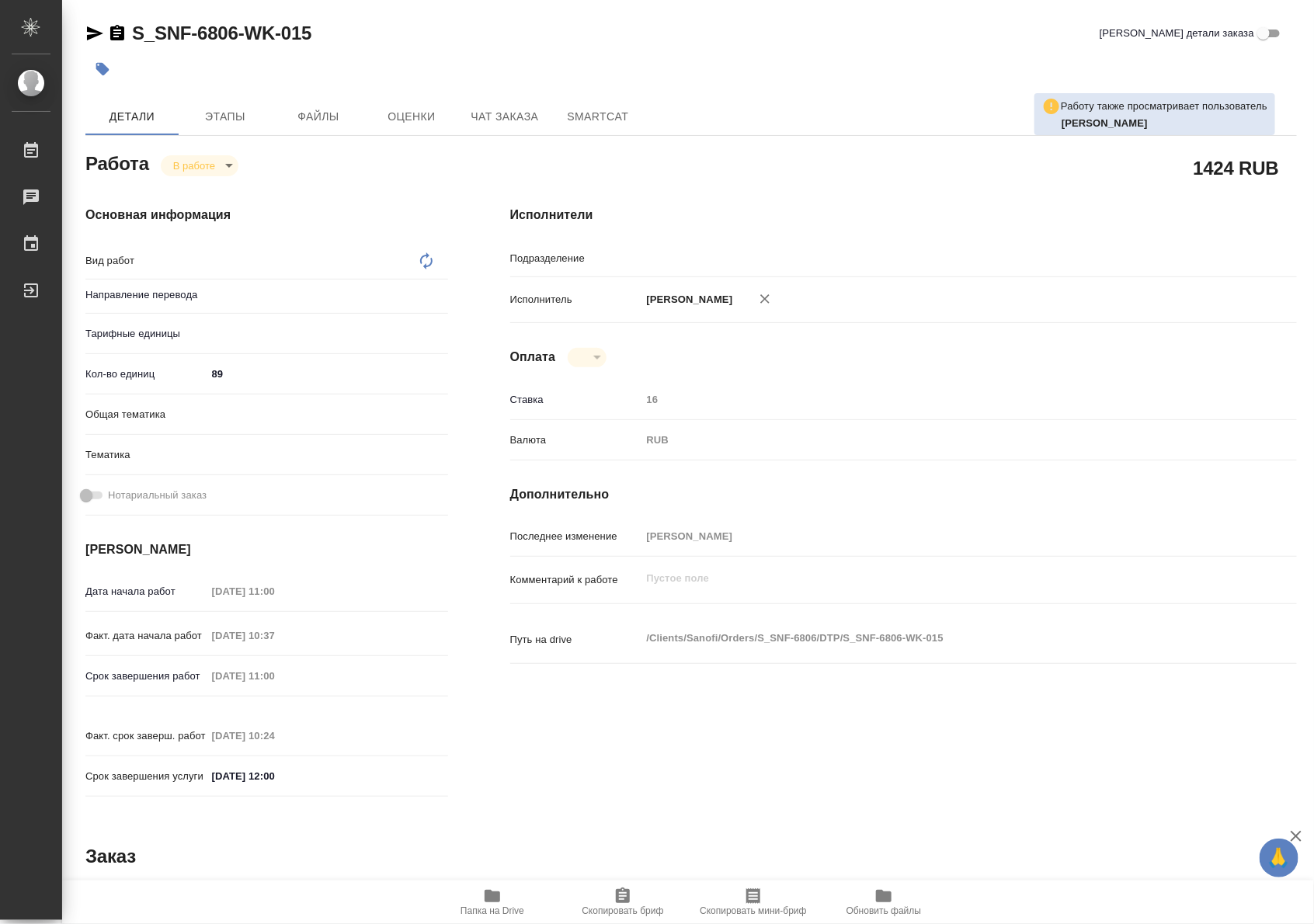
type textarea "x"
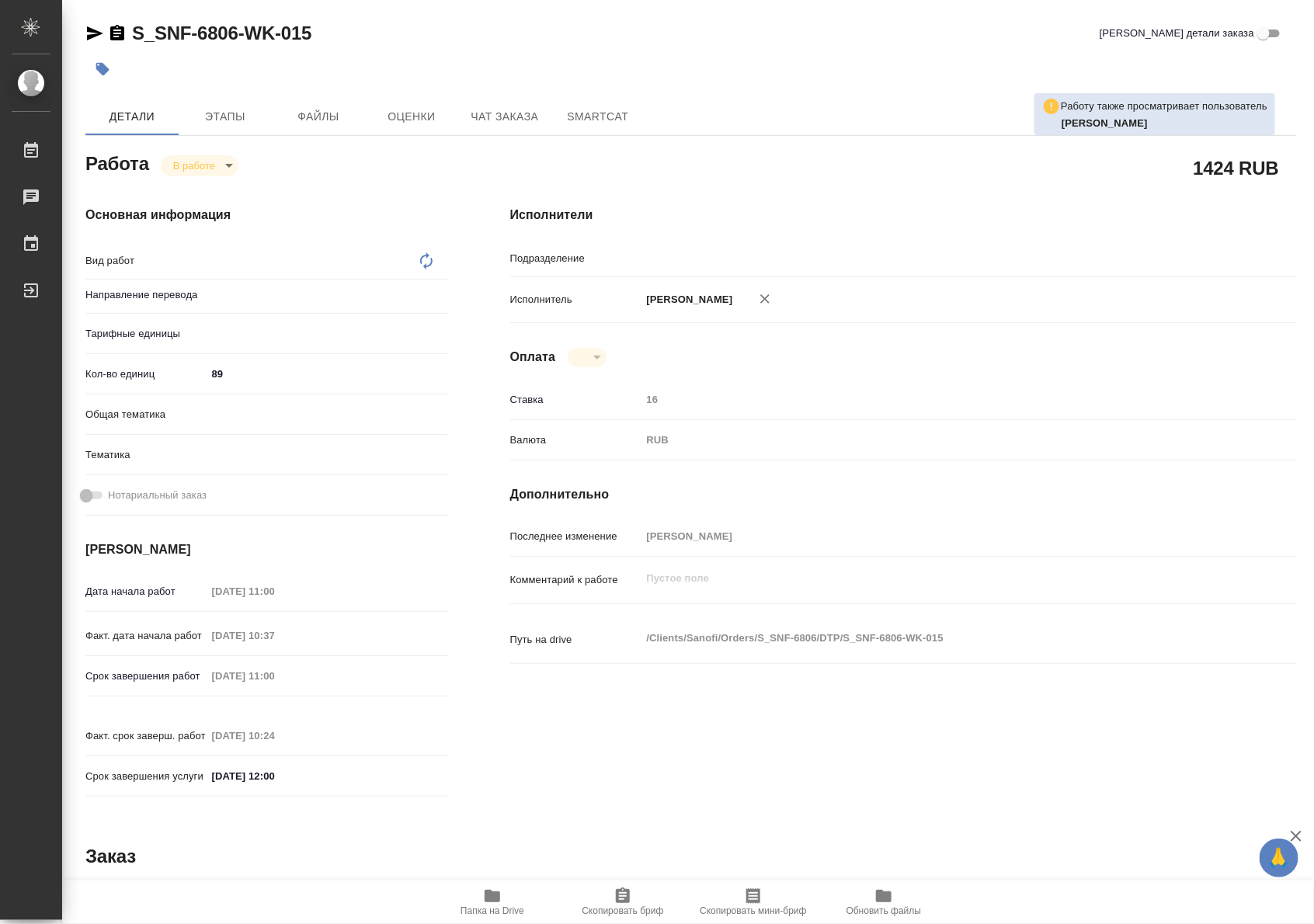
type textarea "x"
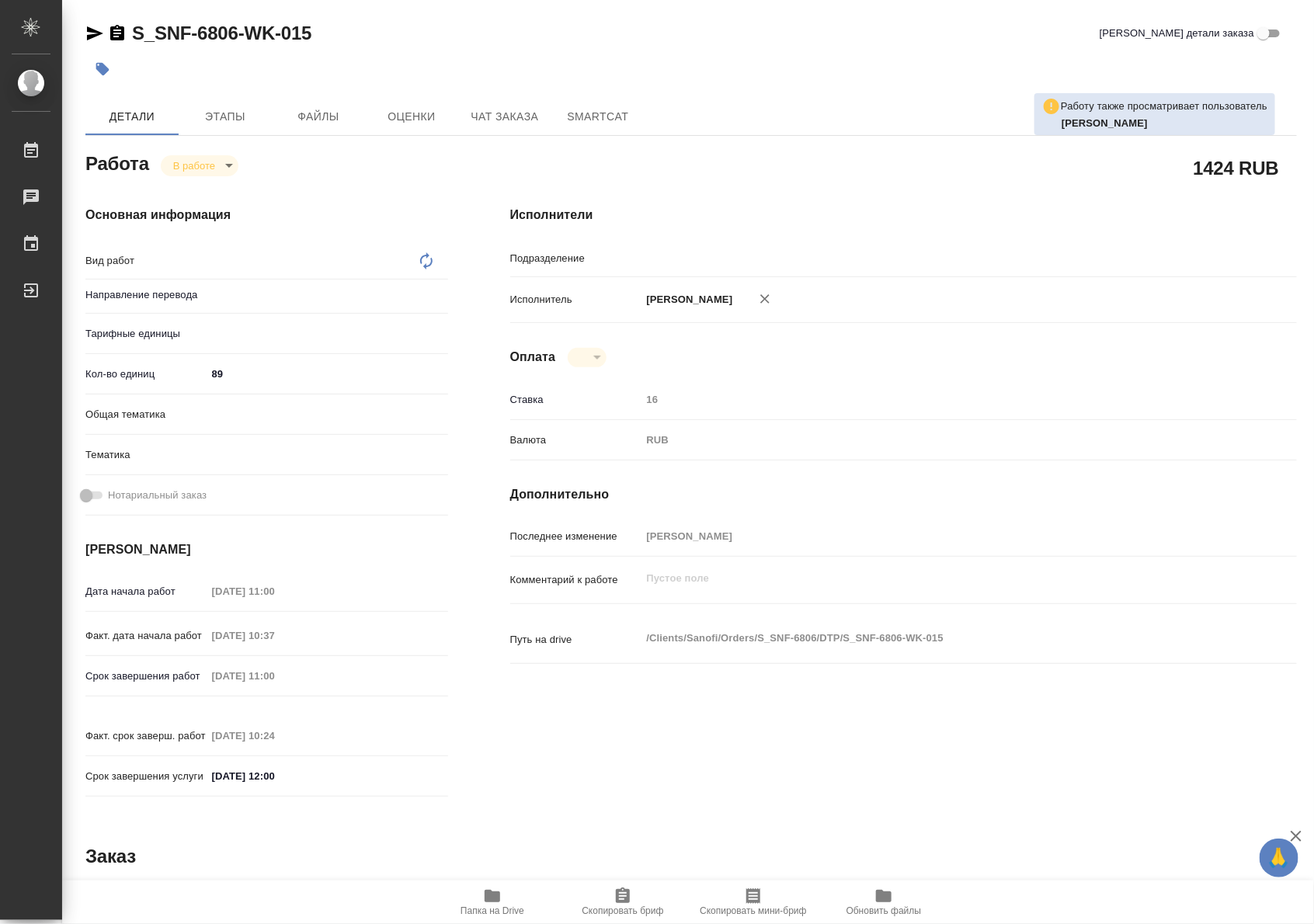
type textarea "x"
type textarea "Подверстка"
type textarea "x"
type input "англ-рус"
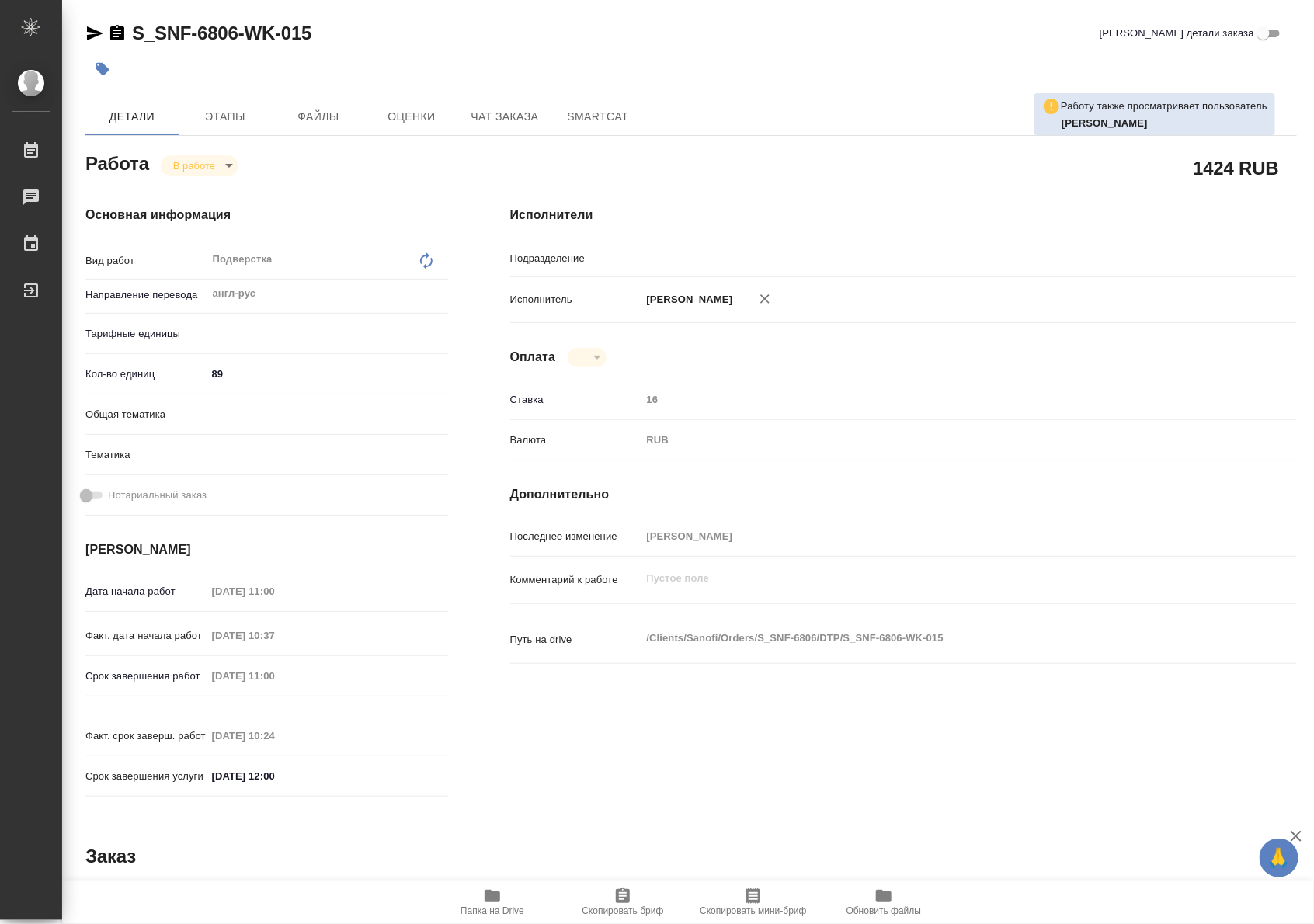
type input "DTPlight"
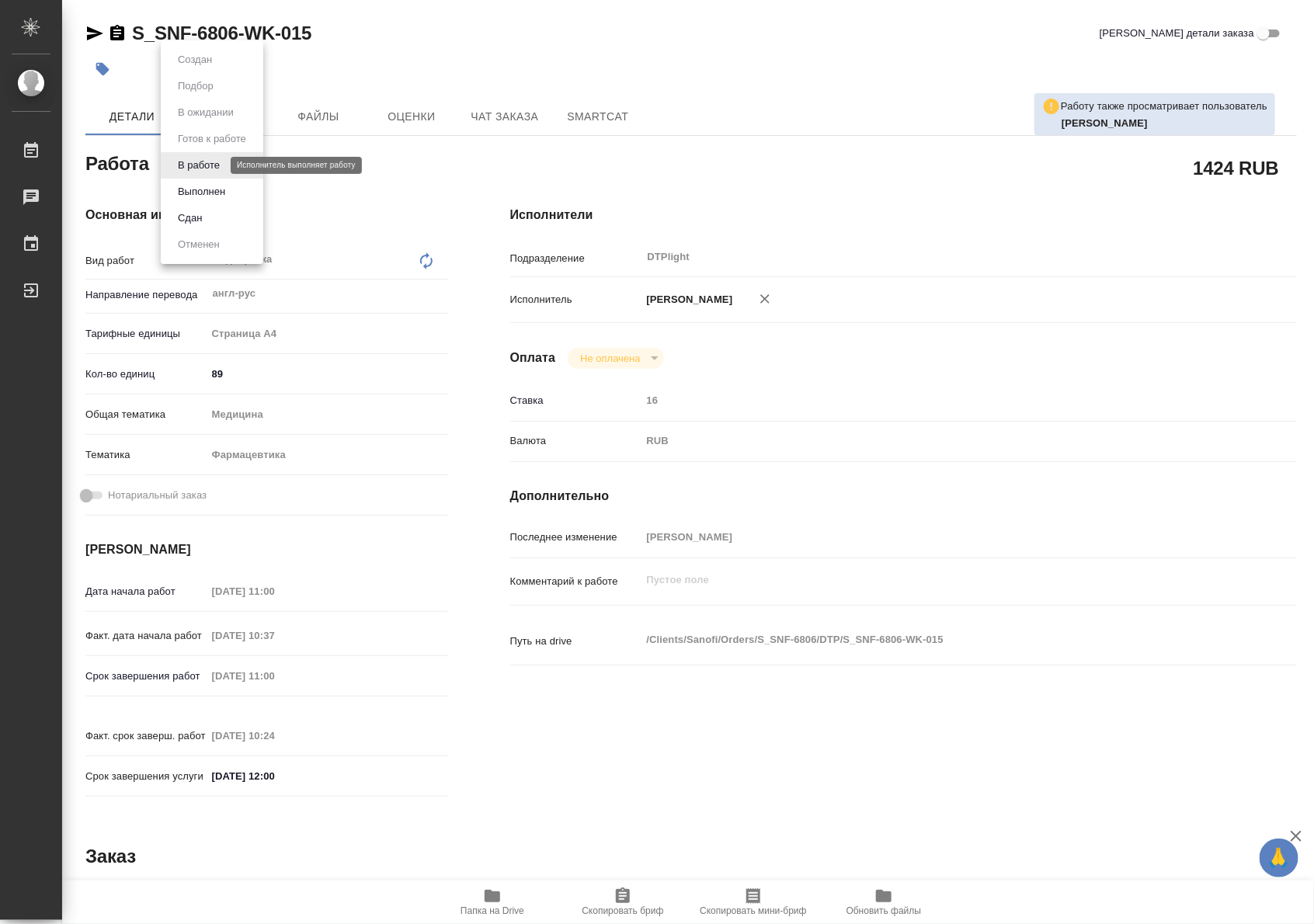
type textarea "x"
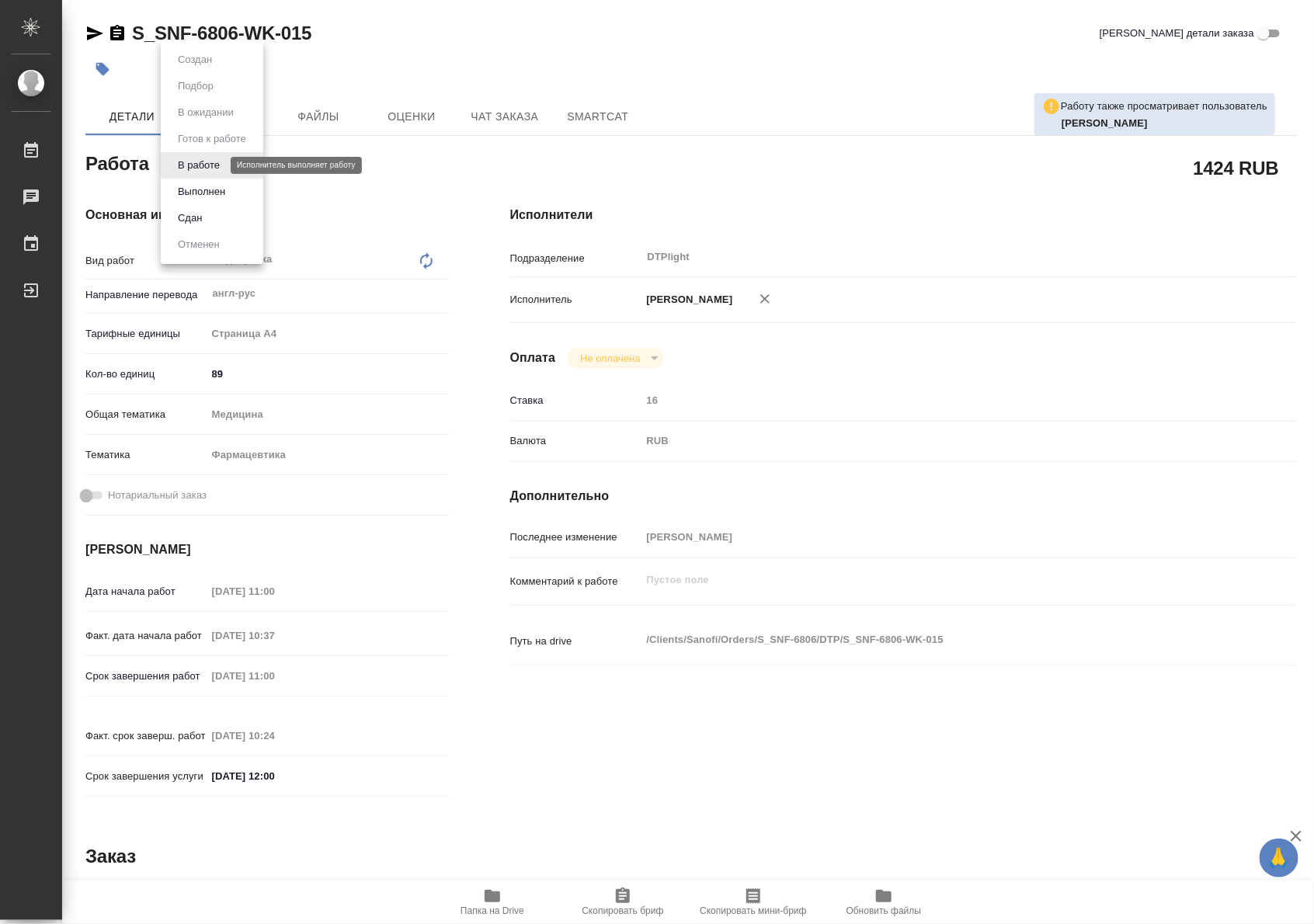
click at [192, 169] on body "🙏 .cls-1 fill:#fff; AWATERA Riianova [PERSON_NAME] 0 Чаты График Выйти S_SNF-68…" at bounding box center [657, 462] width 1314 height 924
click at [192, 191] on button "Выполнен" at bounding box center [202, 191] width 57 height 17
type textarea "x"
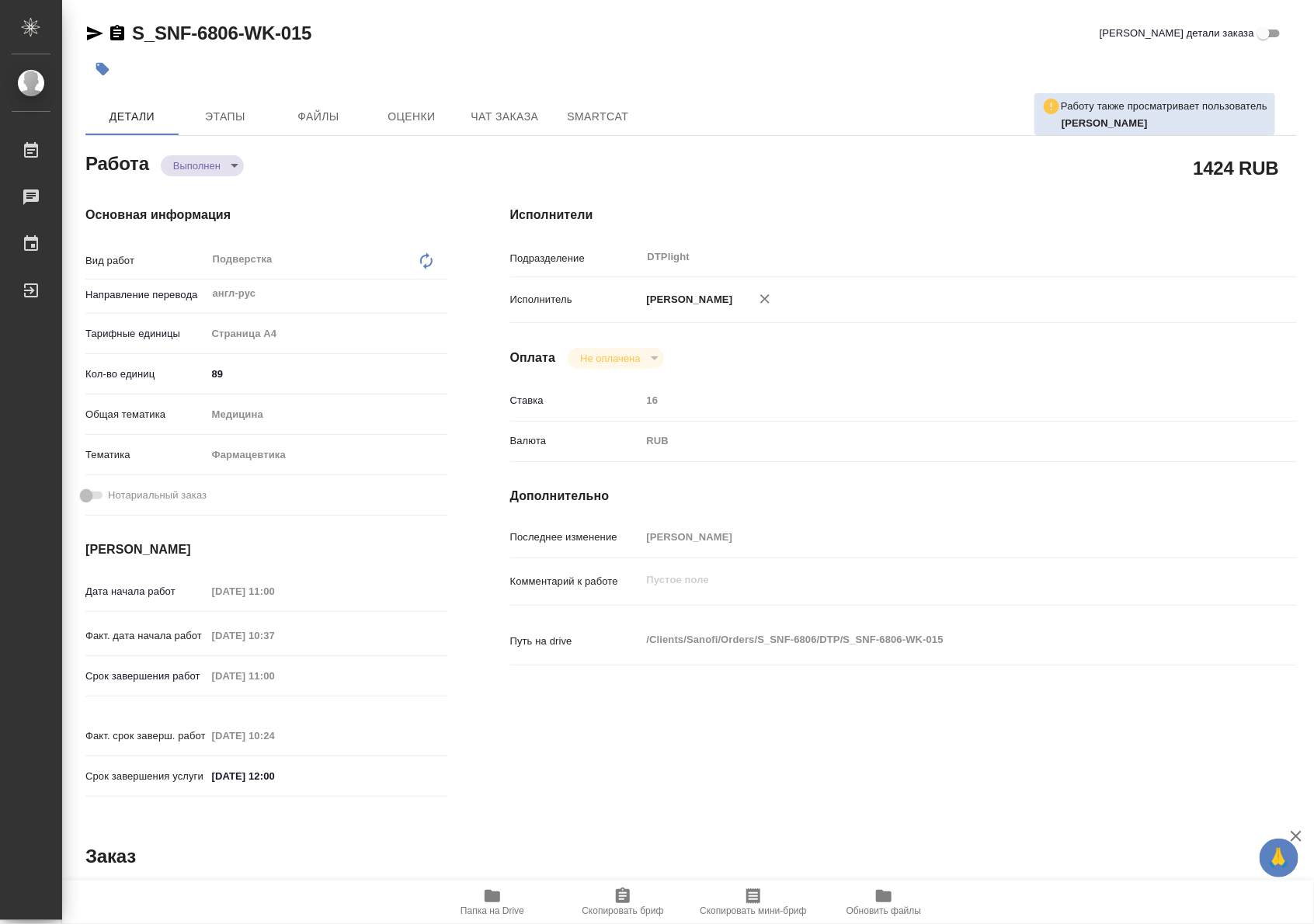
type textarea "x"
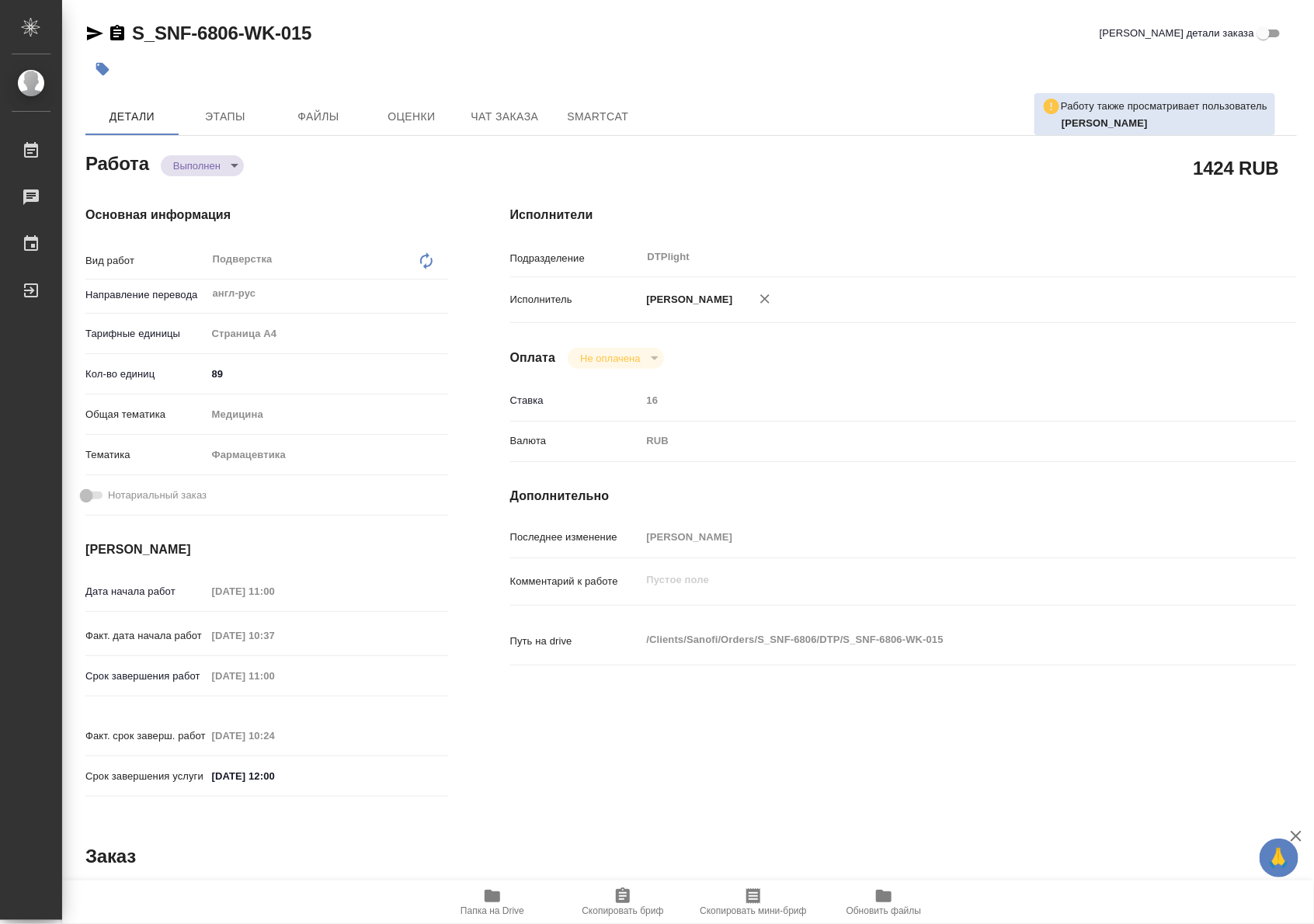
type textarea "x"
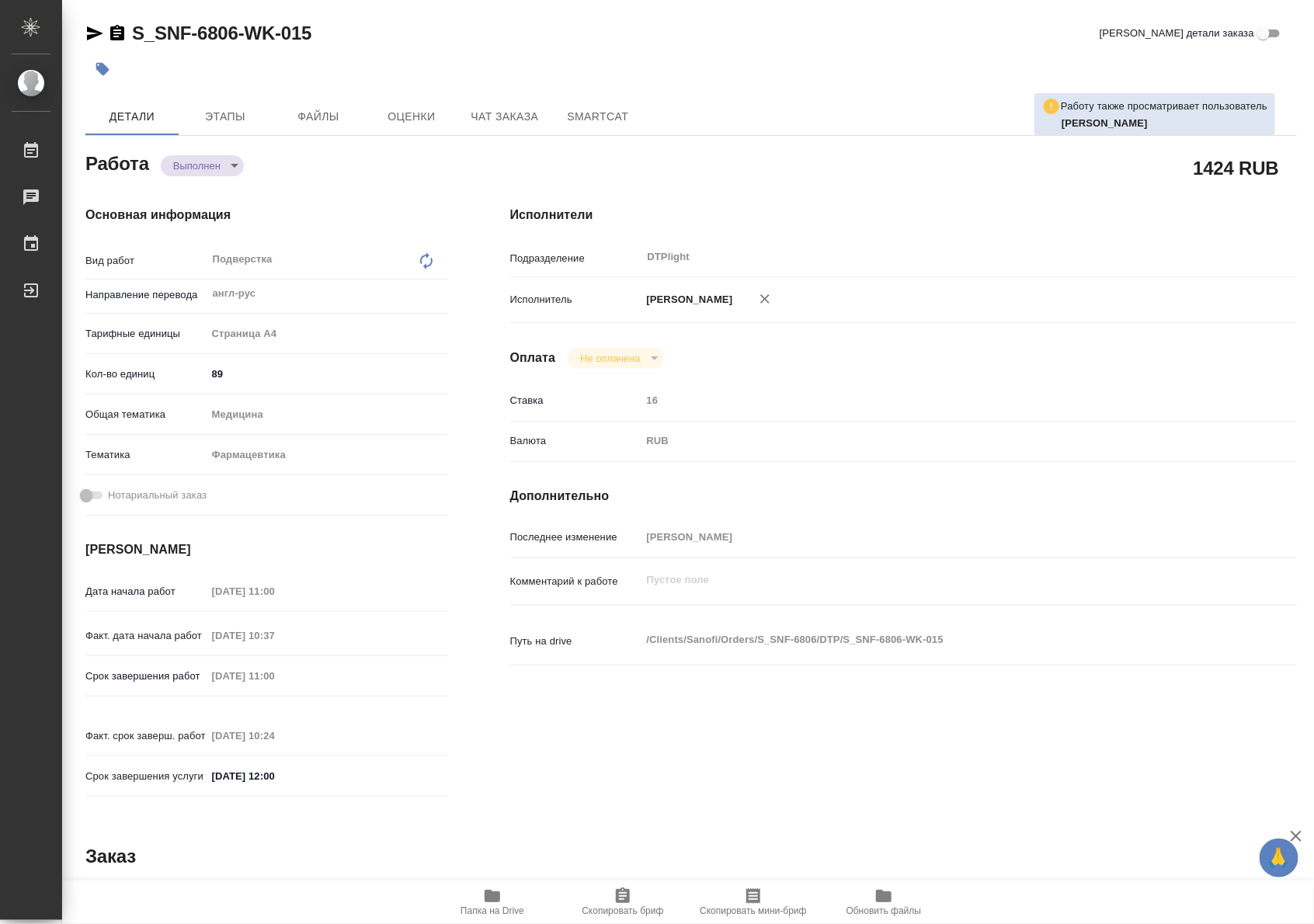
type textarea "x"
